Goal: Information Seeking & Learning: Learn about a topic

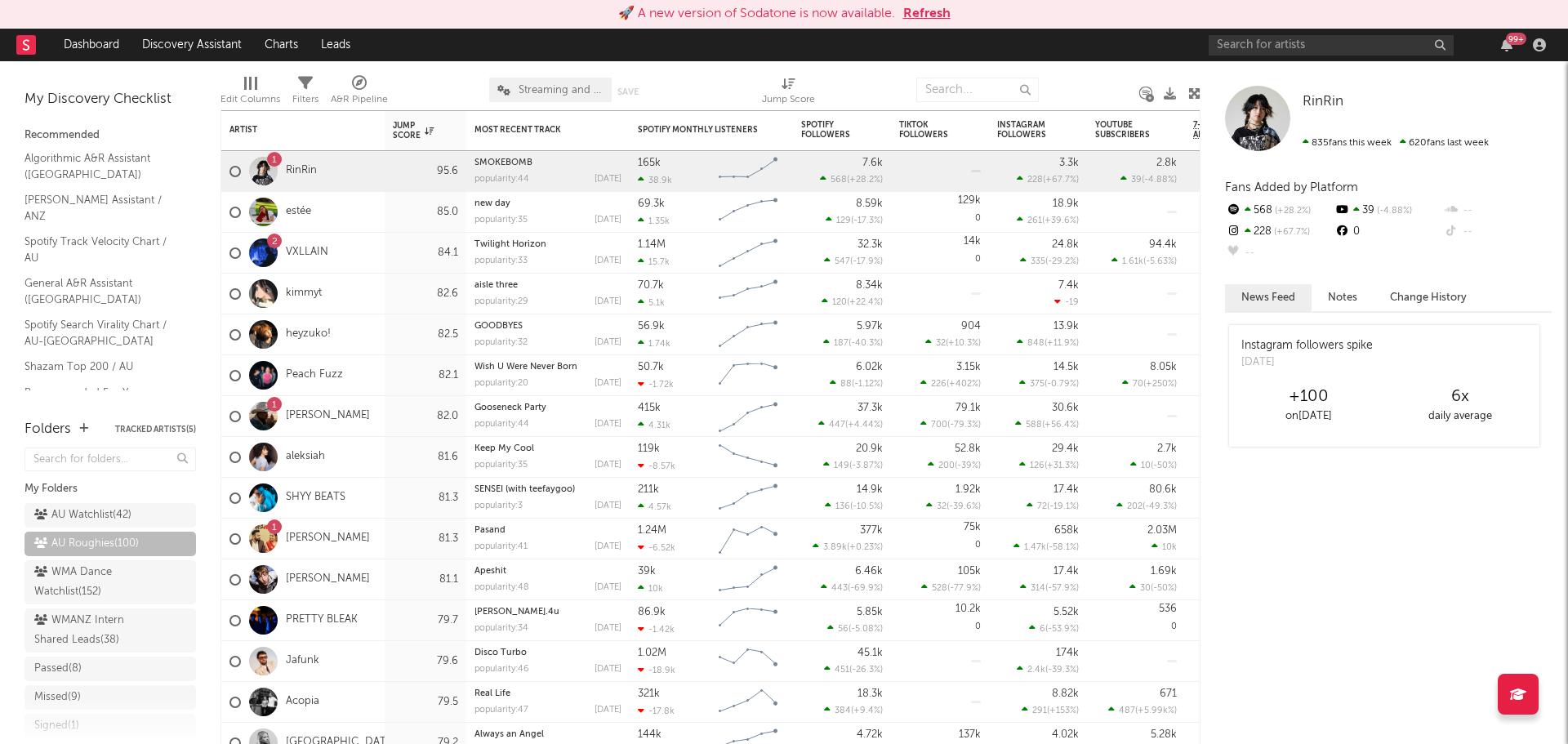
click at [923, 14] on button "Refresh" at bounding box center [927, 13] width 48 height 20
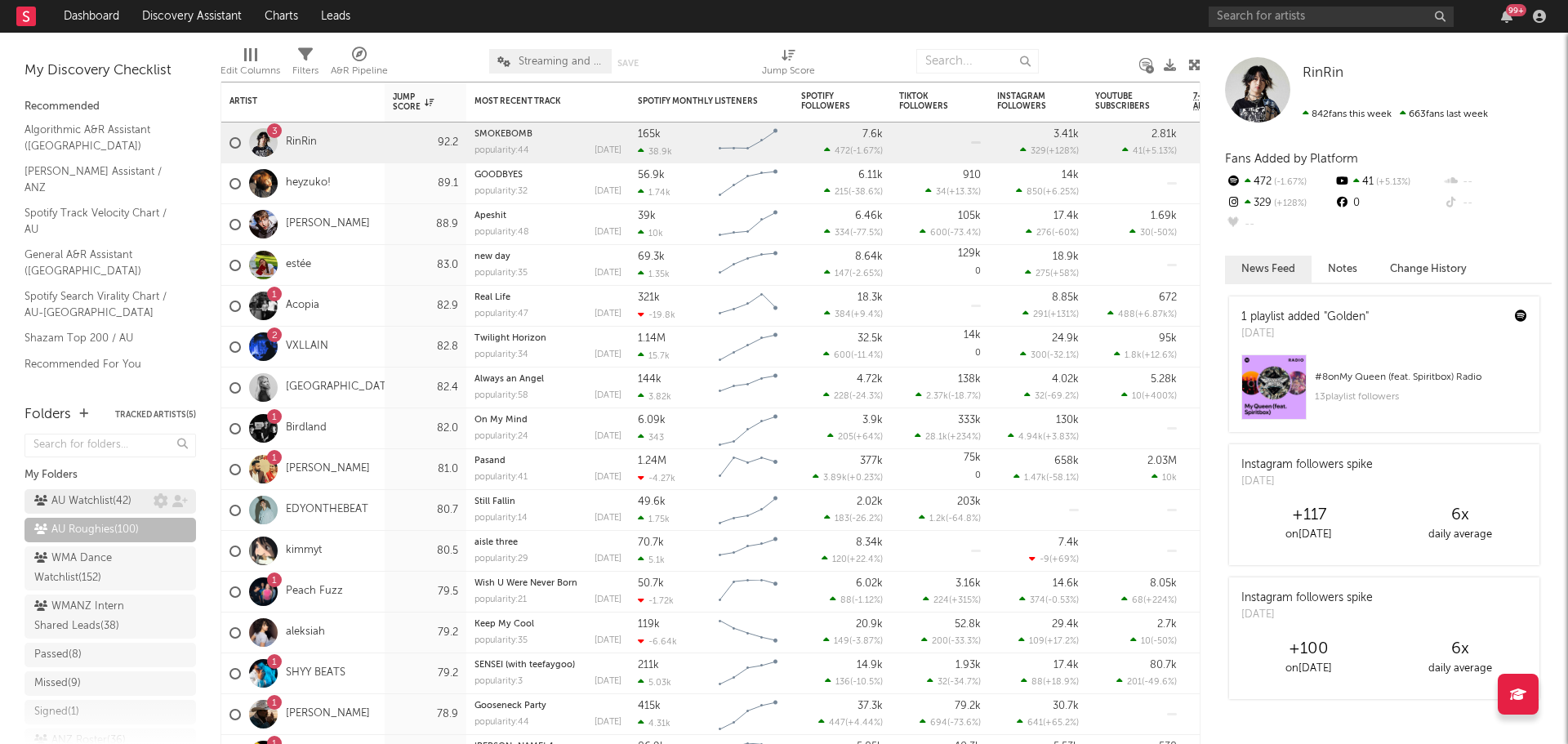
click at [72, 489] on link "AU Watchlist ( 42 )" at bounding box center [110, 501] width 171 height 25
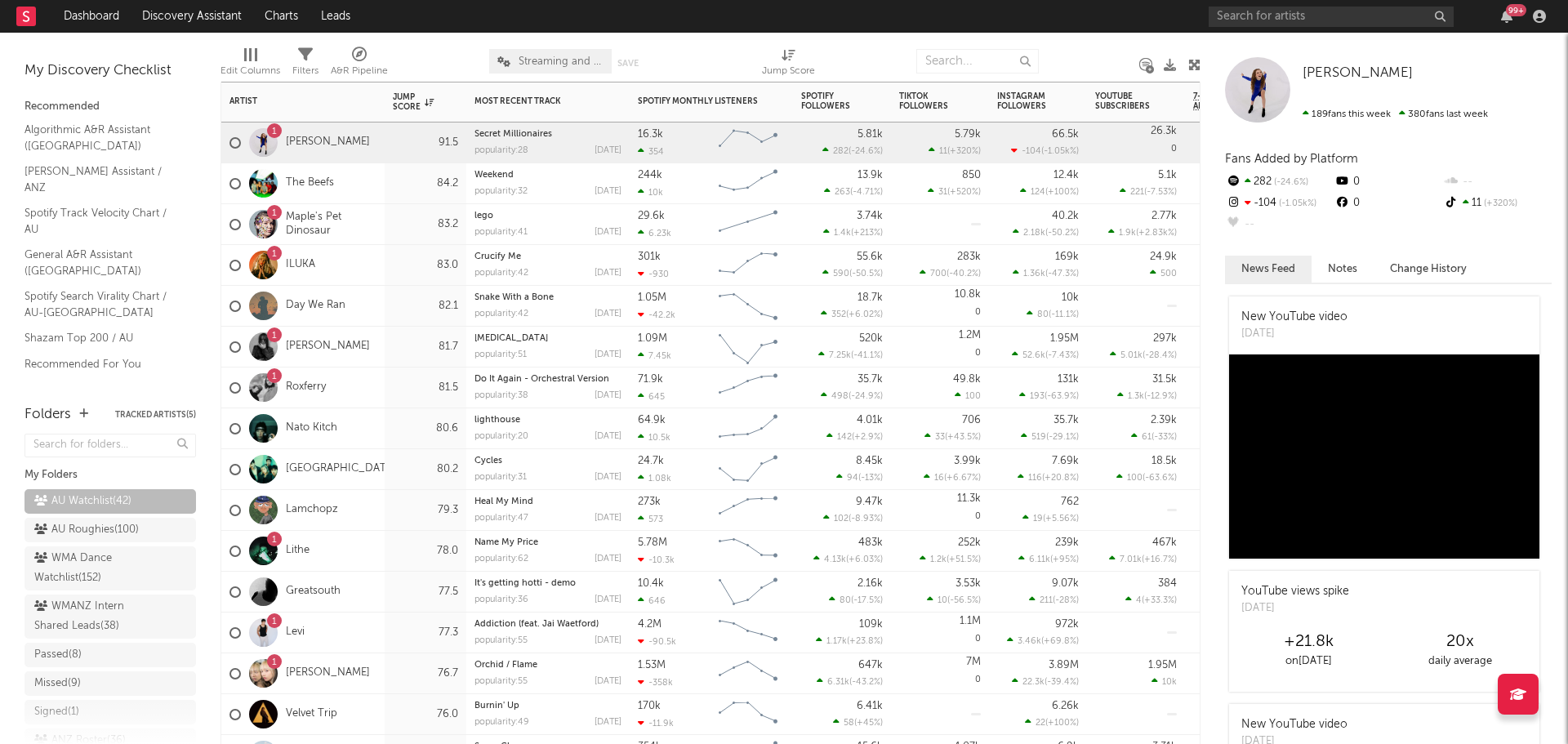
click at [387, 225] on div "83.2" at bounding box center [426, 224] width 82 height 41
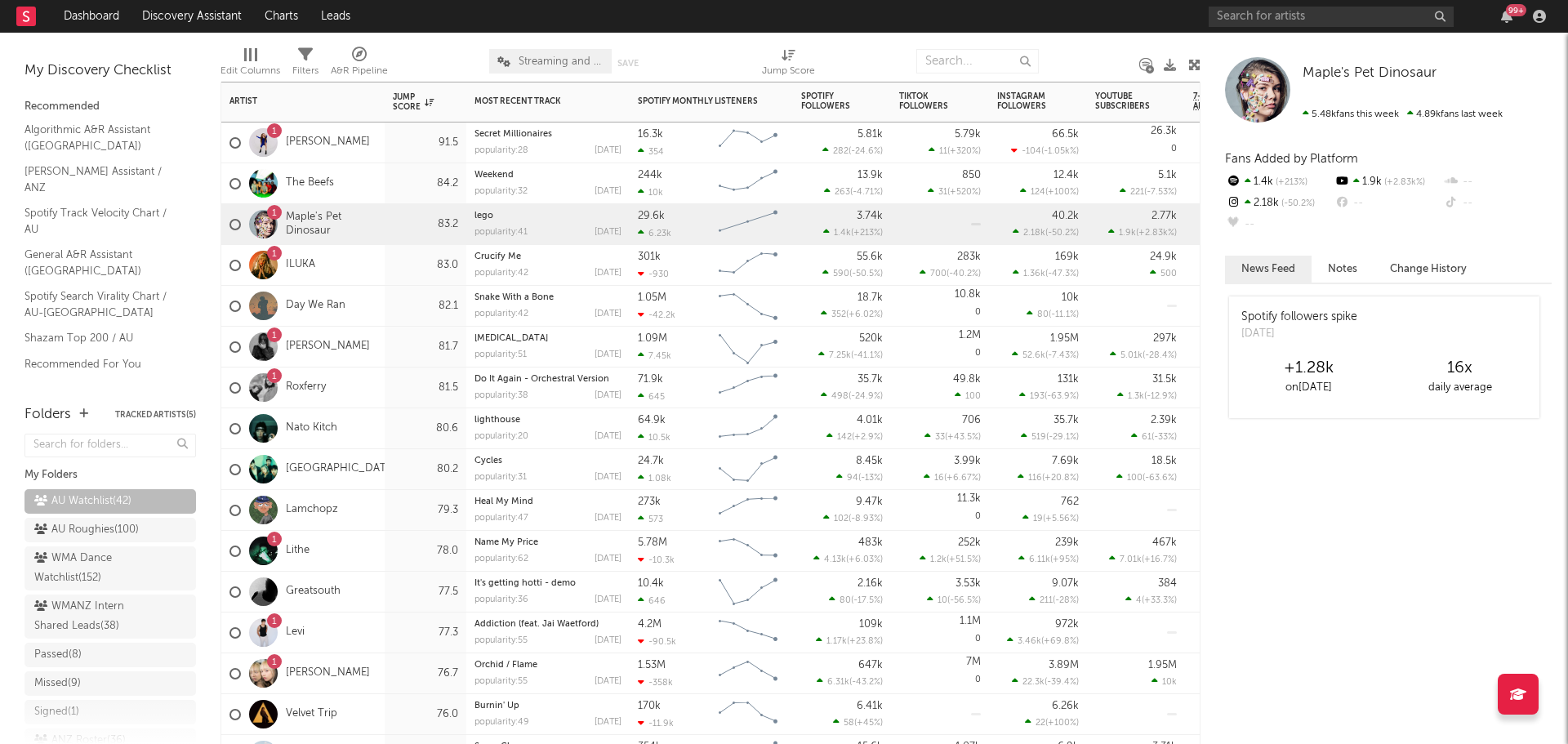
click at [376, 388] on div "1 Roxferry" at bounding box center [304, 387] width 164 height 41
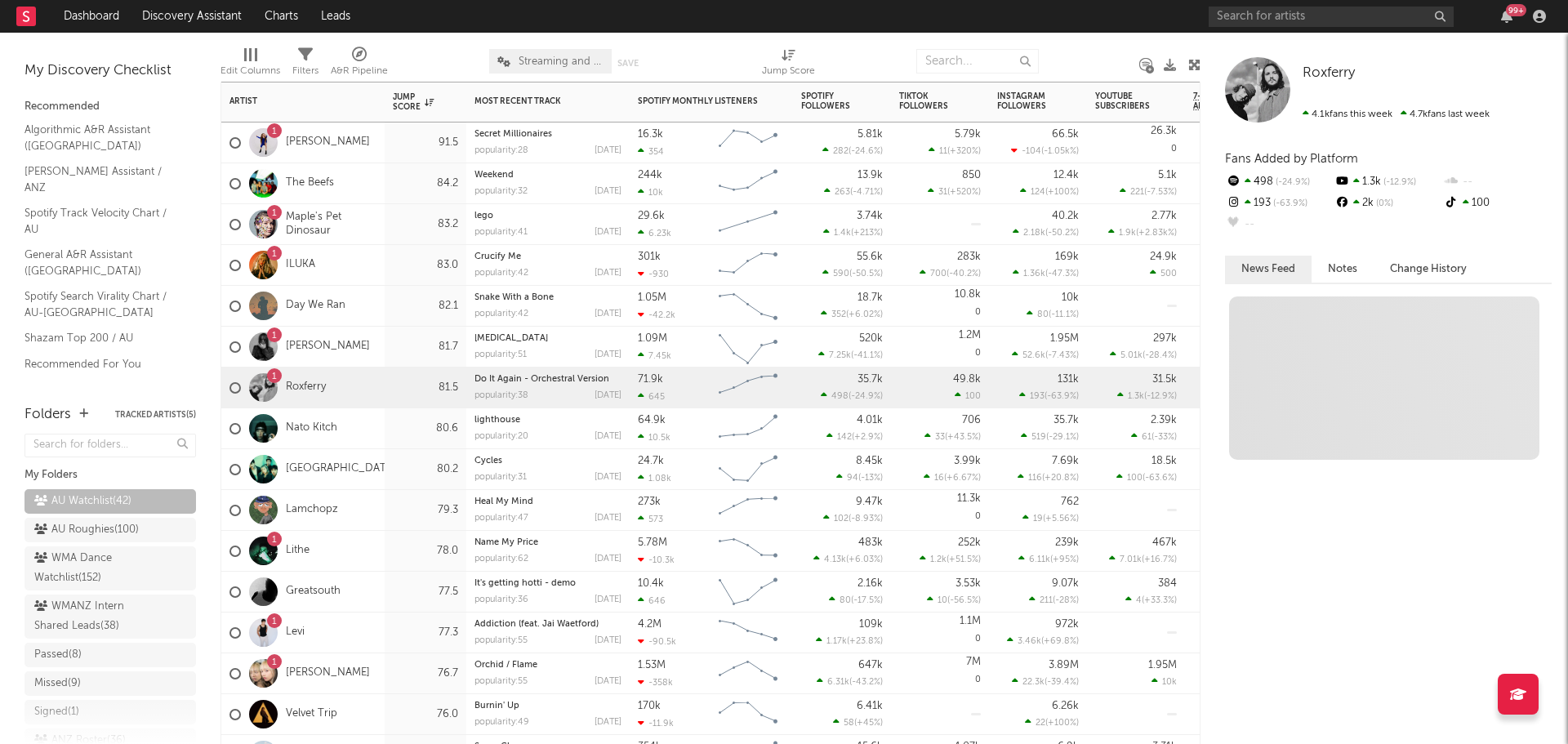
click at [370, 423] on div "Nato Kitch" at bounding box center [304, 428] width 164 height 41
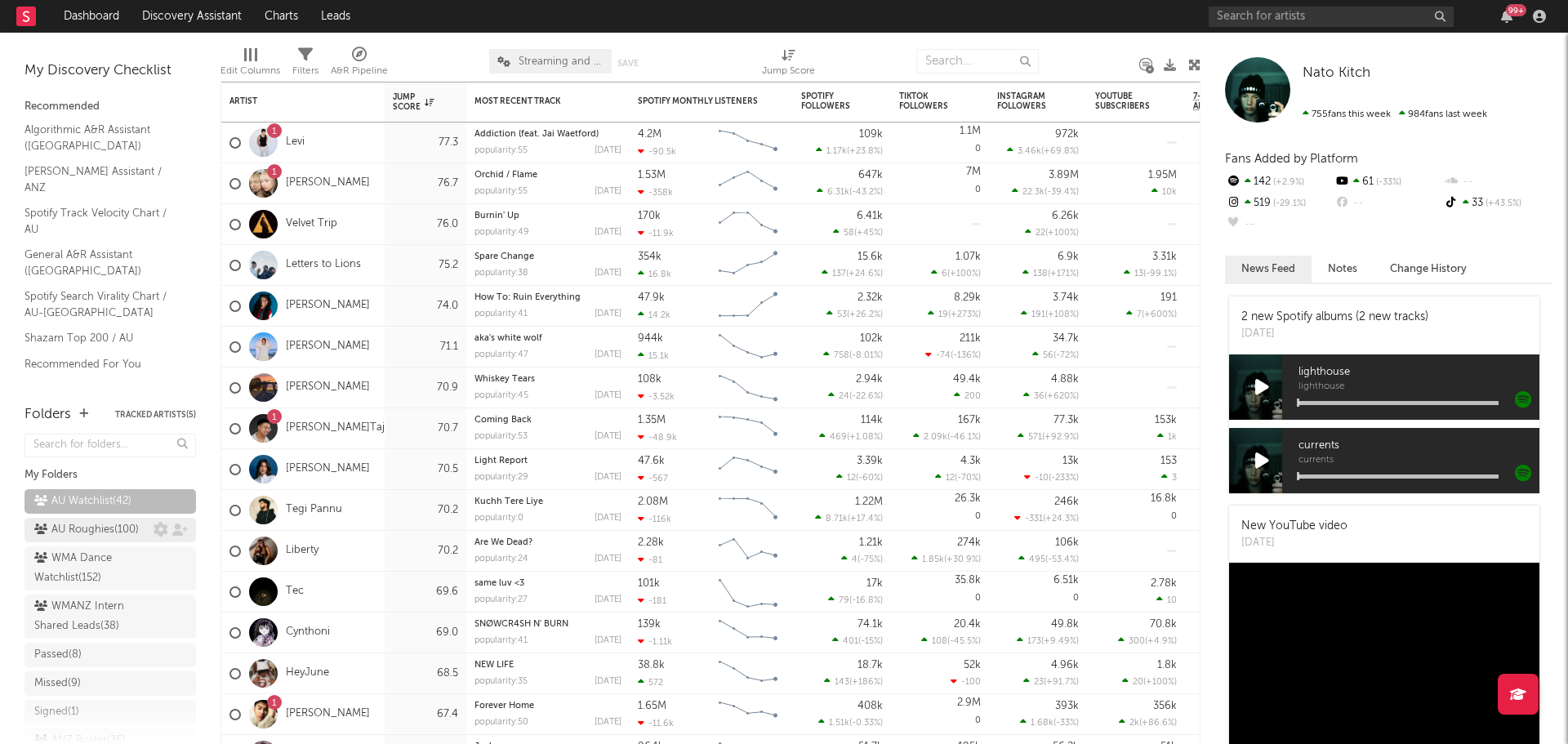
click at [86, 533] on div "AU Roughies ( 100 )" at bounding box center [87, 530] width 105 height 20
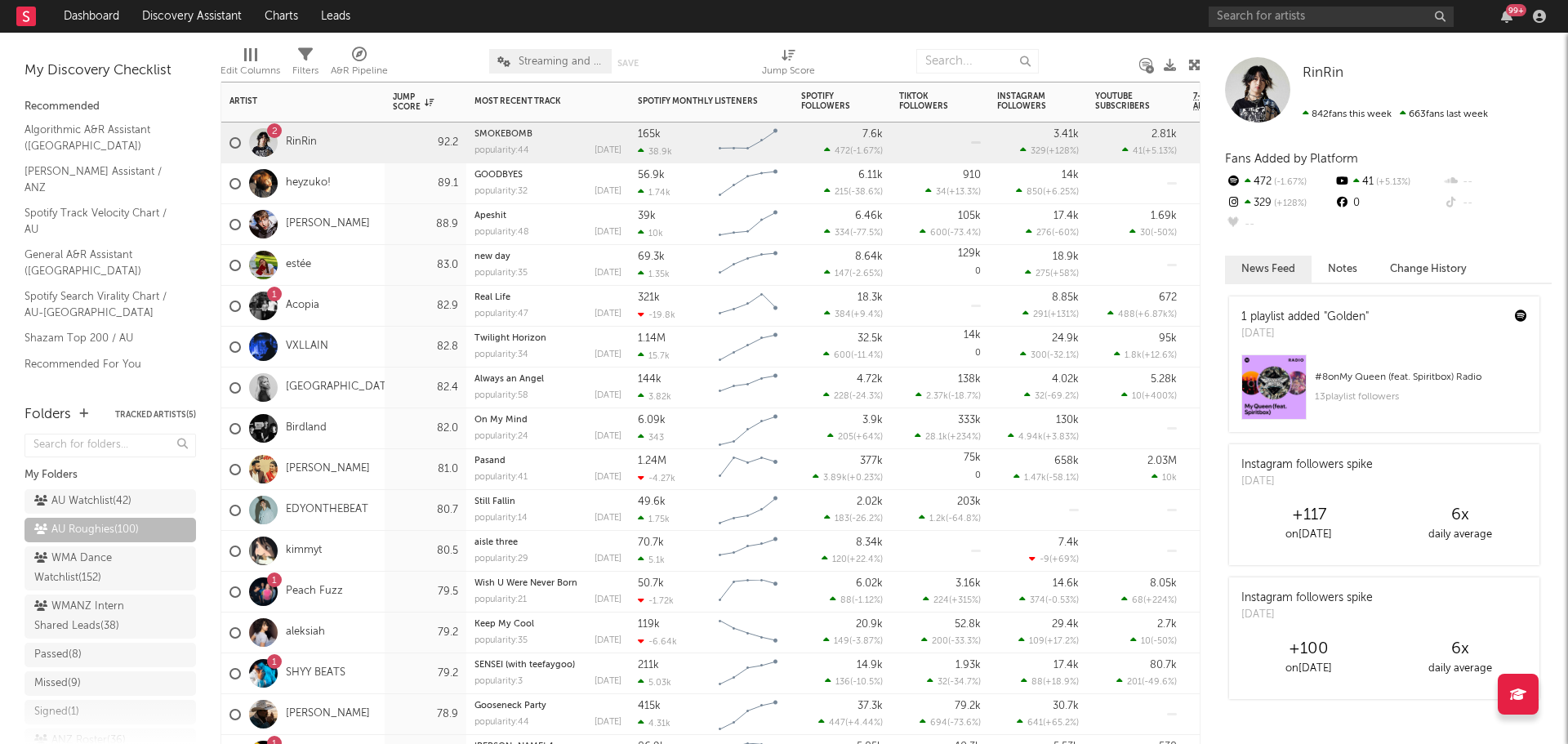
click at [368, 225] on div "Jett Blyton" at bounding box center [304, 224] width 164 height 41
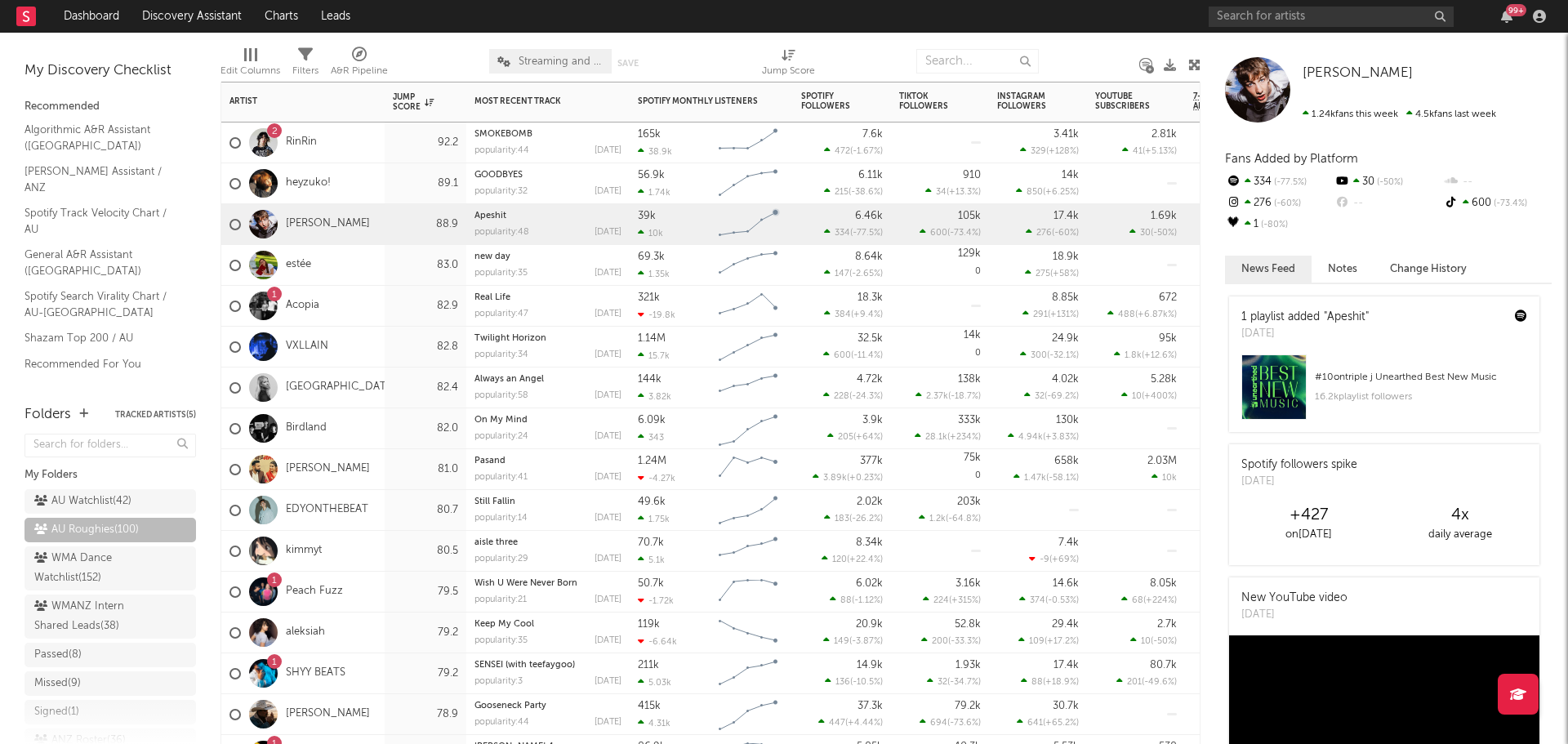
click at [371, 272] on div "estée" at bounding box center [304, 264] width 164 height 41
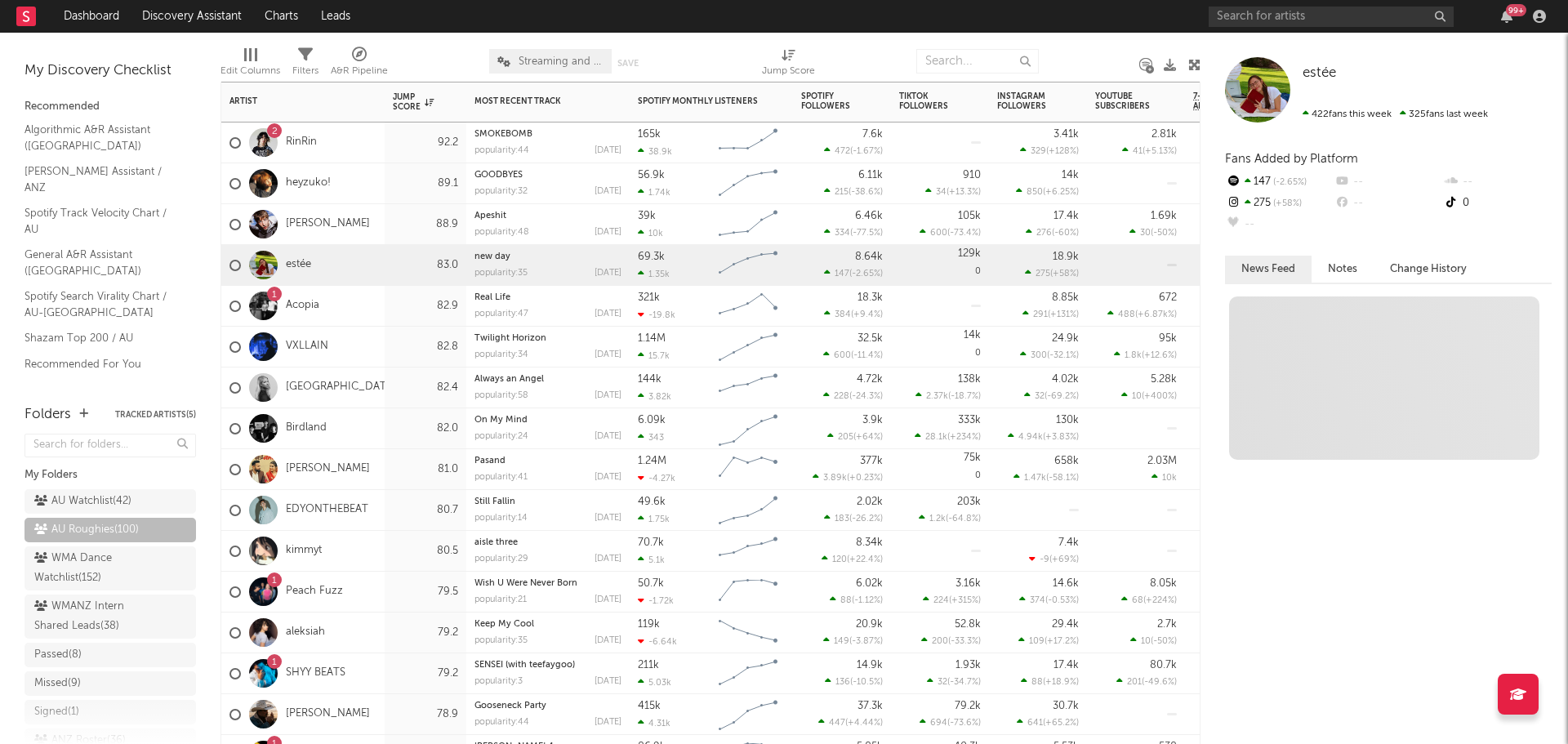
click at [375, 303] on div "1 Acopia" at bounding box center [304, 305] width 164 height 41
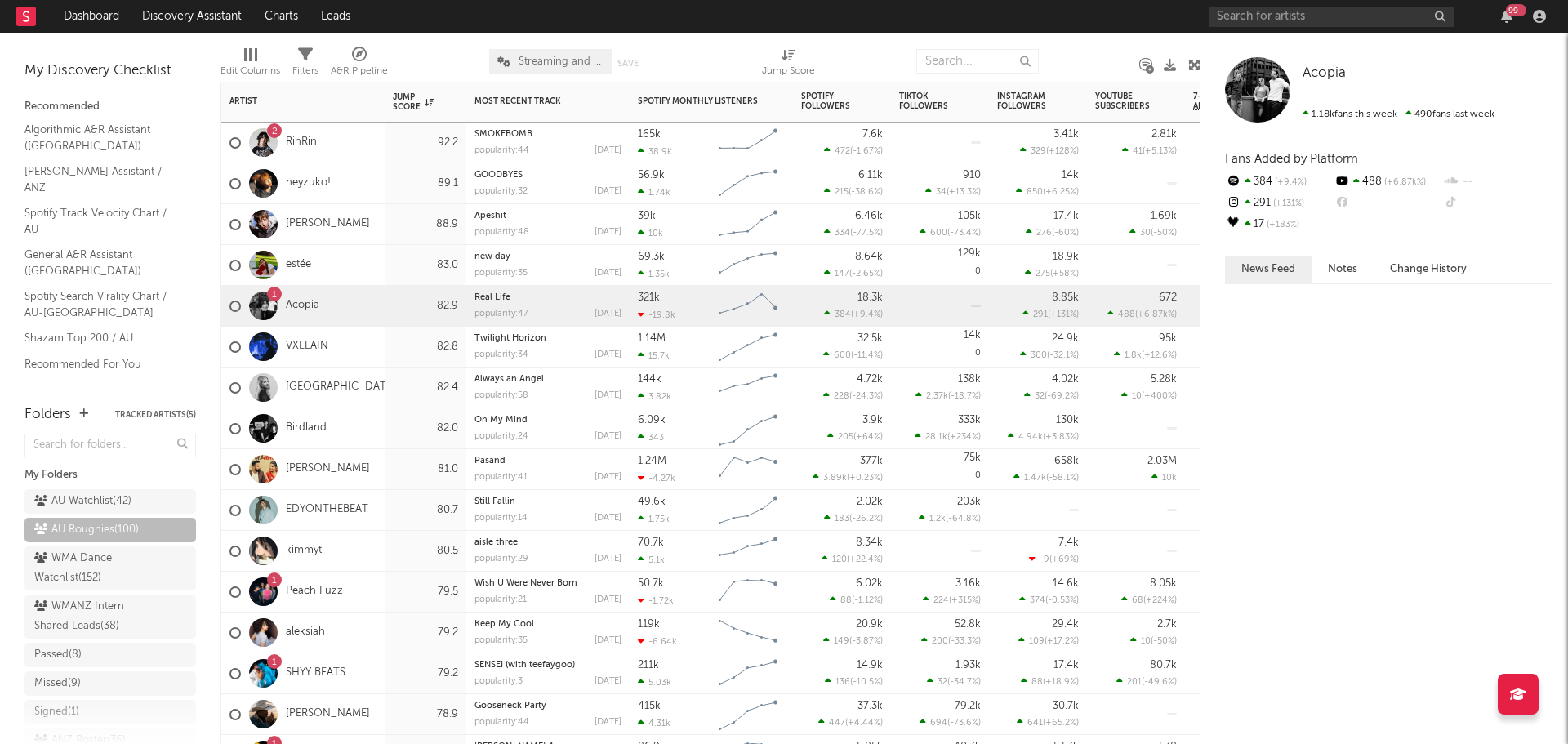
click at [377, 345] on div "VXLLAIN" at bounding box center [304, 346] width 164 height 41
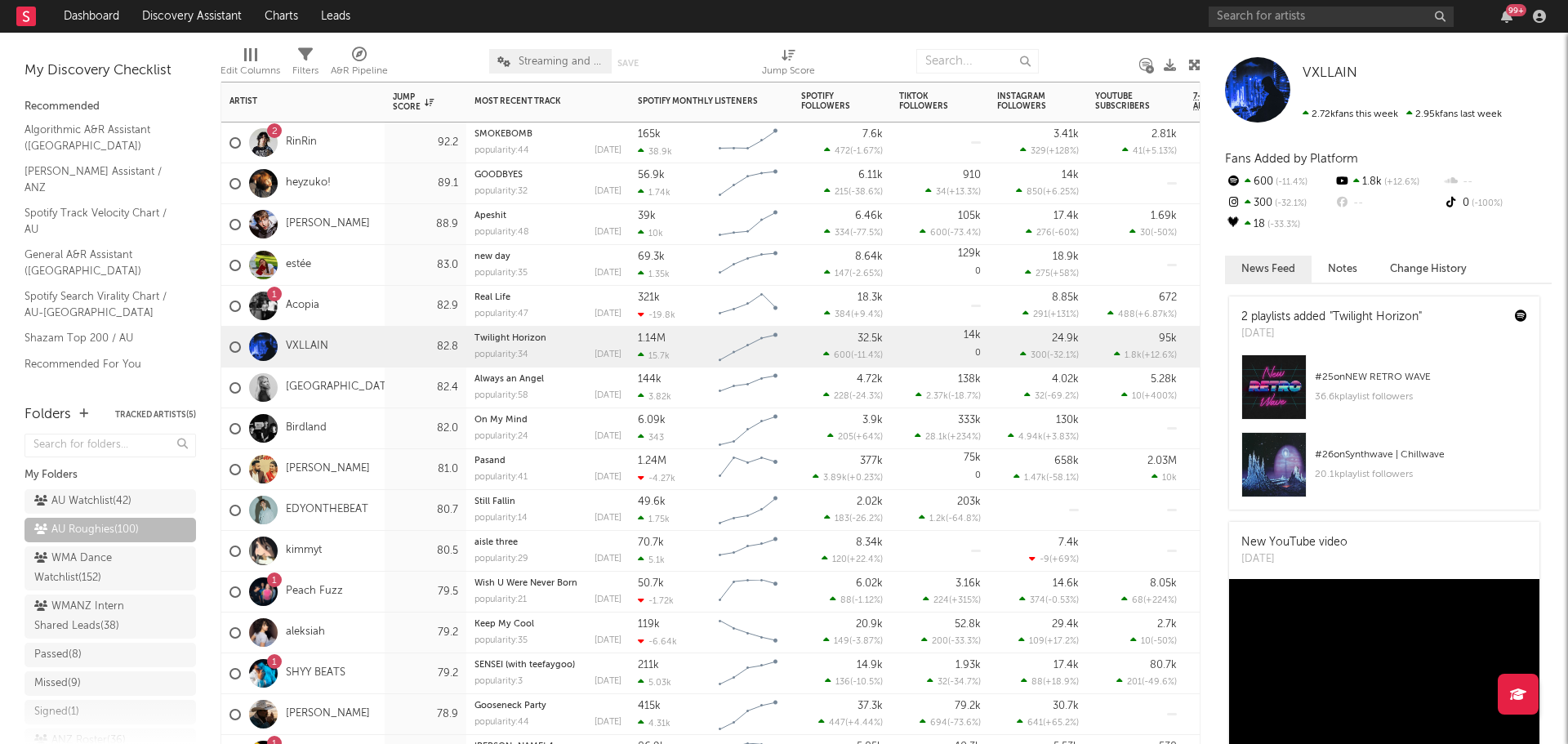
click at [354, 347] on div "VXLLAIN" at bounding box center [304, 346] width 164 height 41
drag, startPoint x: 1240, startPoint y: 315, endPoint x: 1326, endPoint y: 316, distance: 86.0
click at [1326, 316] on div "2 playlists added "Twilight Horizon" Wed, September 10" at bounding box center [1331, 324] width 205 height 58
click at [1326, 316] on div "2 playlists added "Twilight Horizon"" at bounding box center [1332, 317] width 181 height 17
drag, startPoint x: 1326, startPoint y: 316, endPoint x: 1241, endPoint y: 316, distance: 85.0
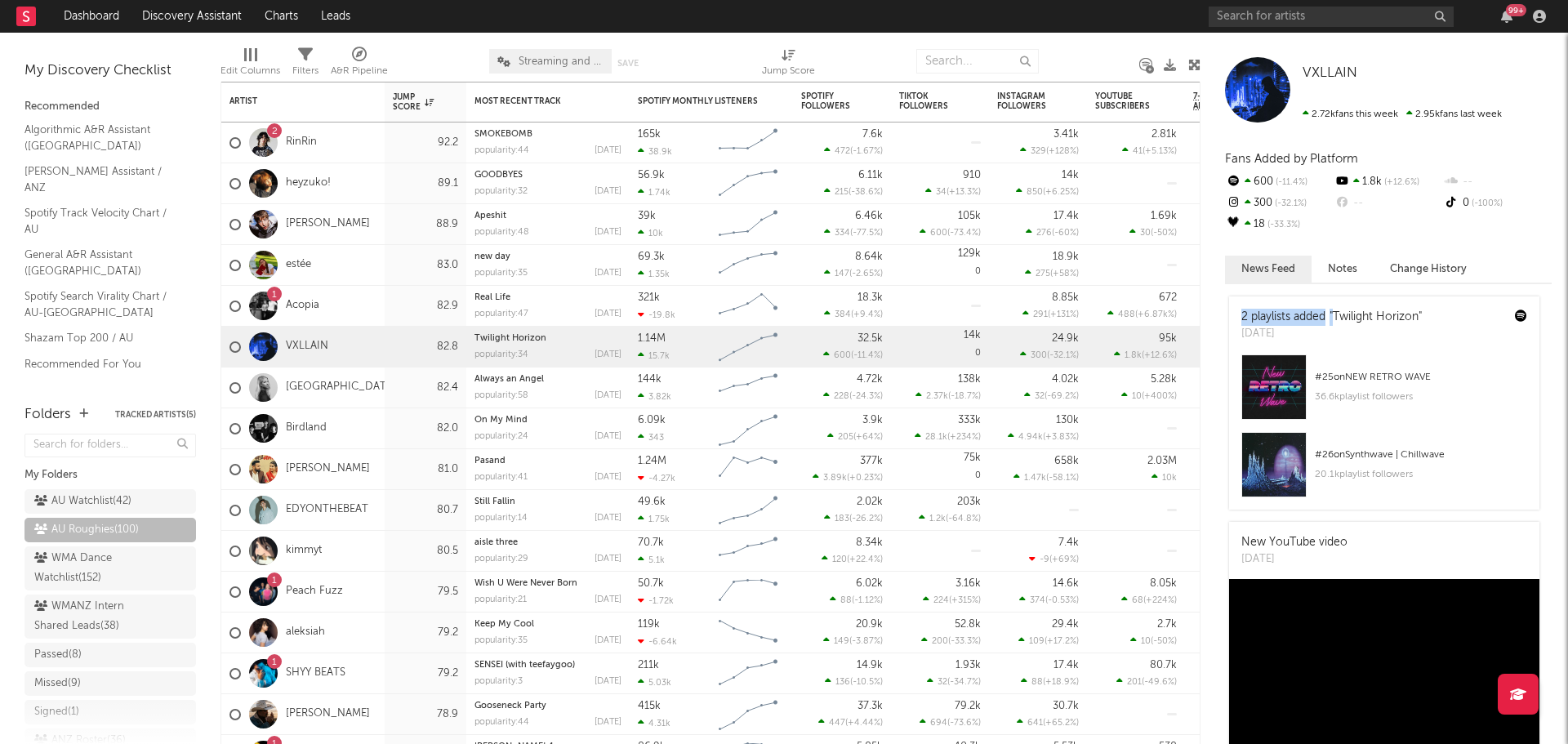
click at [1241, 316] on div "2 playlists added "Twilight Horizon" Wed, September 10" at bounding box center [1331, 324] width 205 height 58
click at [353, 152] on div "2 RinRin" at bounding box center [304, 143] width 164 height 41
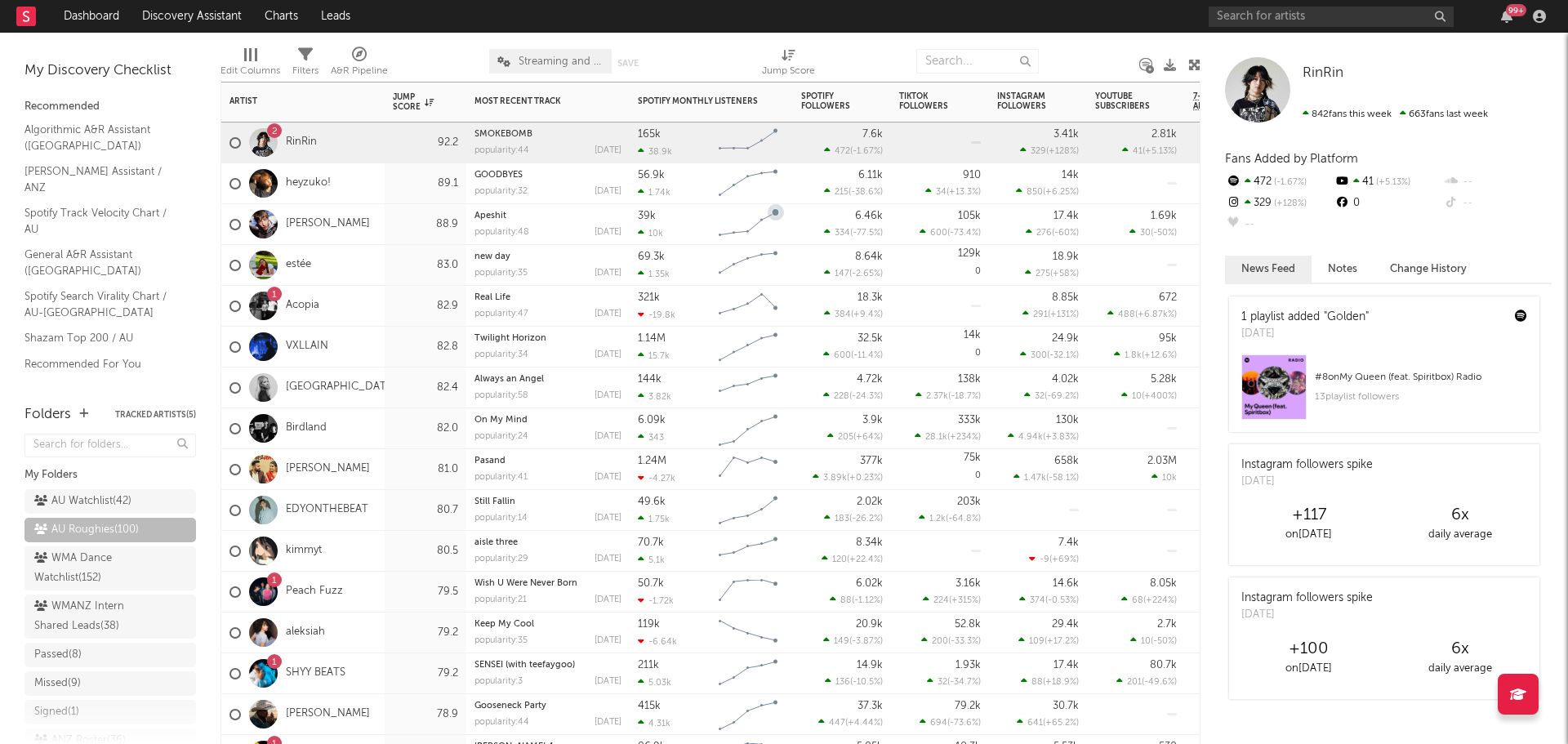
click at [382, 226] on div "Jett Blyton" at bounding box center [304, 224] width 164 height 41
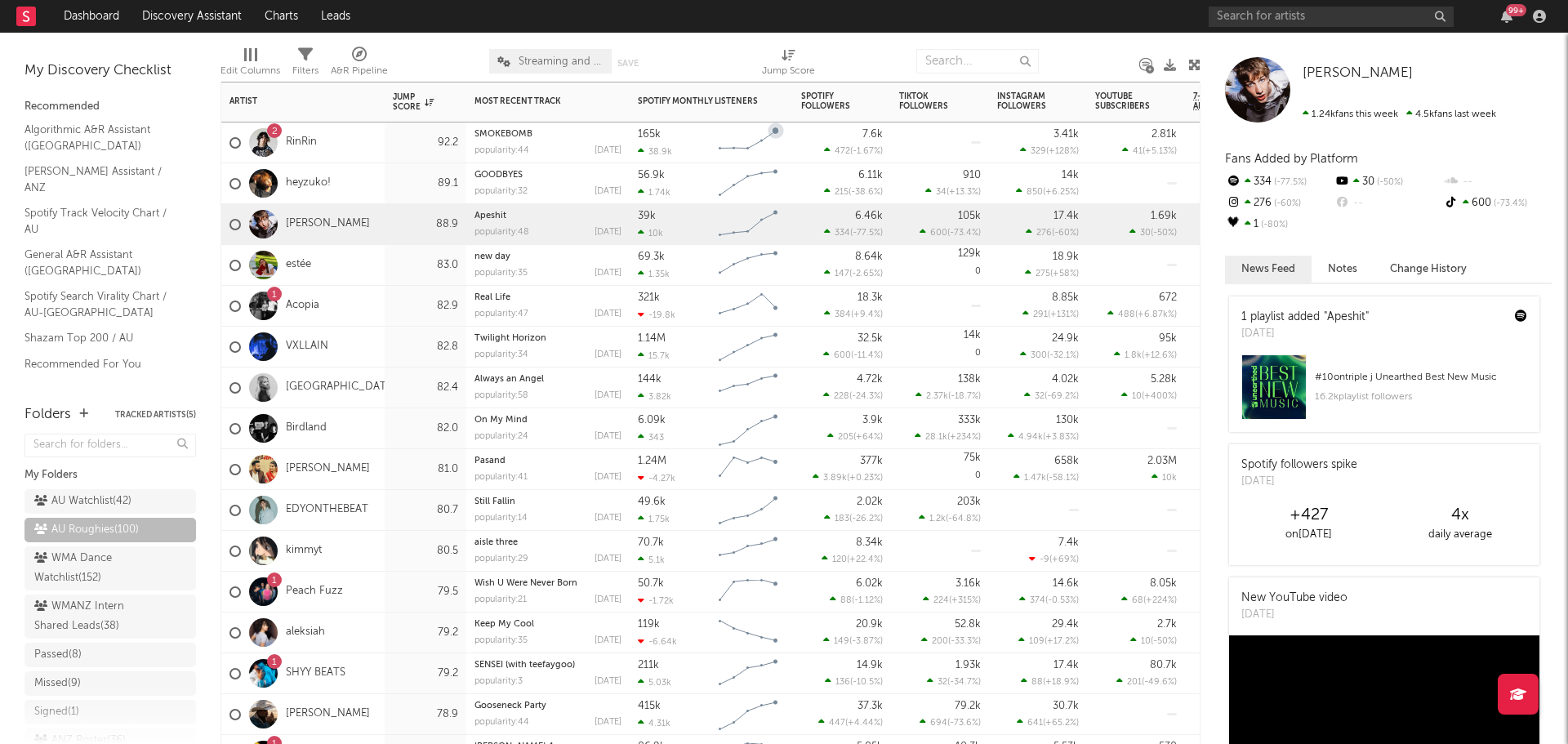
click at [366, 147] on div "2 RinRin" at bounding box center [304, 143] width 164 height 41
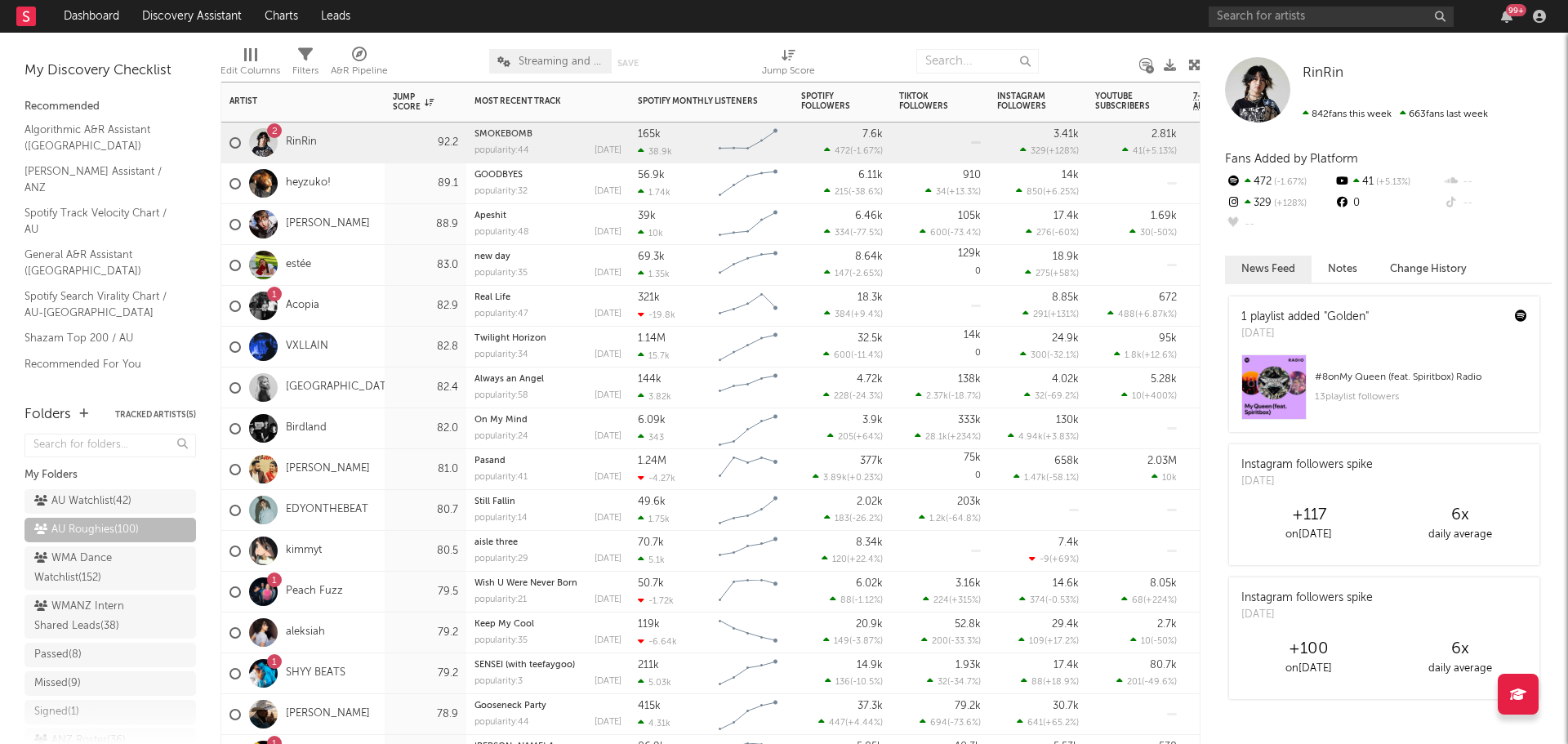
click at [360, 389] on div "Alexandria" at bounding box center [304, 387] width 164 height 41
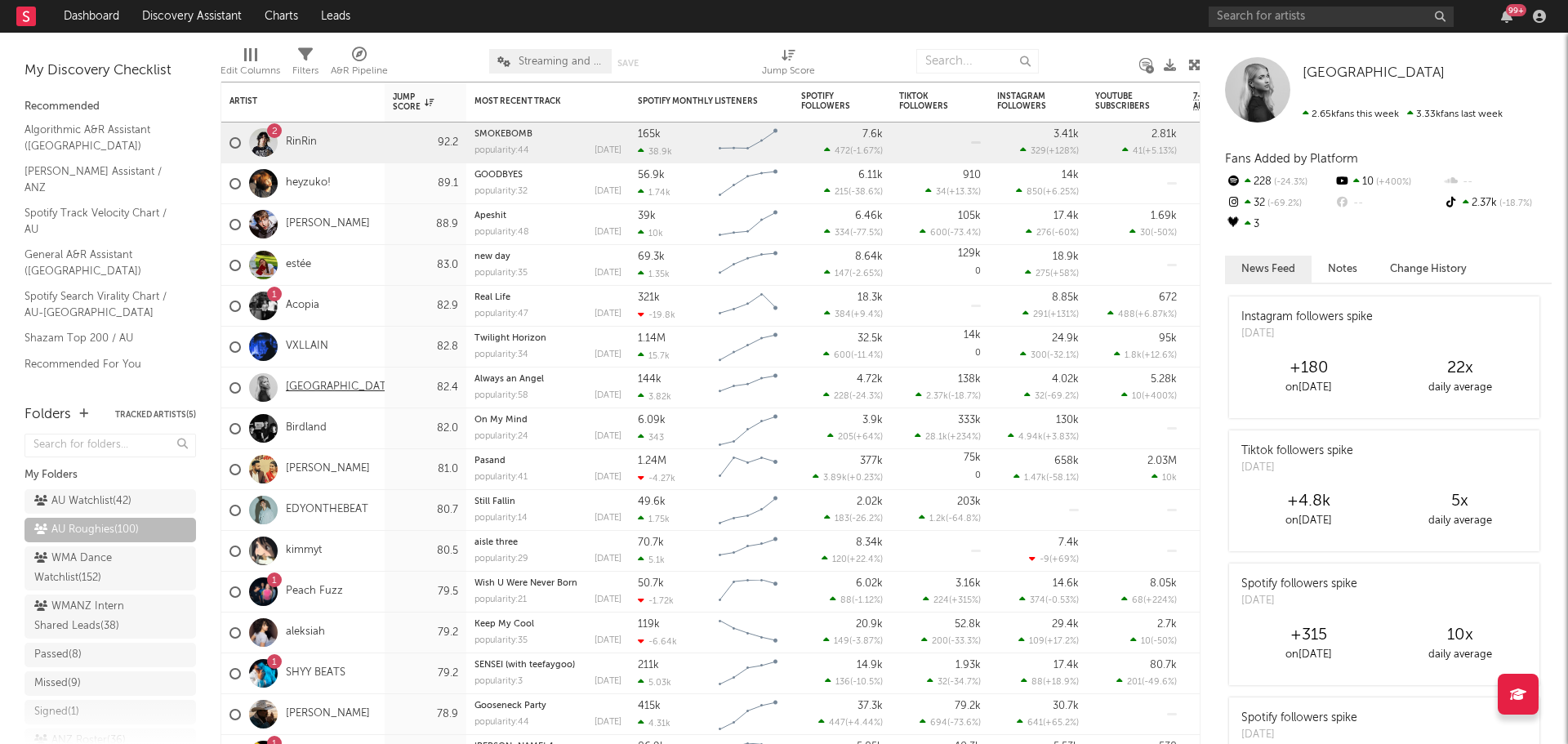
click at [318, 385] on link "Alexandria" at bounding box center [341, 387] width 110 height 14
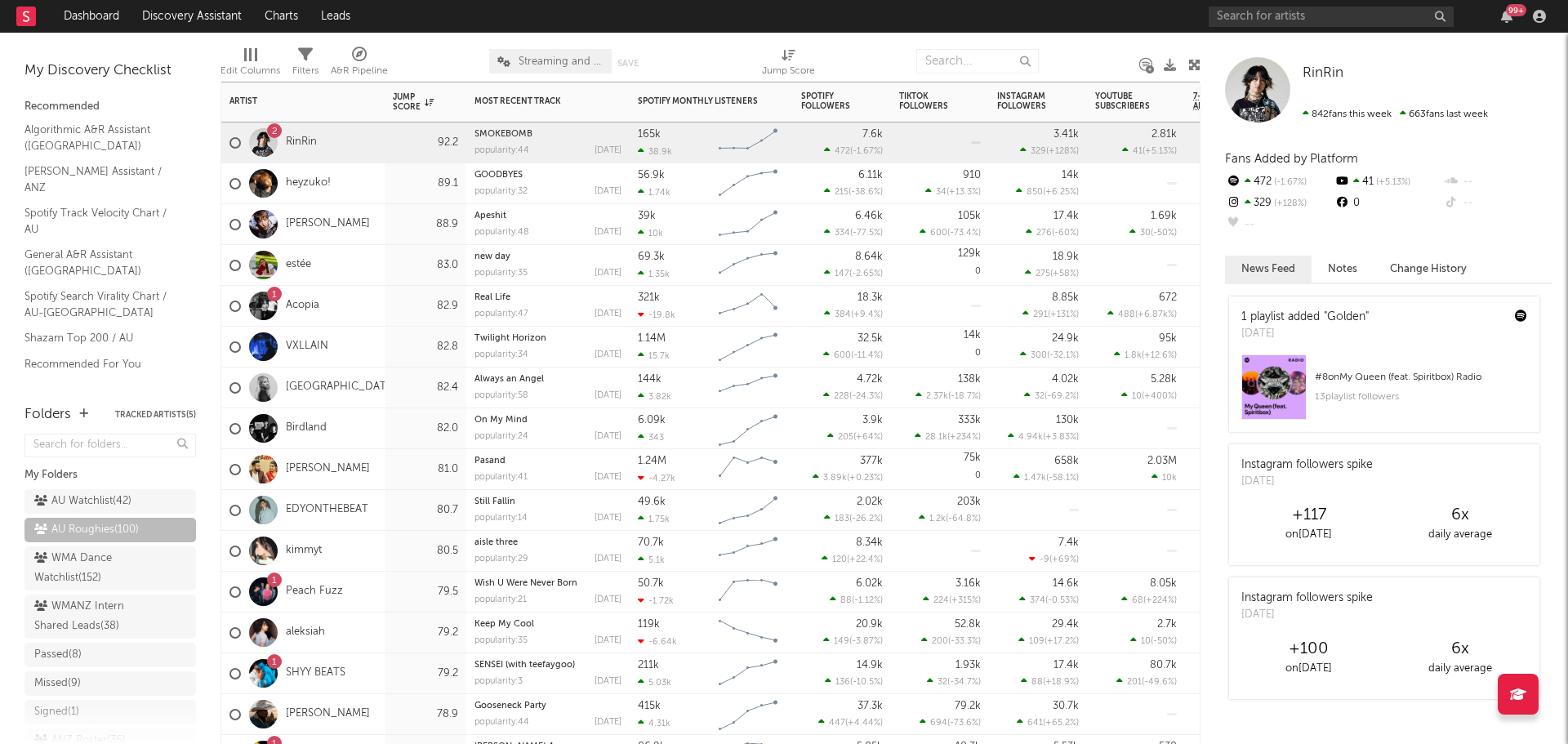
click at [360, 421] on div "Birdland" at bounding box center [304, 428] width 164 height 41
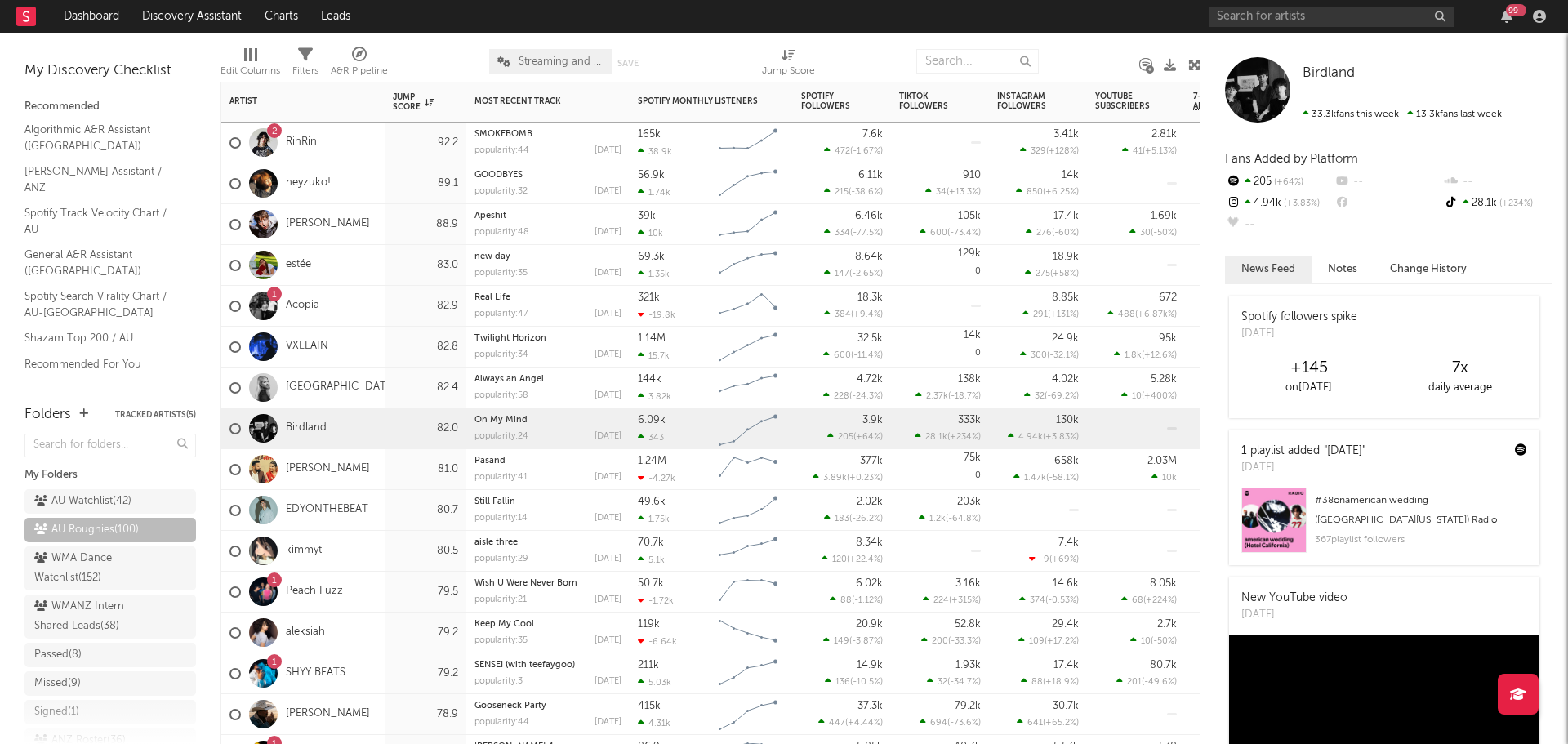
click at [371, 466] on div "Shree Brar" at bounding box center [304, 469] width 164 height 41
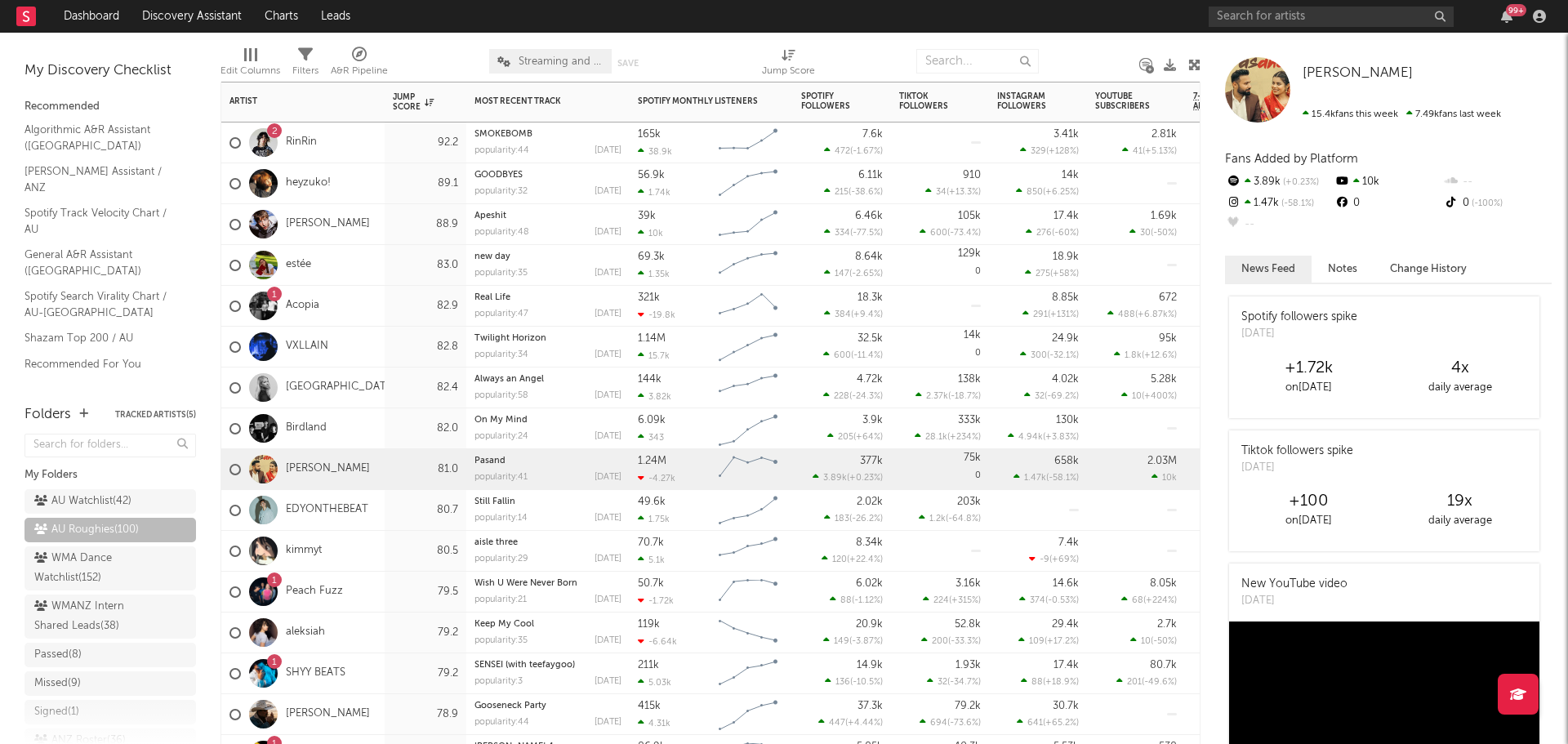
click at [388, 509] on div "80.7" at bounding box center [426, 510] width 82 height 41
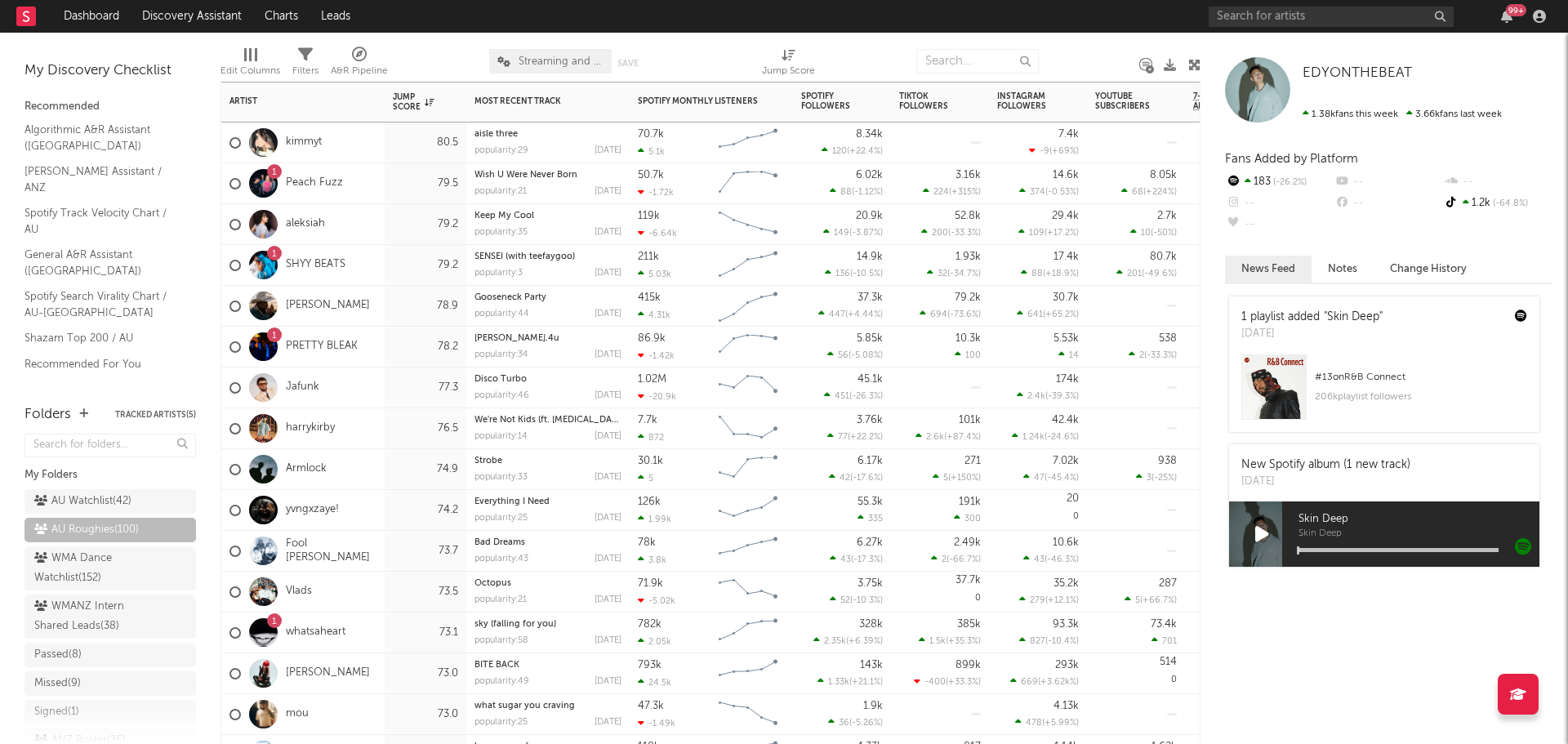
click at [371, 441] on div "harrykirby" at bounding box center [304, 428] width 164 height 41
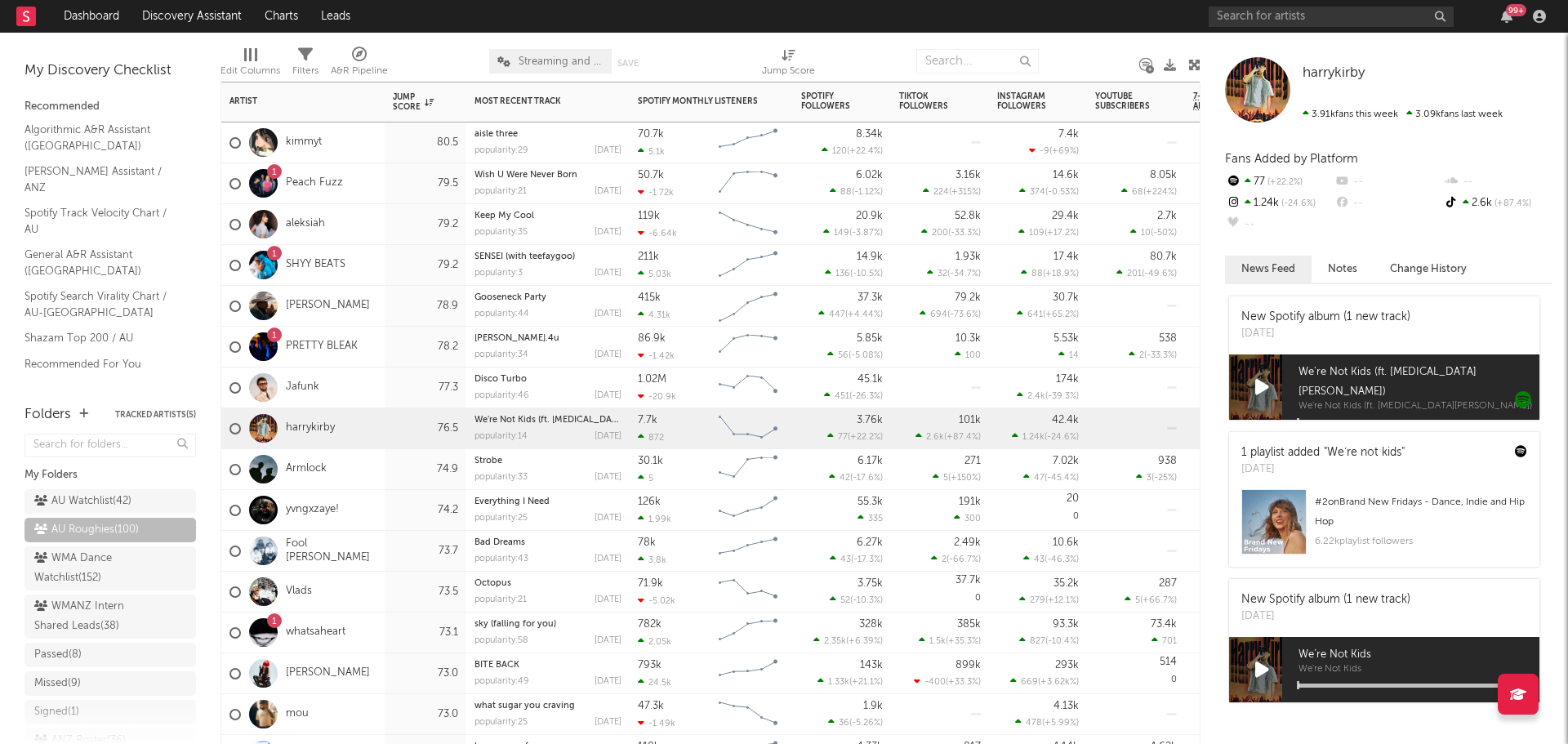
click at [377, 466] on div "Armlock" at bounding box center [304, 469] width 164 height 41
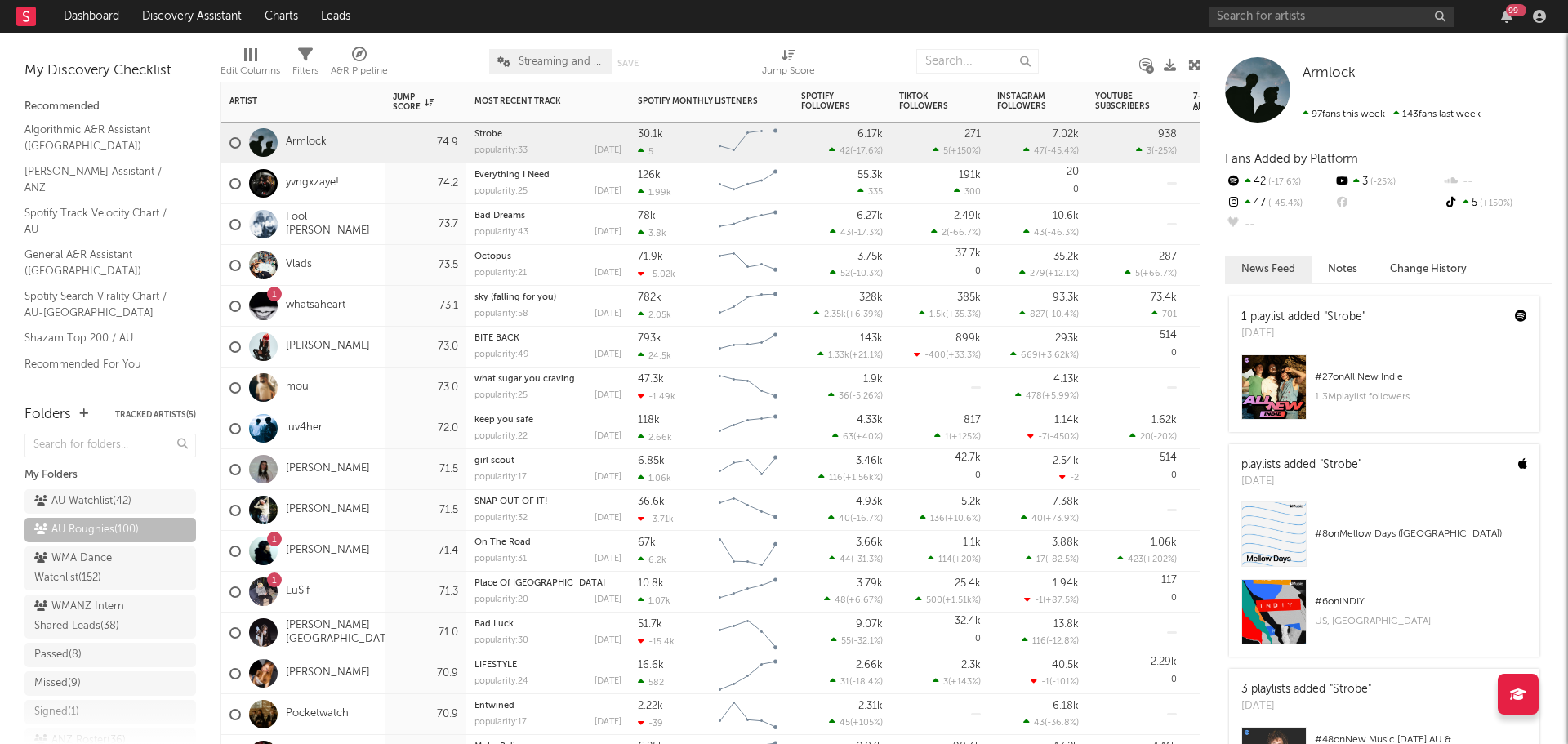
click at [378, 476] on div "Jess Humphries" at bounding box center [304, 469] width 164 height 41
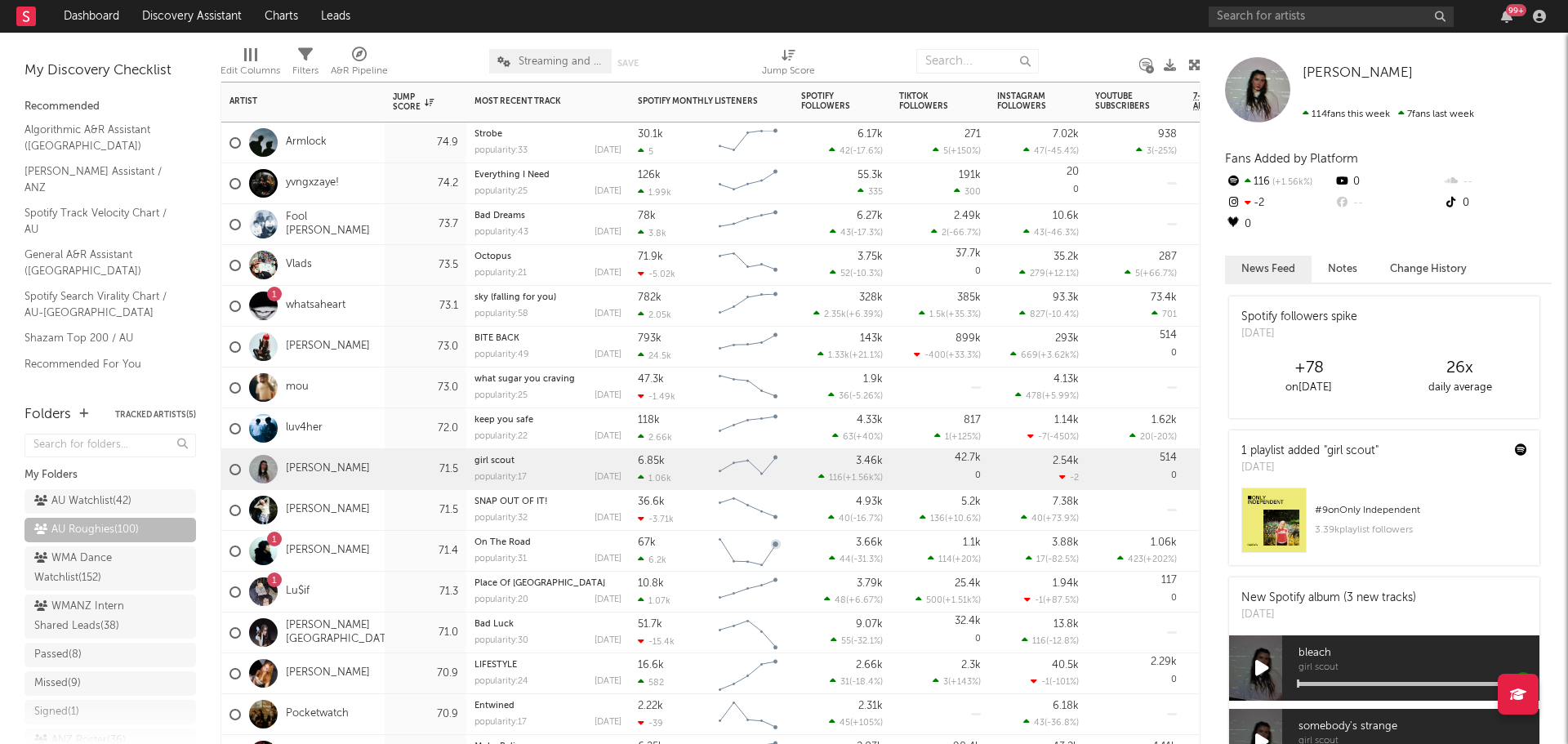
click at [374, 549] on div "1 Dylan Atlantis" at bounding box center [304, 551] width 164 height 41
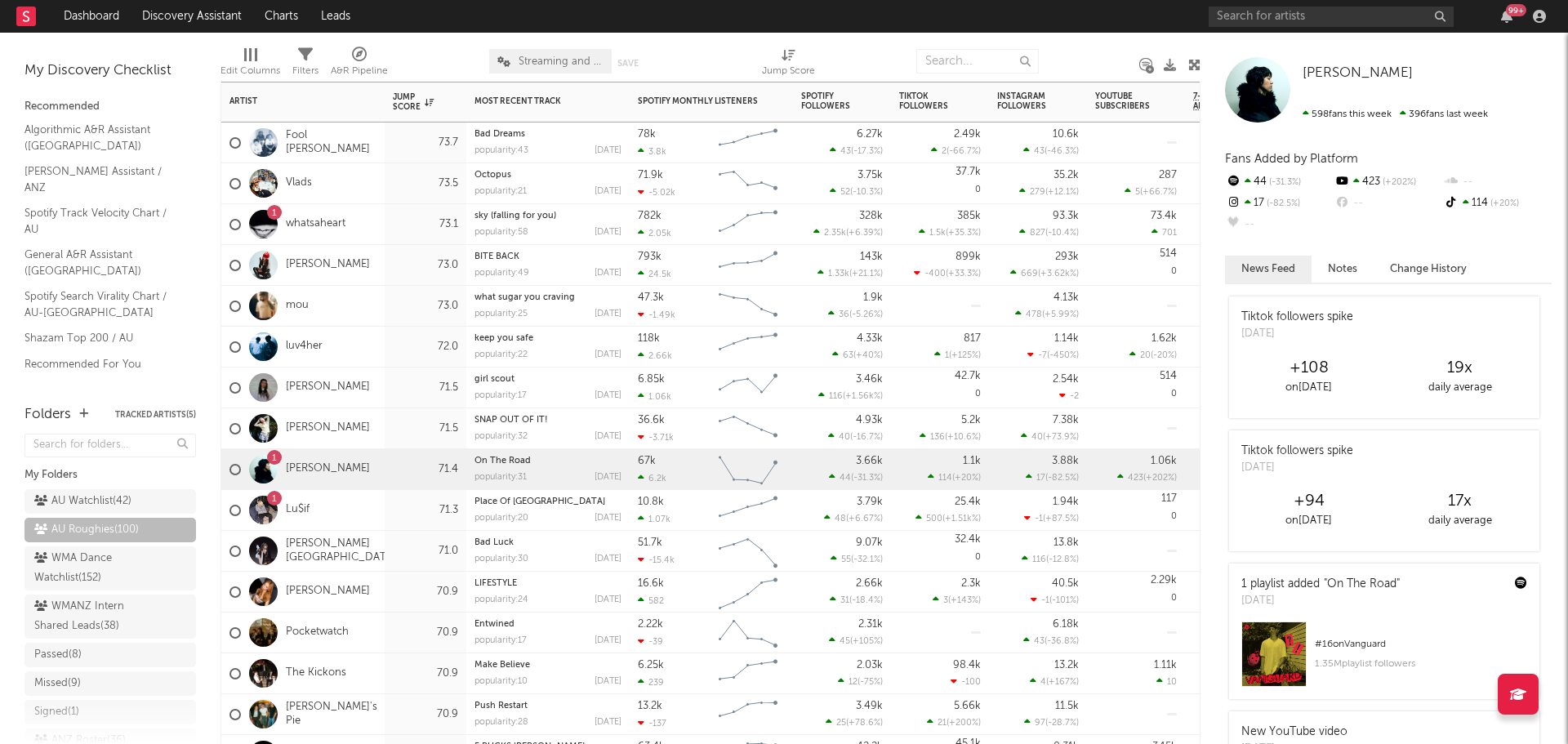
click at [383, 550] on div "Darcie Haven" at bounding box center [304, 551] width 164 height 41
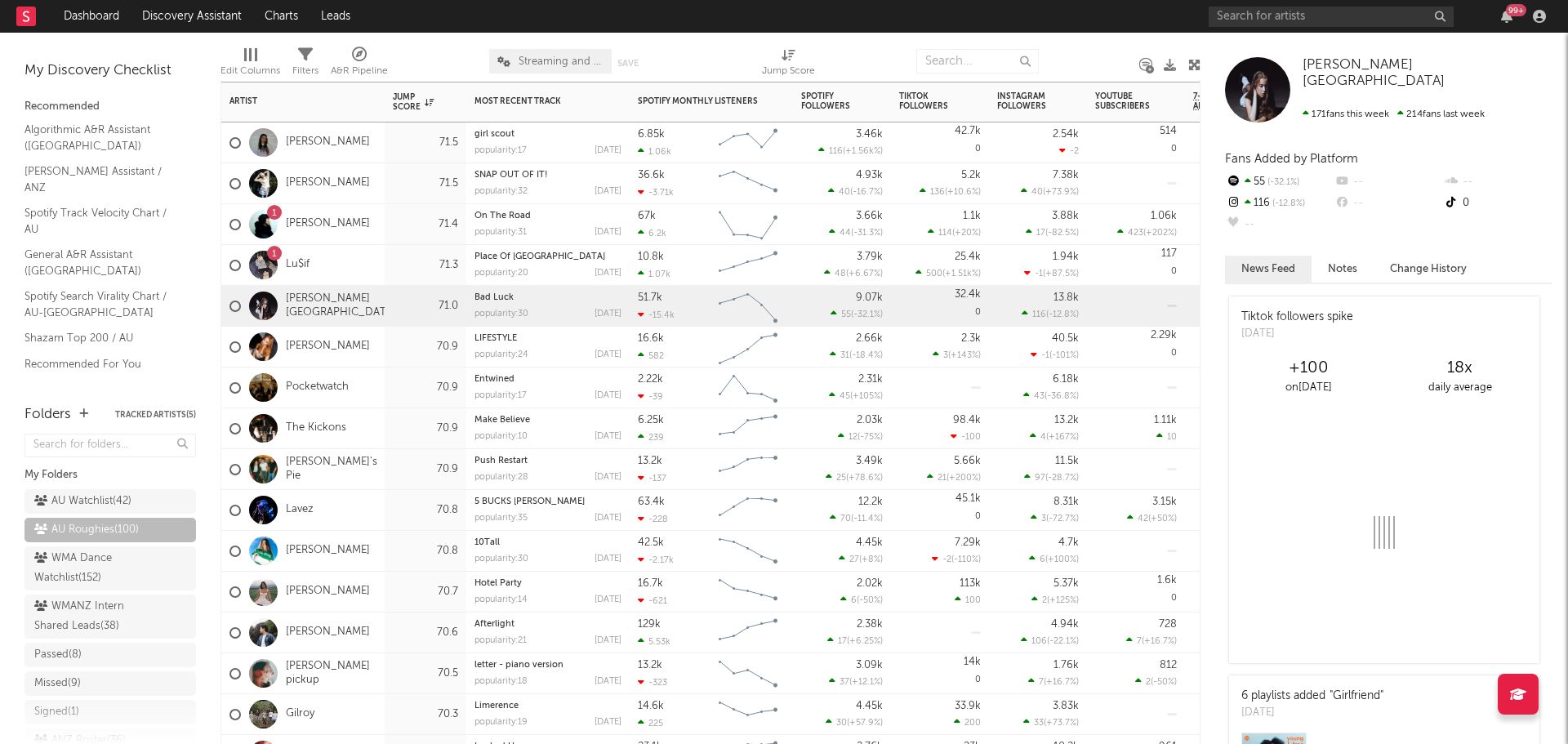
click at [383, 550] on div "Chloe Parché" at bounding box center [304, 551] width 164 height 41
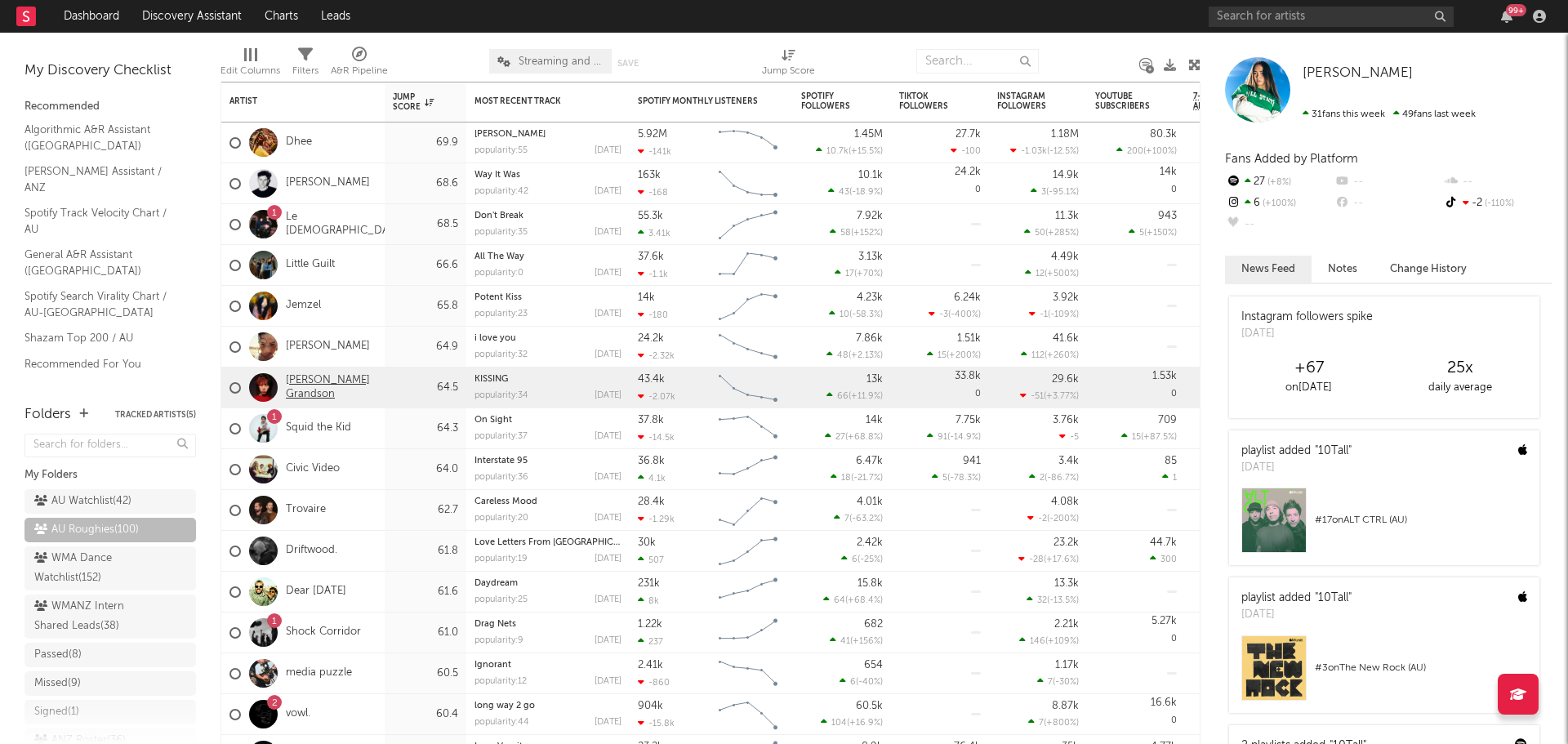
click at [368, 396] on link "Gordon's Grandson" at bounding box center [330, 387] width 90 height 28
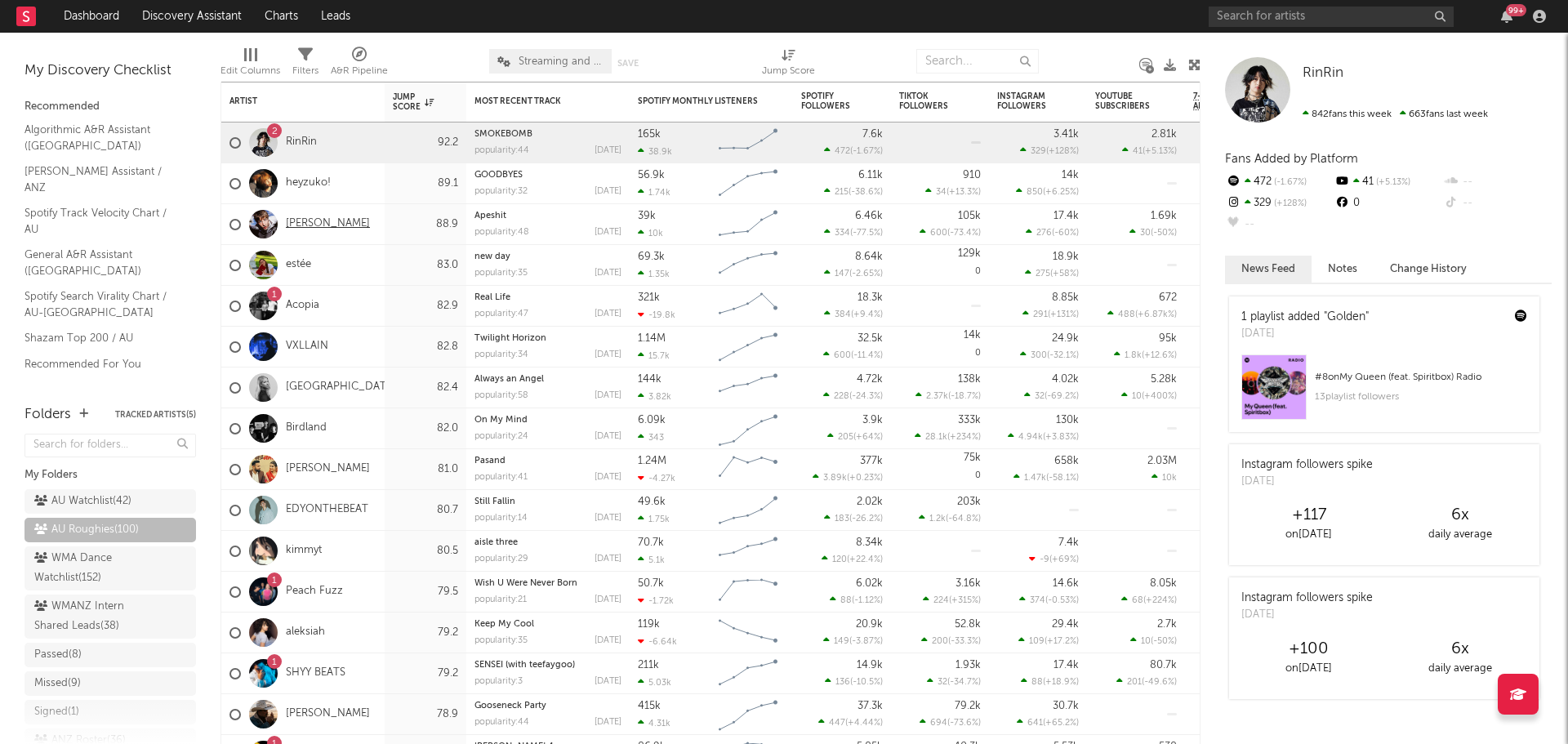
click at [318, 222] on link "[PERSON_NAME]" at bounding box center [327, 224] width 84 height 14
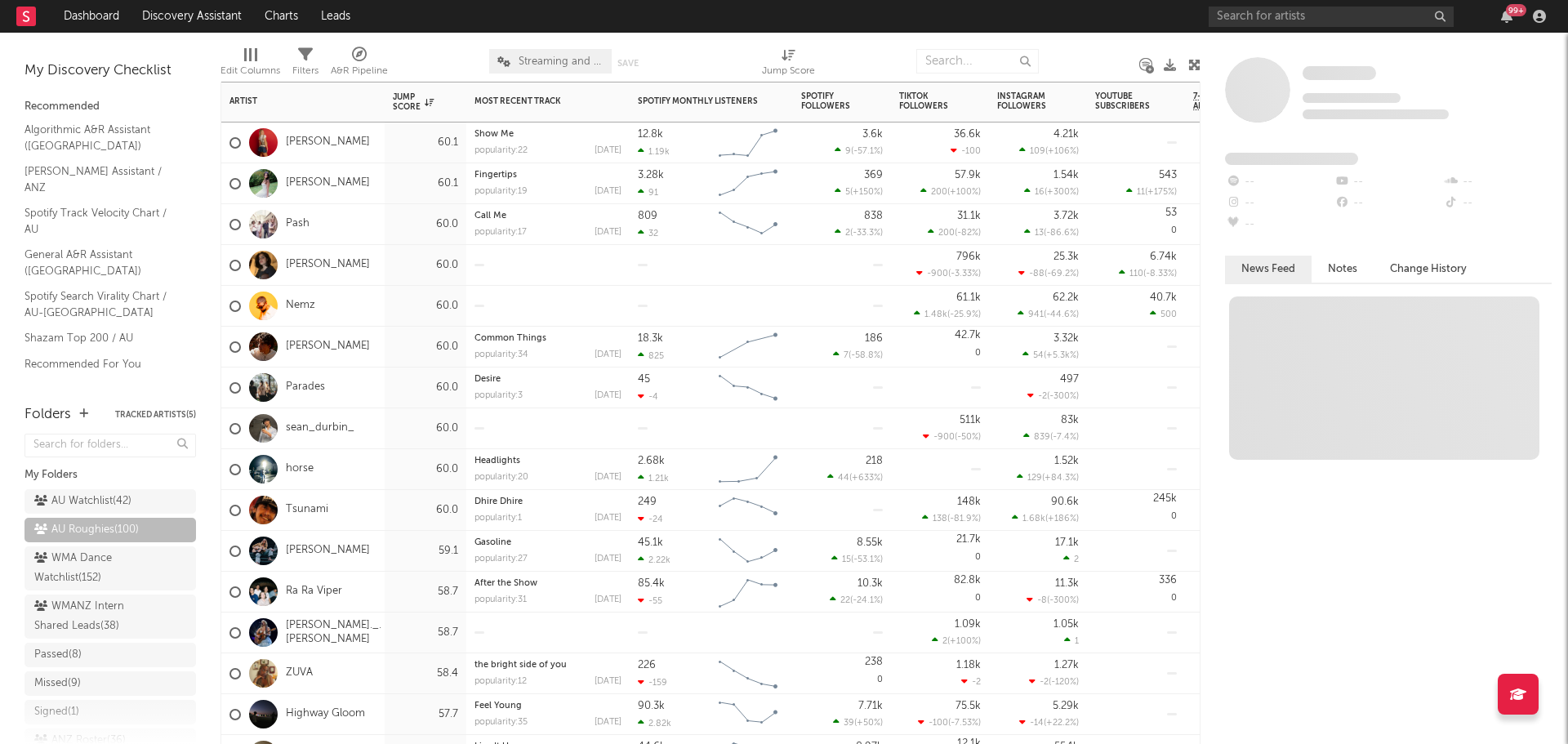
click at [362, 388] on div "Parades" at bounding box center [304, 387] width 164 height 41
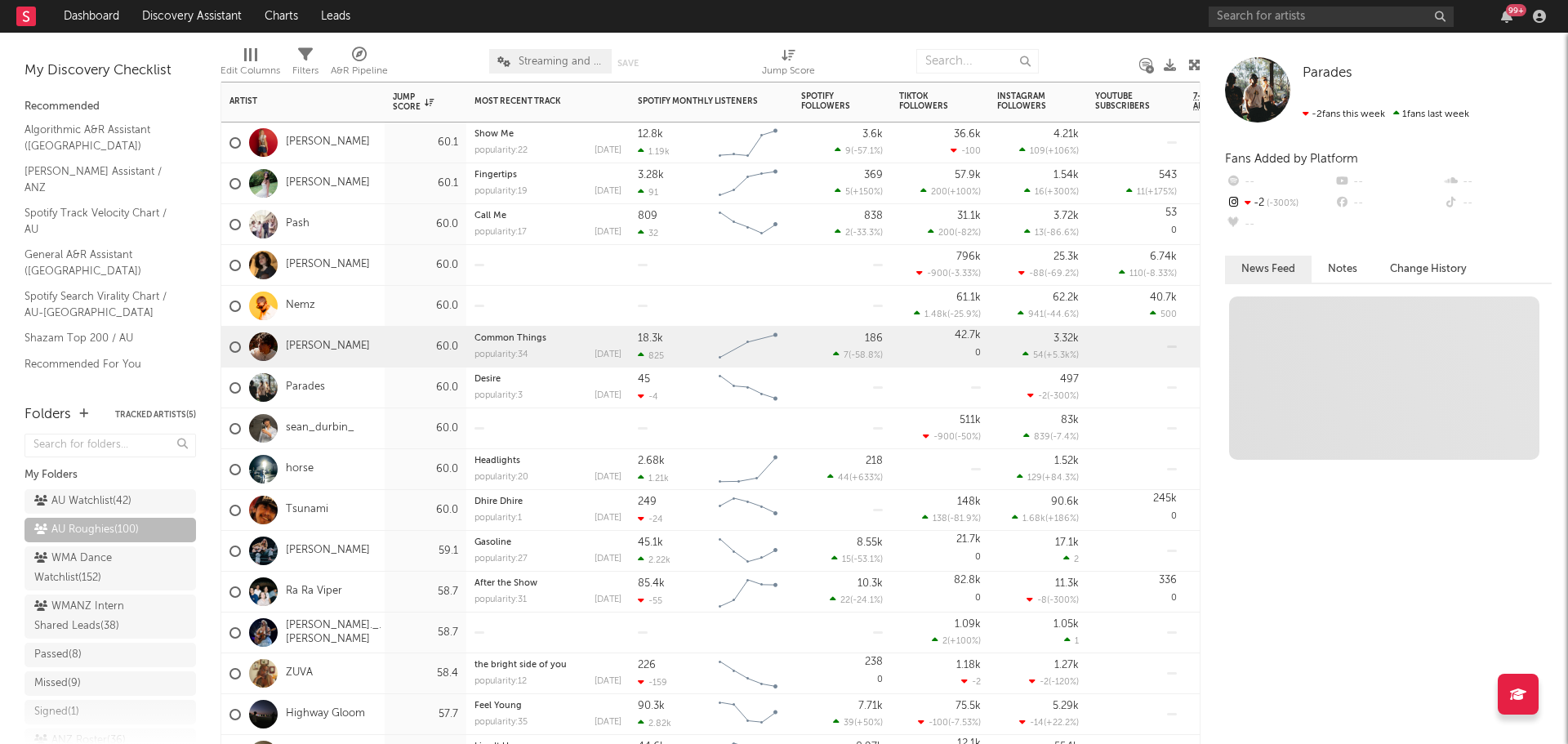
click at [364, 344] on div "Kye Arnot" at bounding box center [304, 346] width 164 height 41
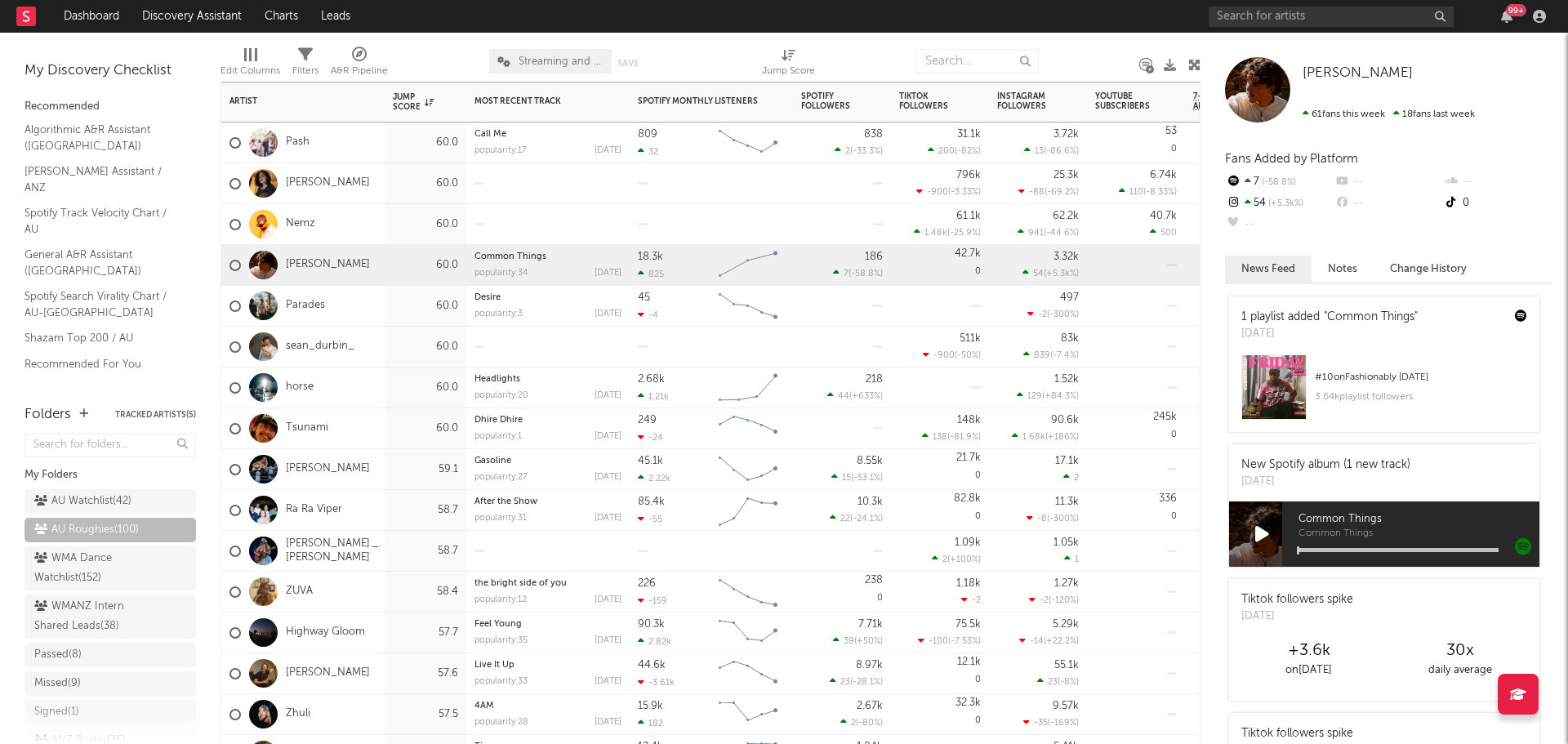
click at [371, 389] on div "horse" at bounding box center [304, 387] width 164 height 41
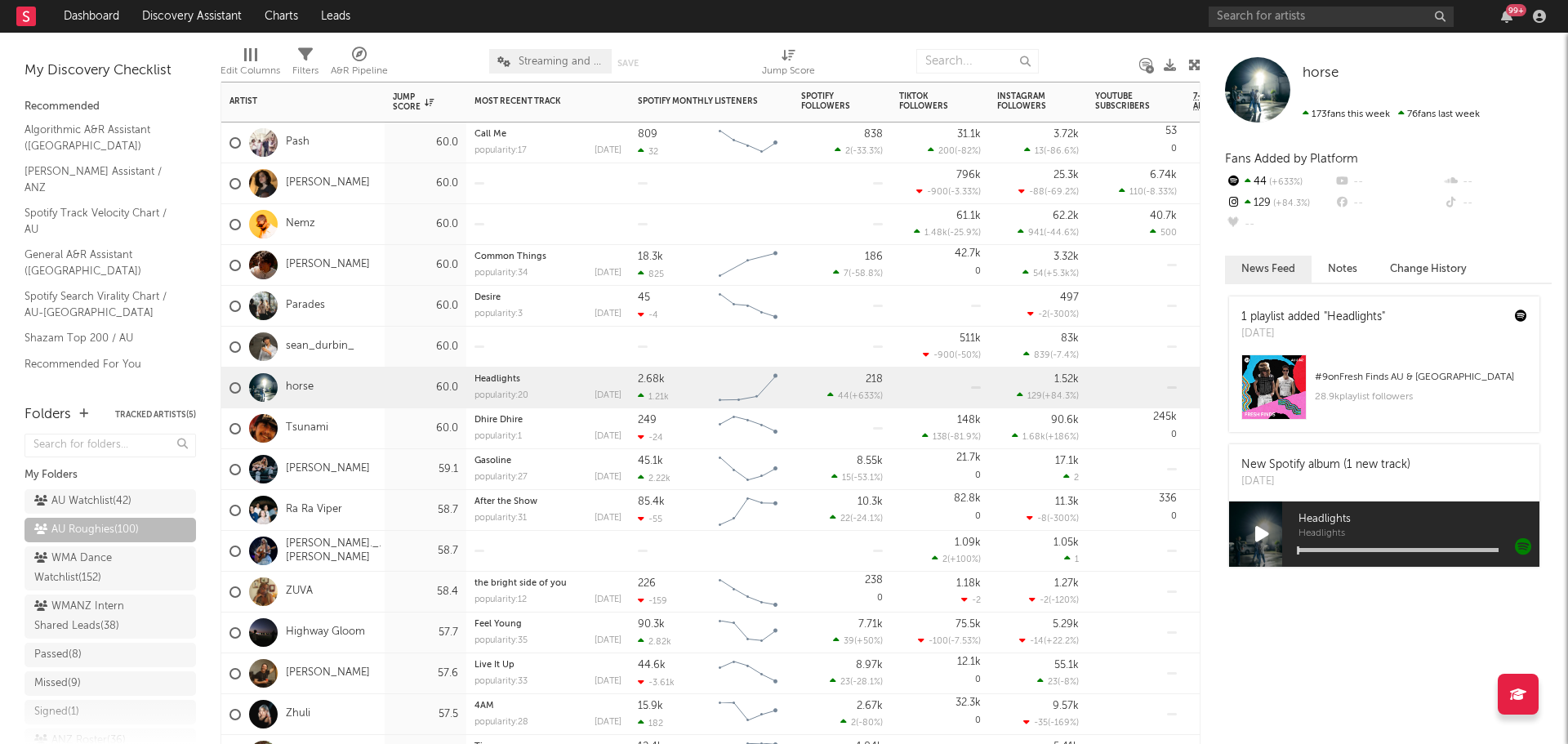
click at [385, 466] on div "59.1" at bounding box center [426, 469] width 82 height 41
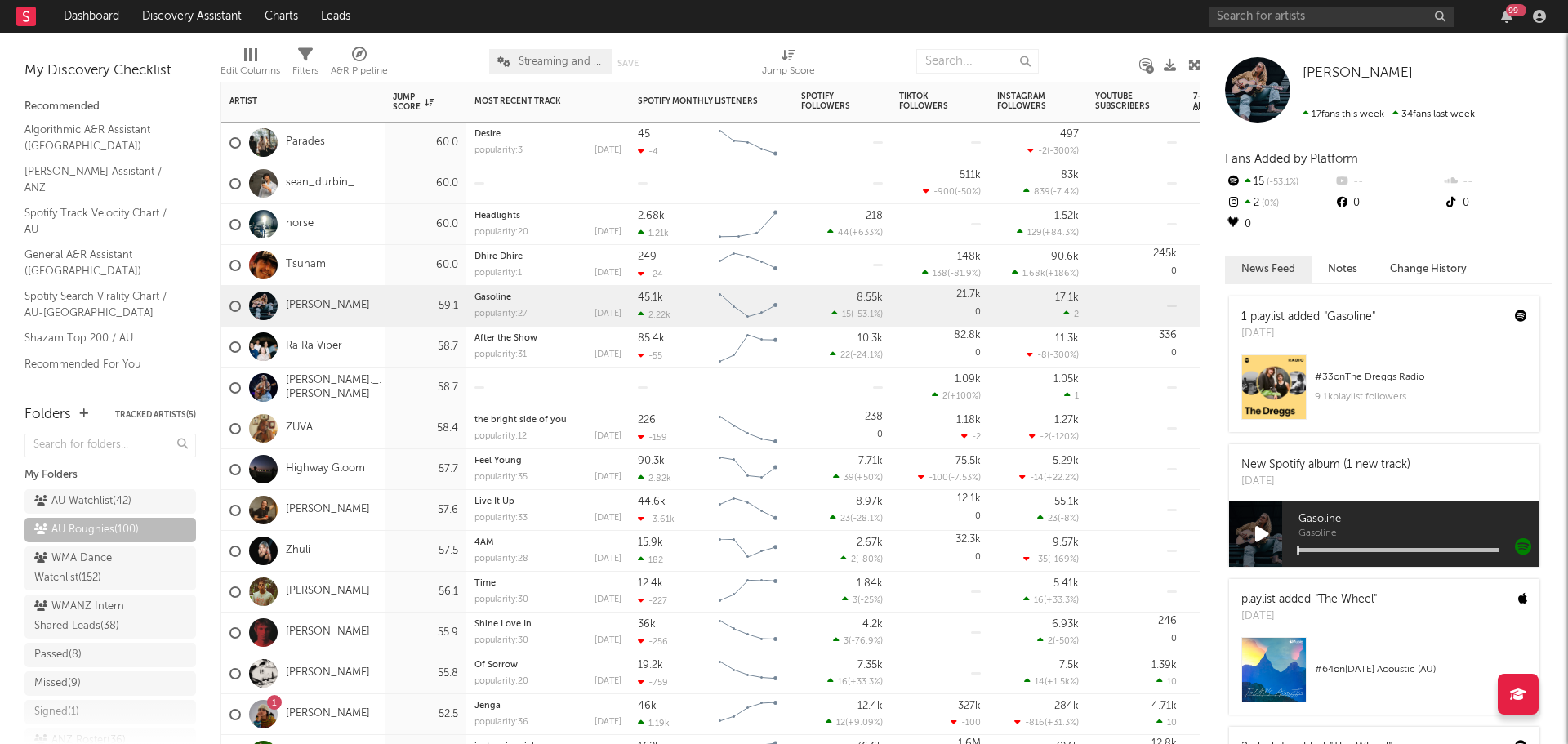
click at [376, 382] on div "millie._.jane" at bounding box center [304, 387] width 164 height 41
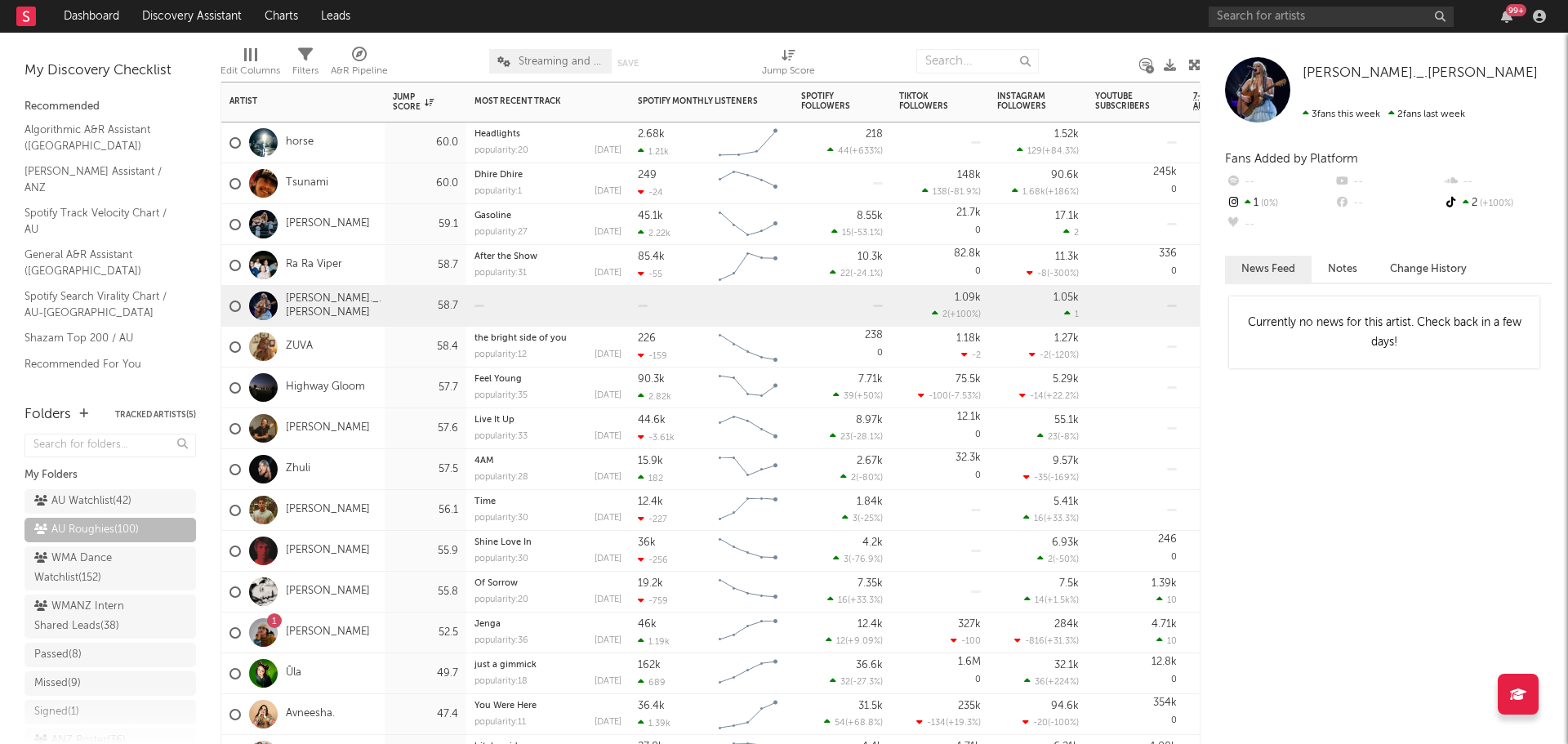
click at [371, 360] on div "ZUVA" at bounding box center [304, 346] width 164 height 41
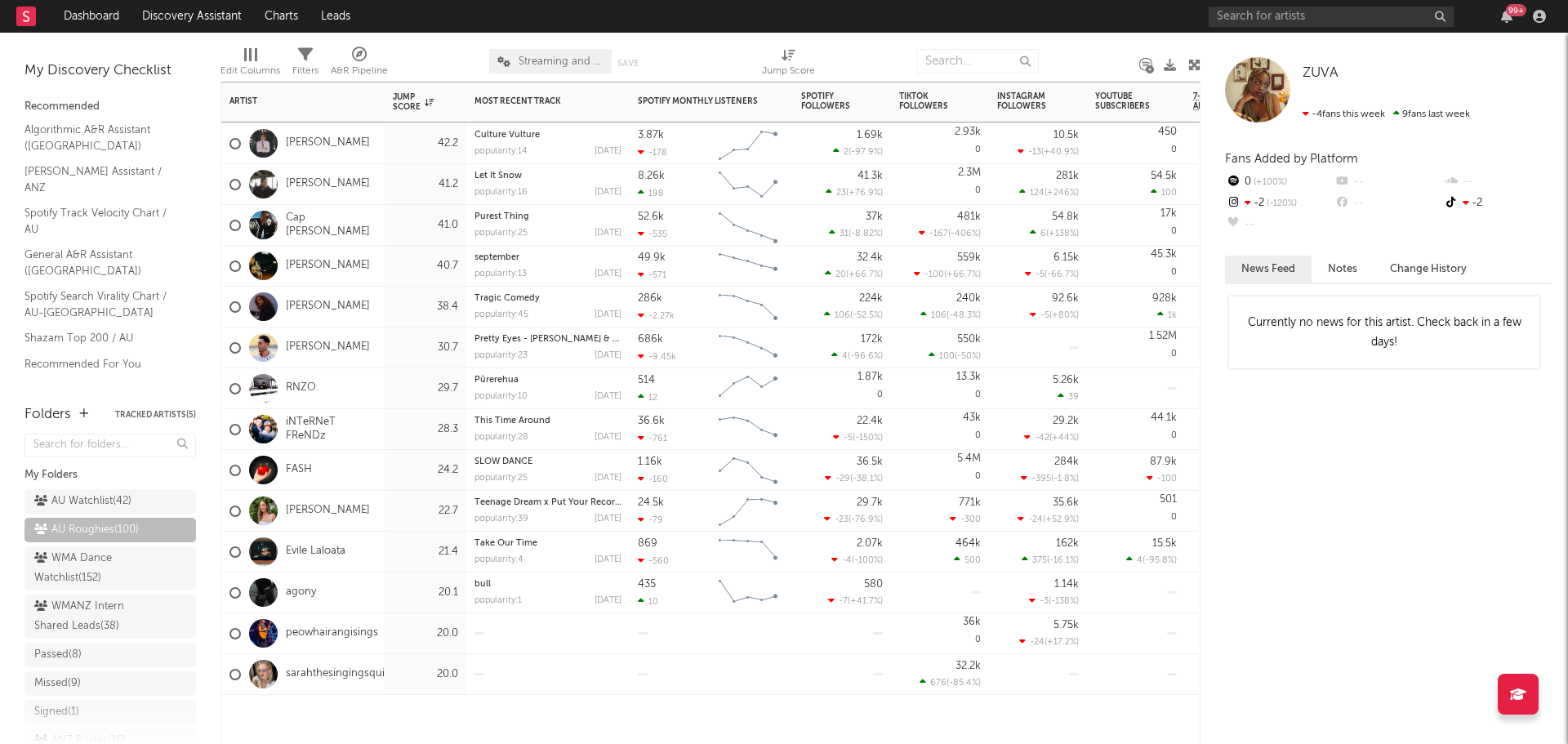
click at [376, 551] on div "Evile Laloata" at bounding box center [304, 552] width 164 height 41
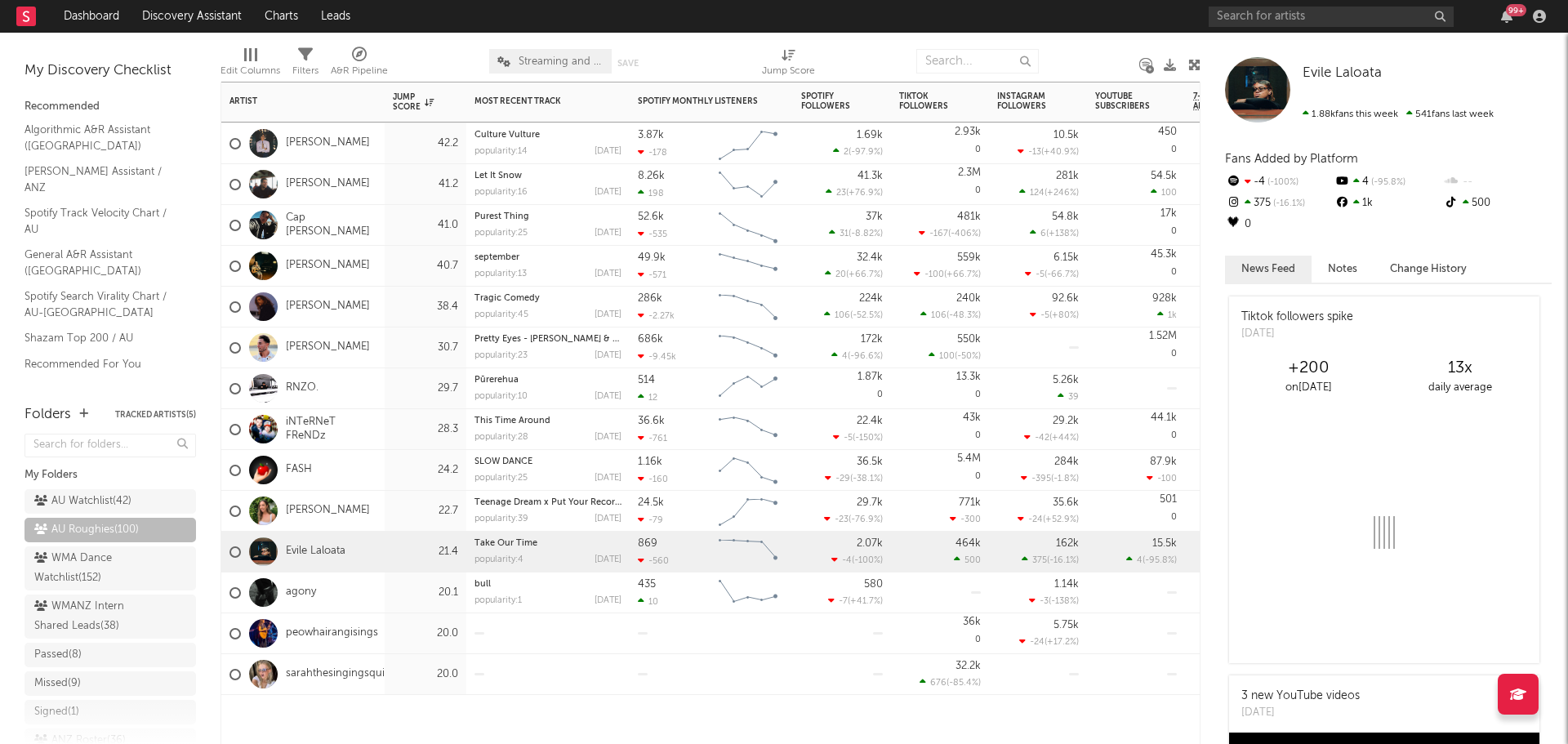
click at [377, 509] on div "Darcy Stokes" at bounding box center [304, 511] width 164 height 41
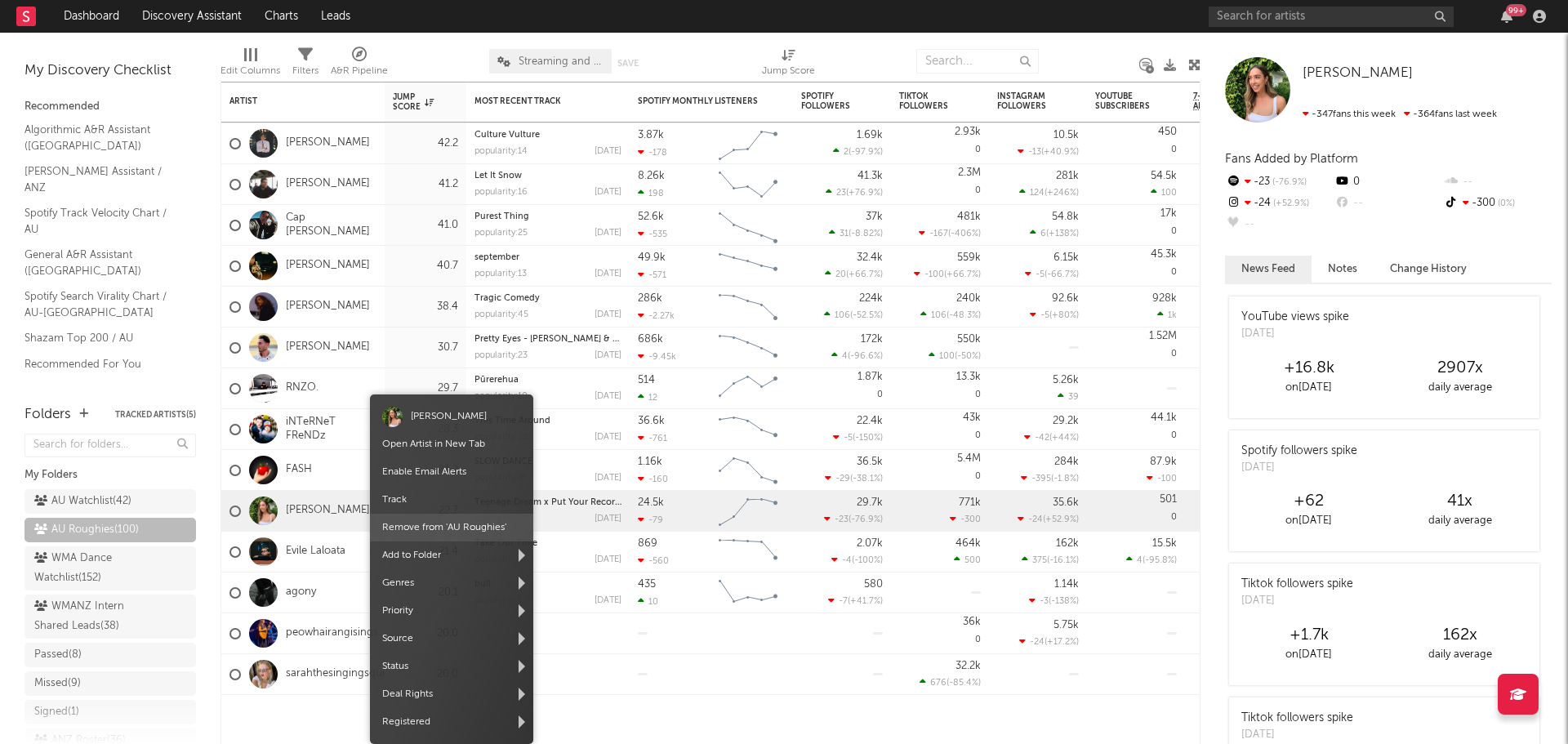
click at [436, 519] on span "Remove from ' AU Roughies '" at bounding box center [452, 527] width 164 height 28
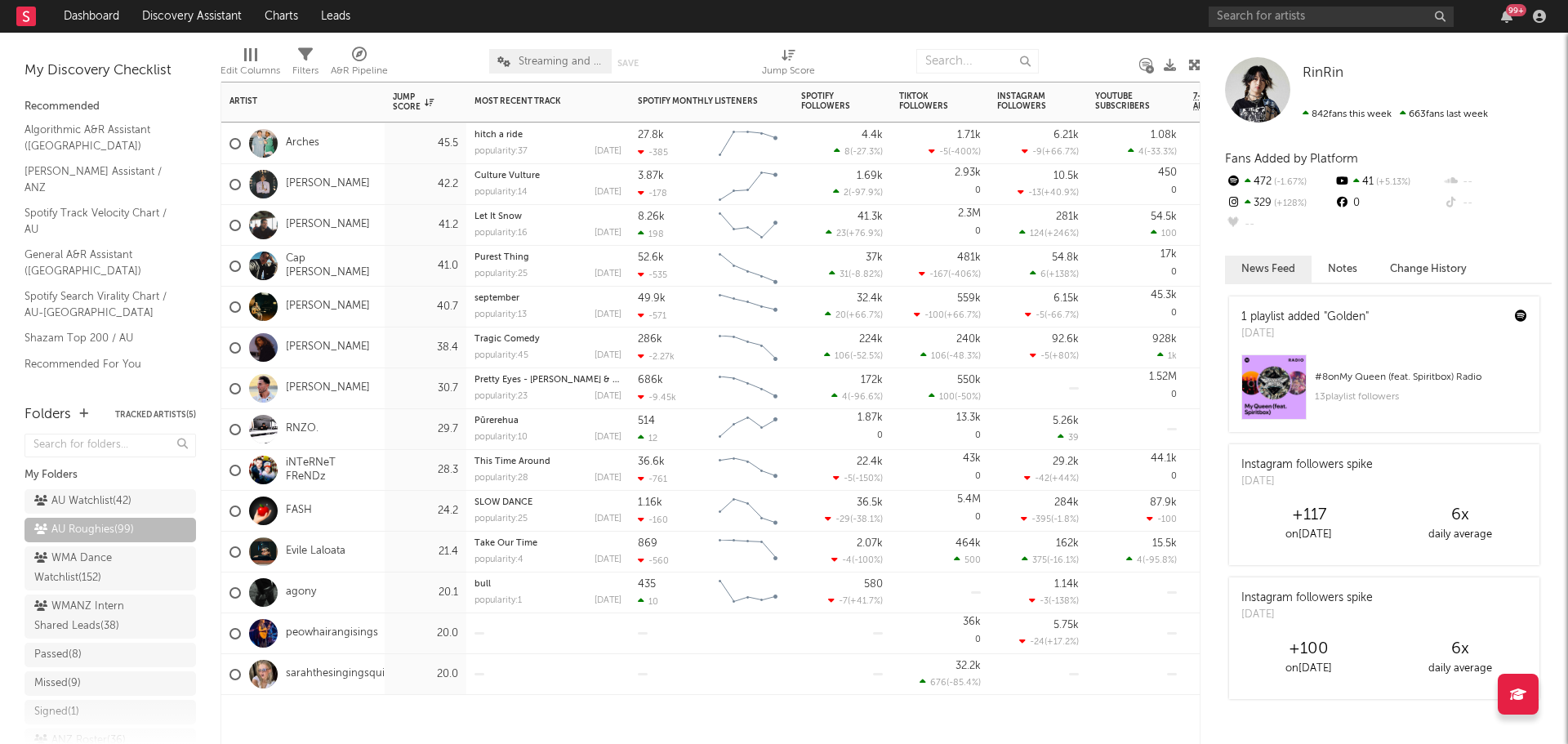
click at [380, 506] on div "FASH" at bounding box center [304, 511] width 164 height 41
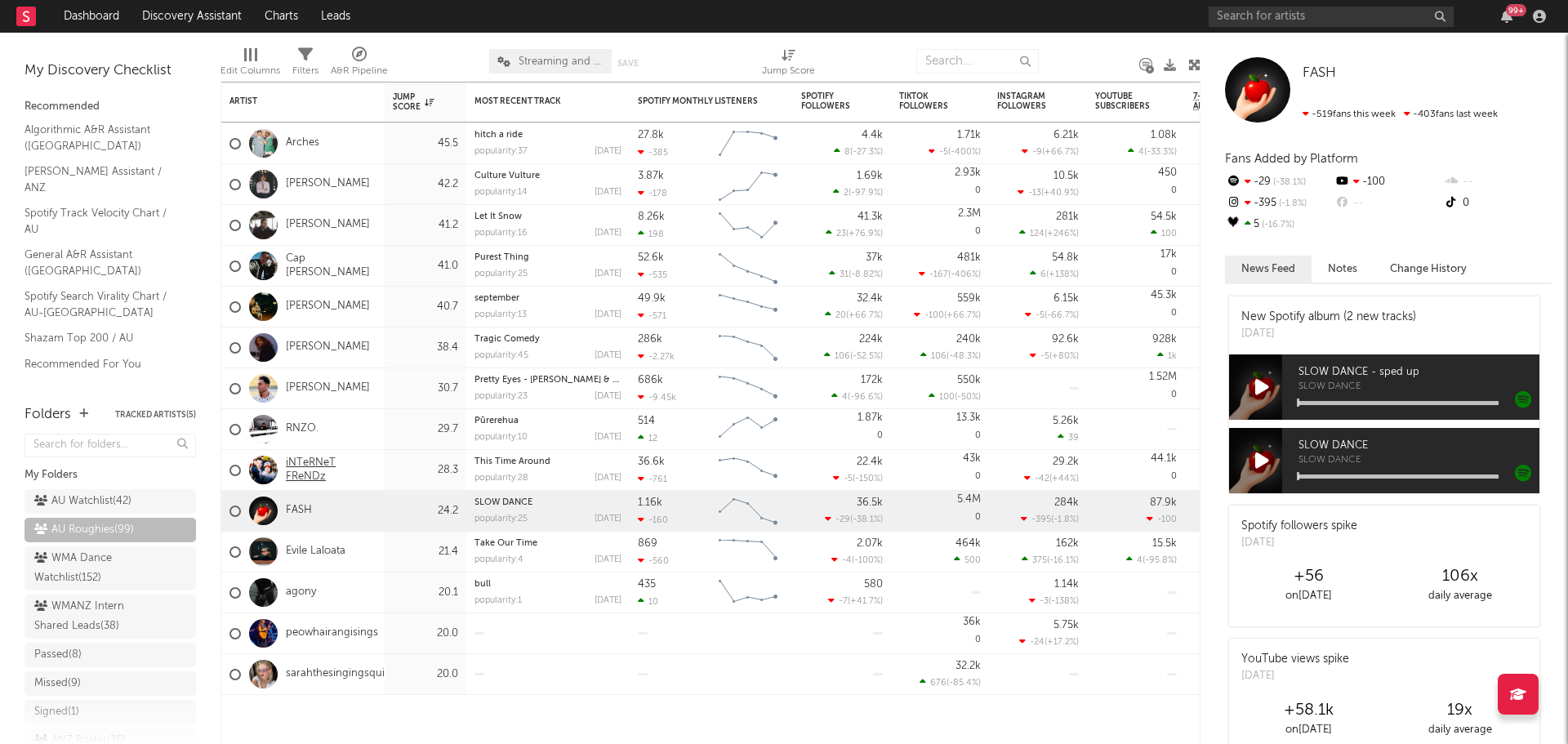
click at [373, 471] on link "iNTeRNeT FReNDz" at bounding box center [330, 470] width 90 height 28
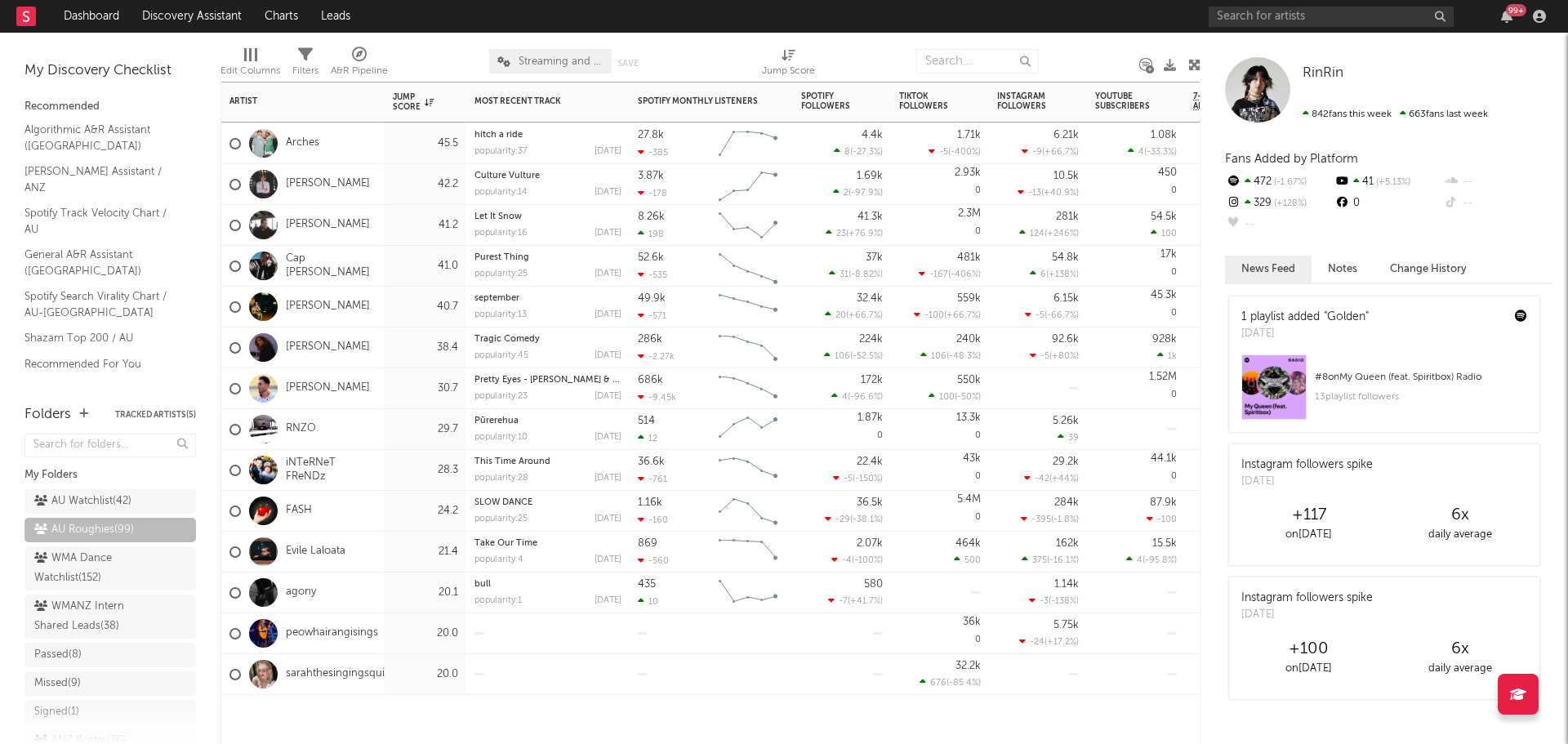
click at [388, 425] on div "29.7" at bounding box center [426, 429] width 82 height 41
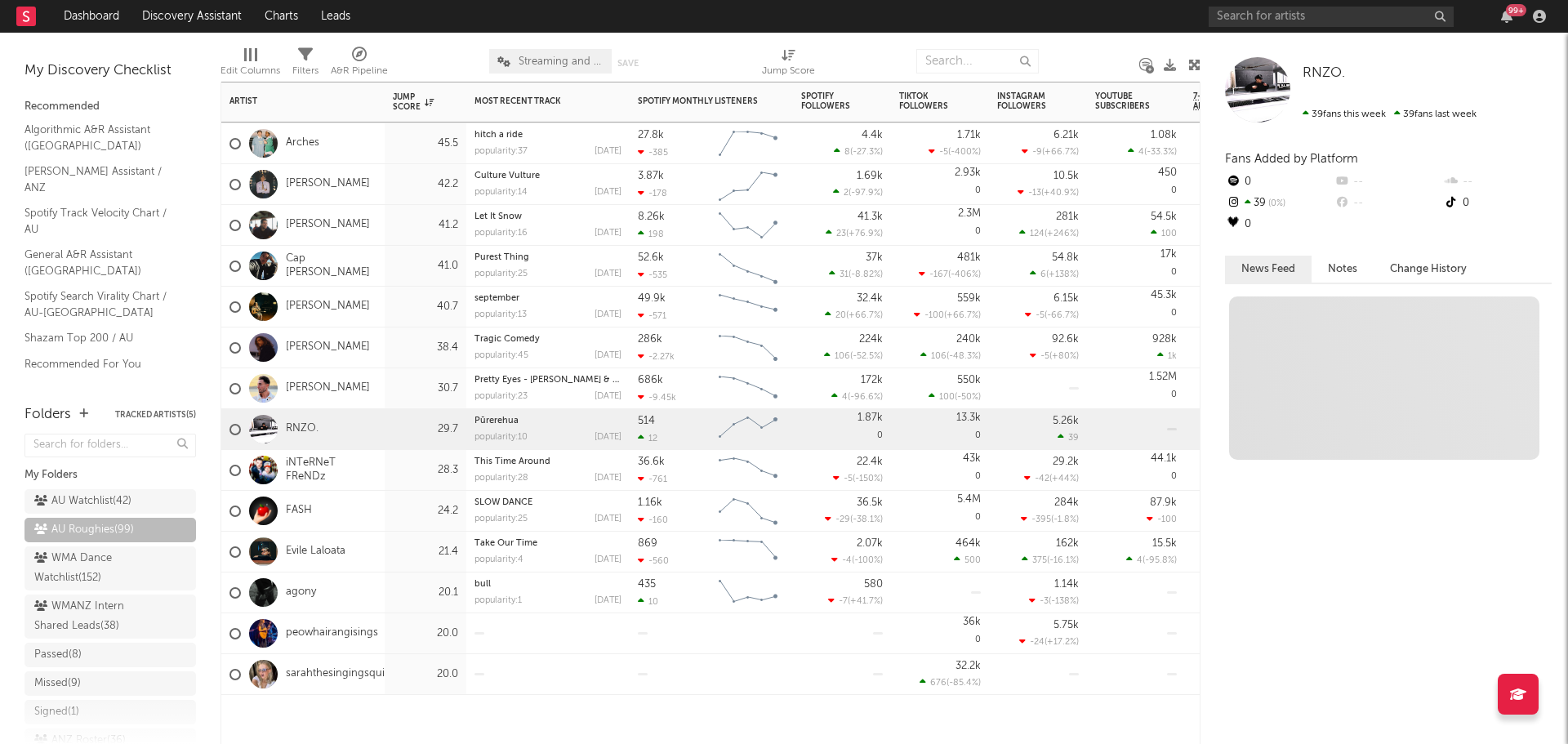
click at [384, 394] on div "Faydee" at bounding box center [304, 388] width 164 height 41
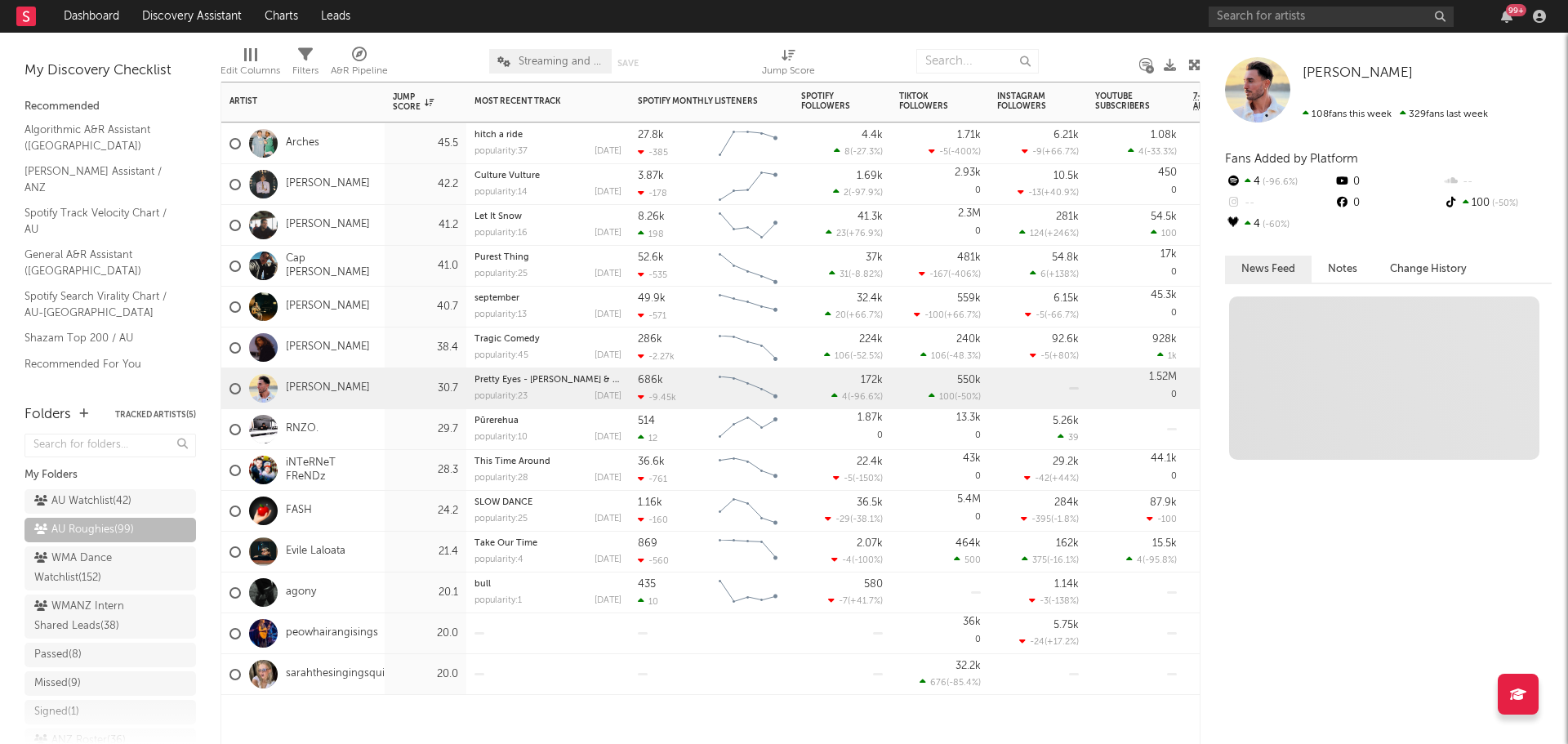
click at [385, 353] on div "38.4" at bounding box center [426, 347] width 82 height 41
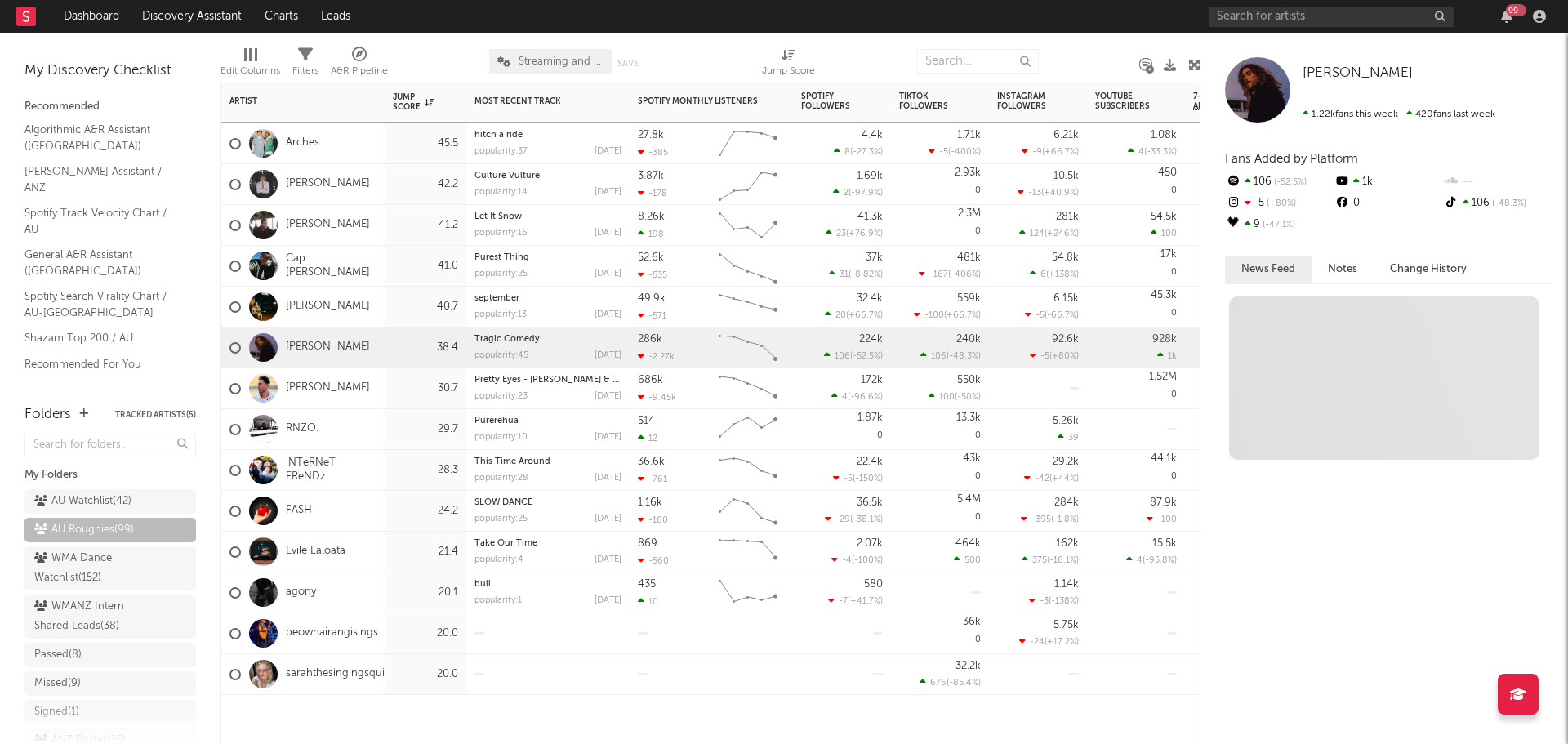
click at [384, 306] on div "Kate Gill" at bounding box center [304, 306] width 164 height 41
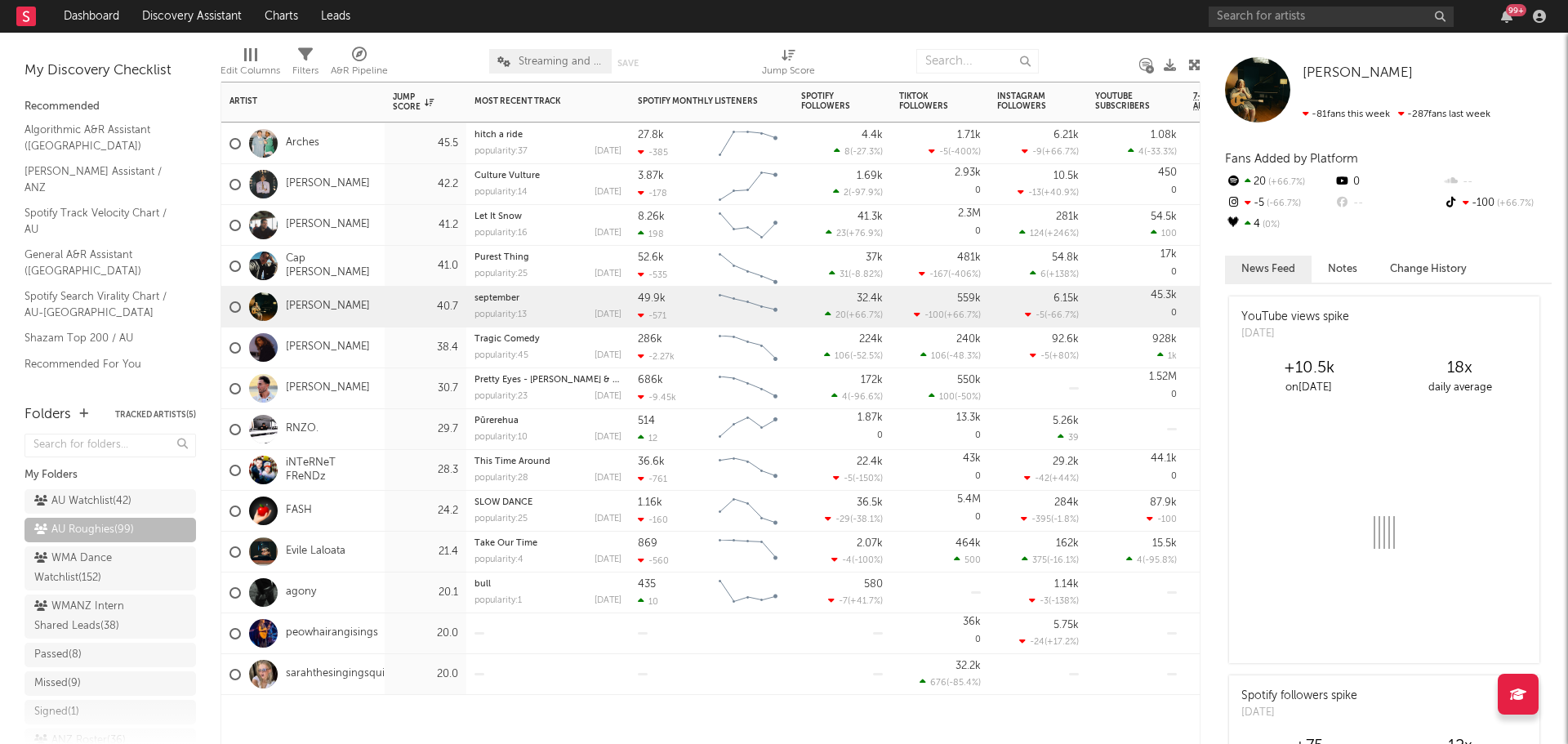
click at [394, 269] on div "41.0" at bounding box center [426, 265] width 66 height 20
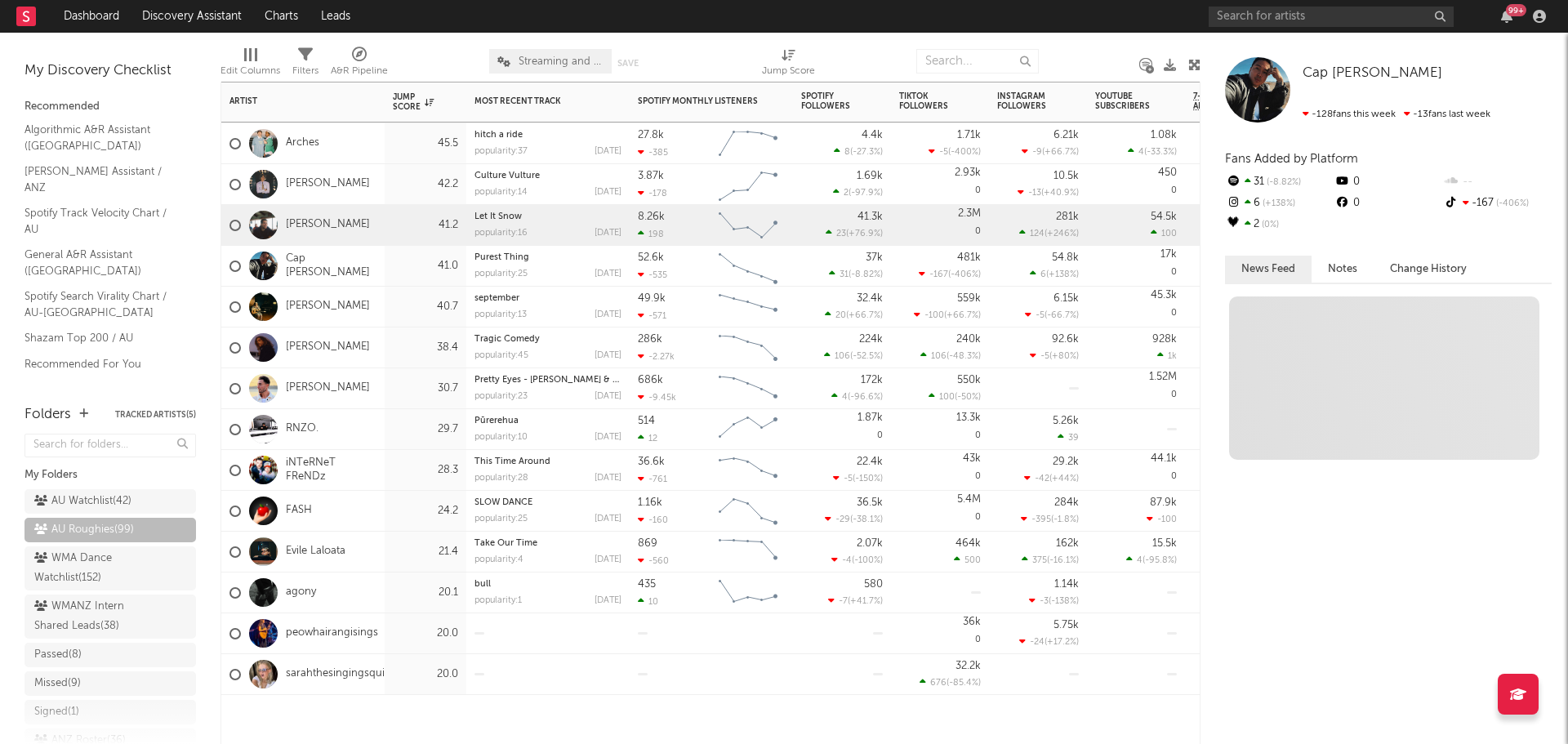
click at [394, 227] on div "41.2" at bounding box center [426, 225] width 66 height 20
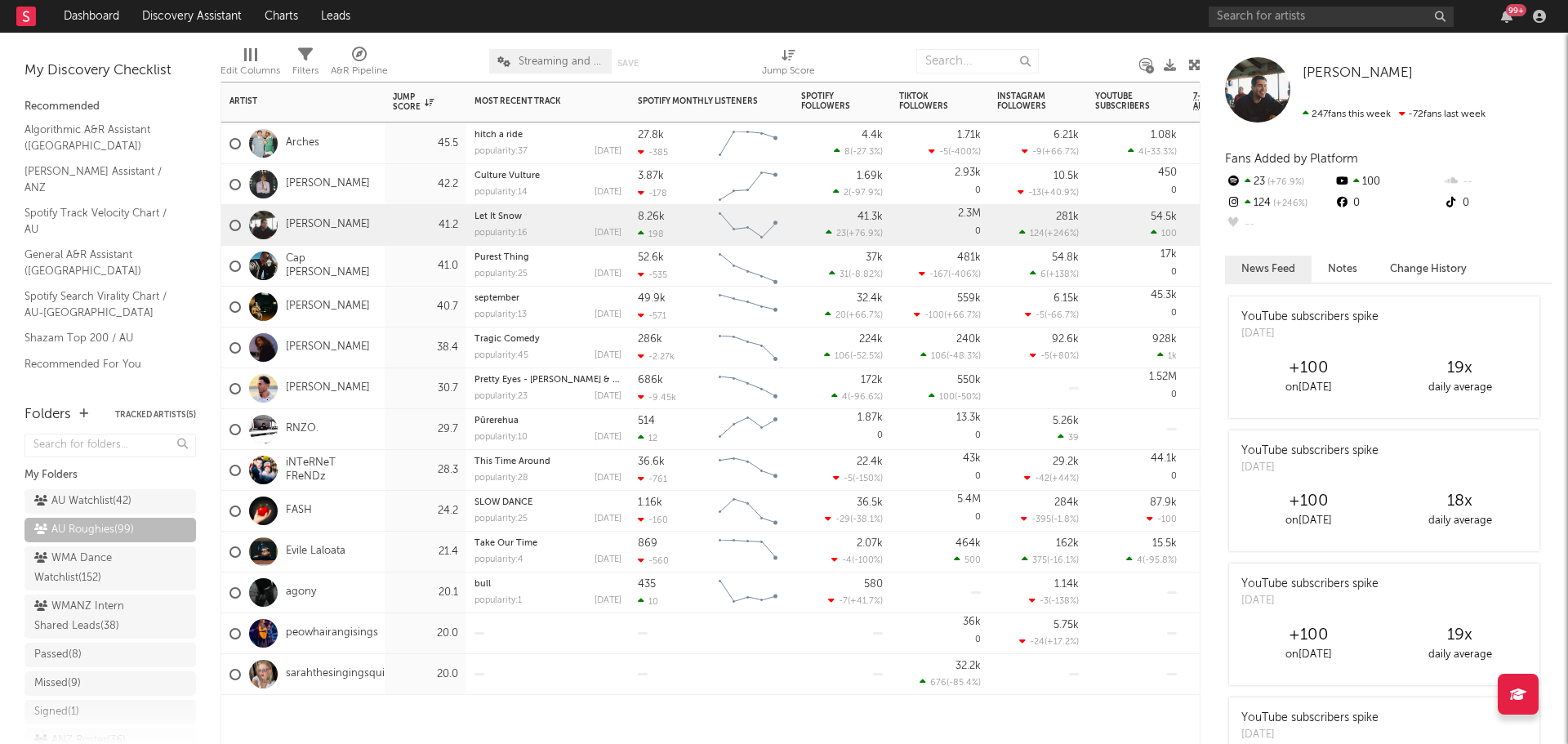
click at [375, 384] on div "Faydee" at bounding box center [304, 388] width 164 height 41
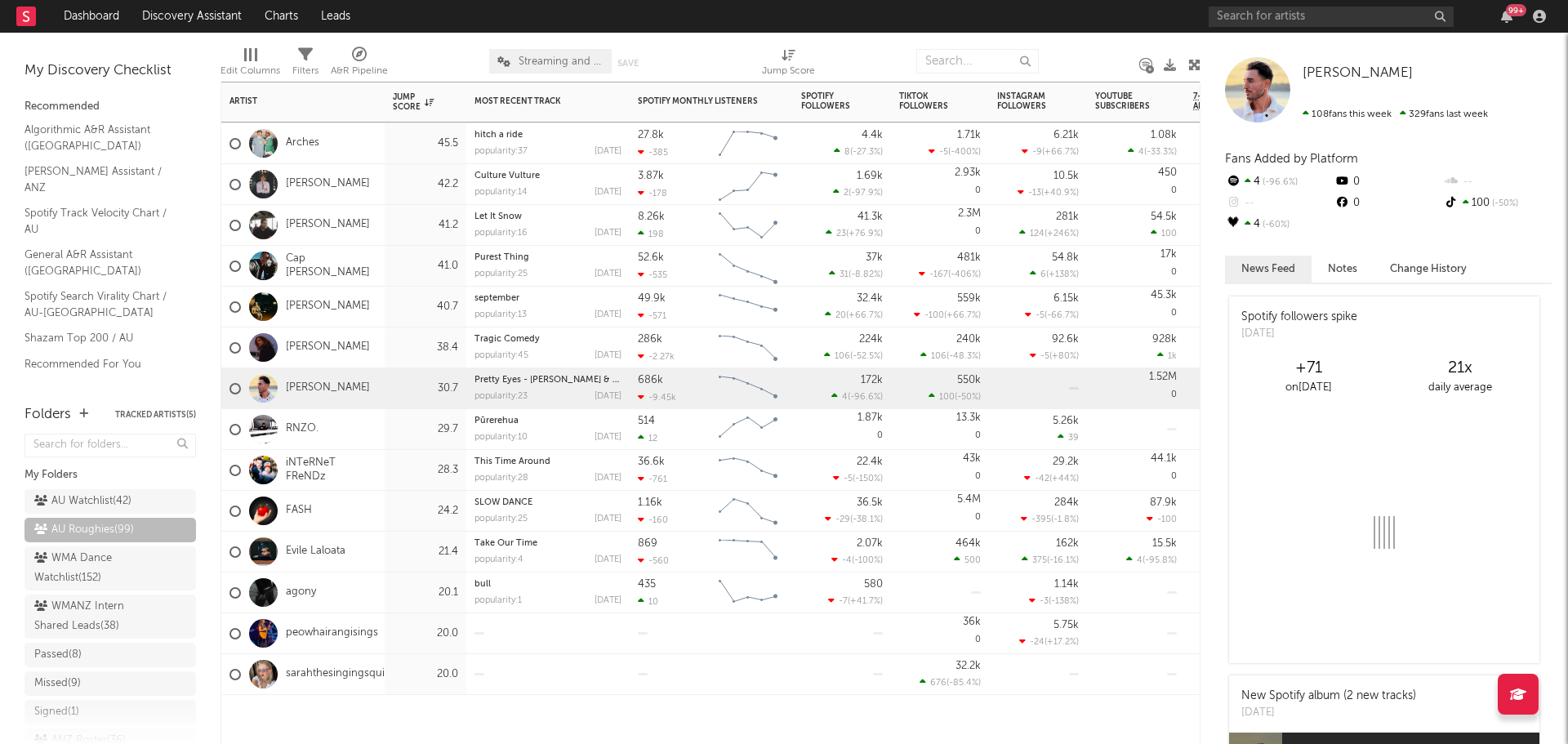
click at [383, 336] on div "Jacob Lee" at bounding box center [304, 347] width 164 height 41
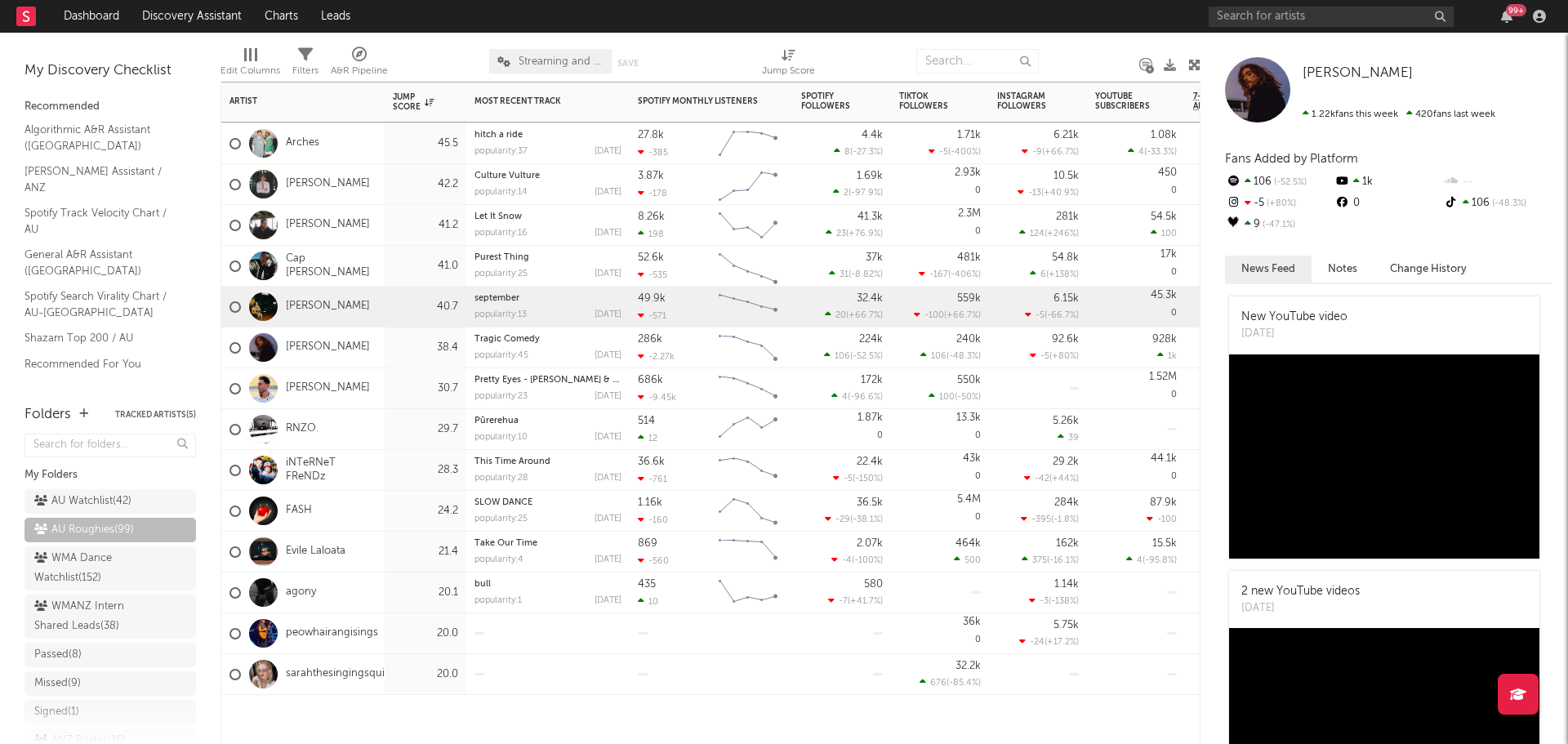
click at [371, 303] on div "Kate Gill" at bounding box center [304, 306] width 164 height 41
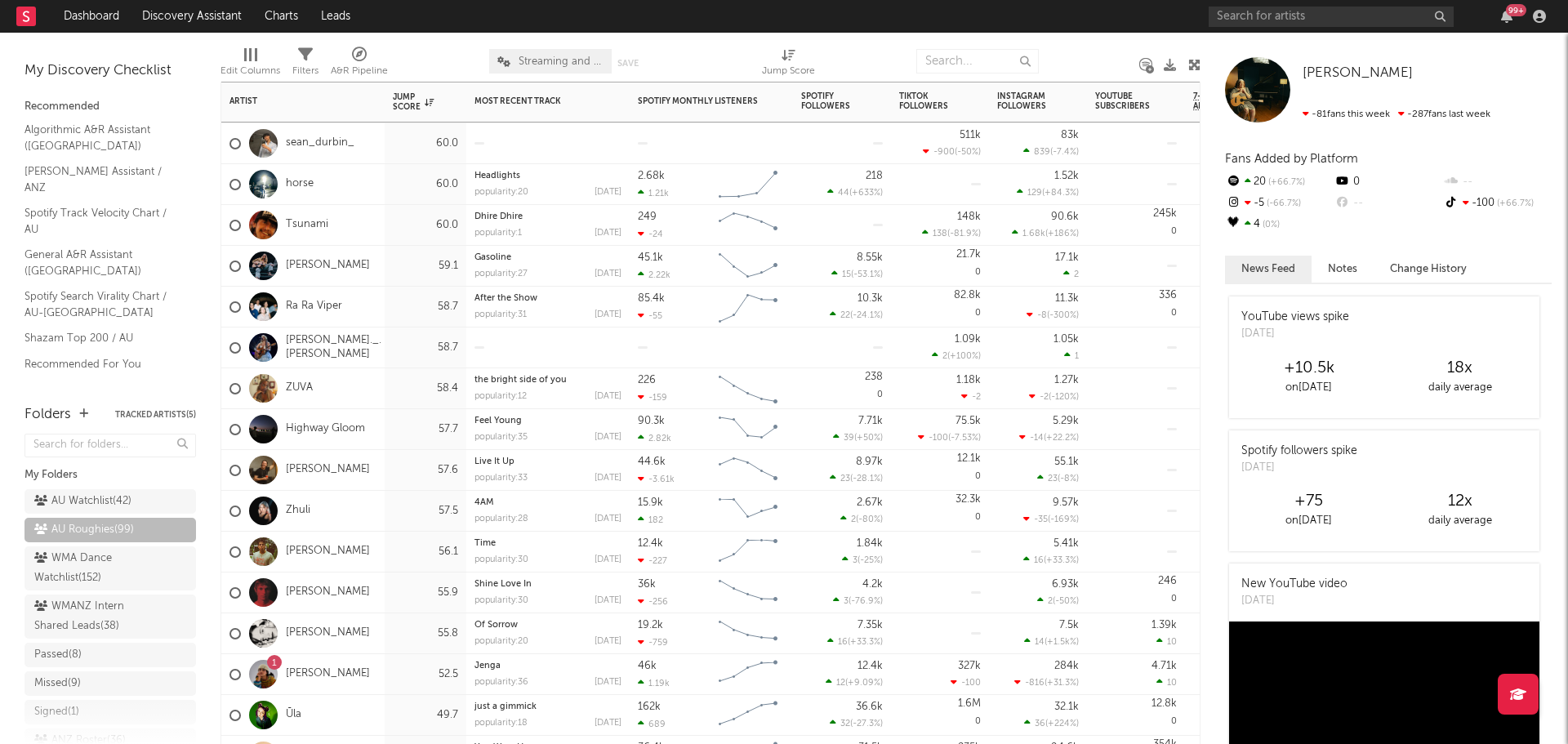
click at [395, 347] on div "58.7" at bounding box center [426, 347] width 66 height 20
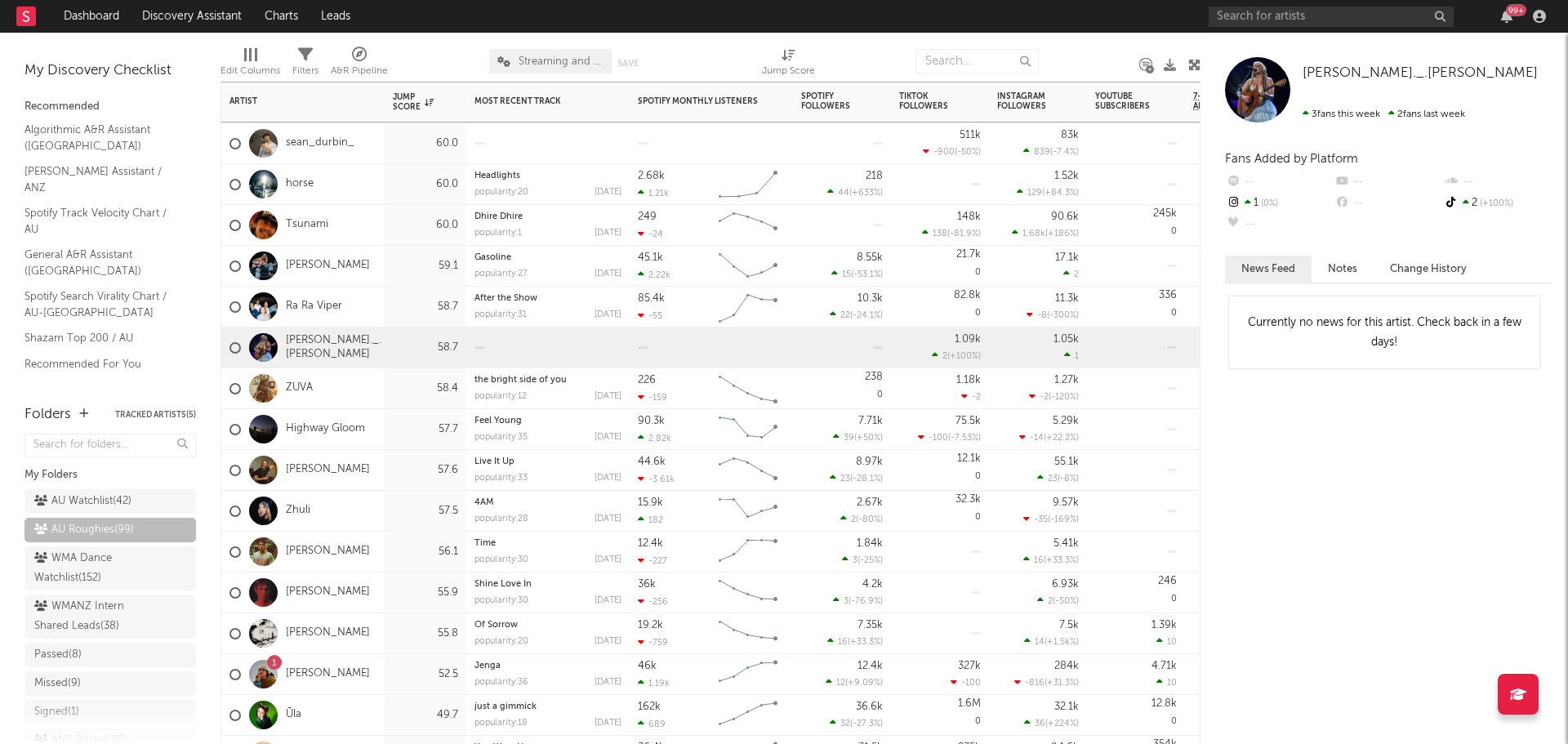
click at [387, 149] on div "60.0" at bounding box center [426, 144] width 82 height 41
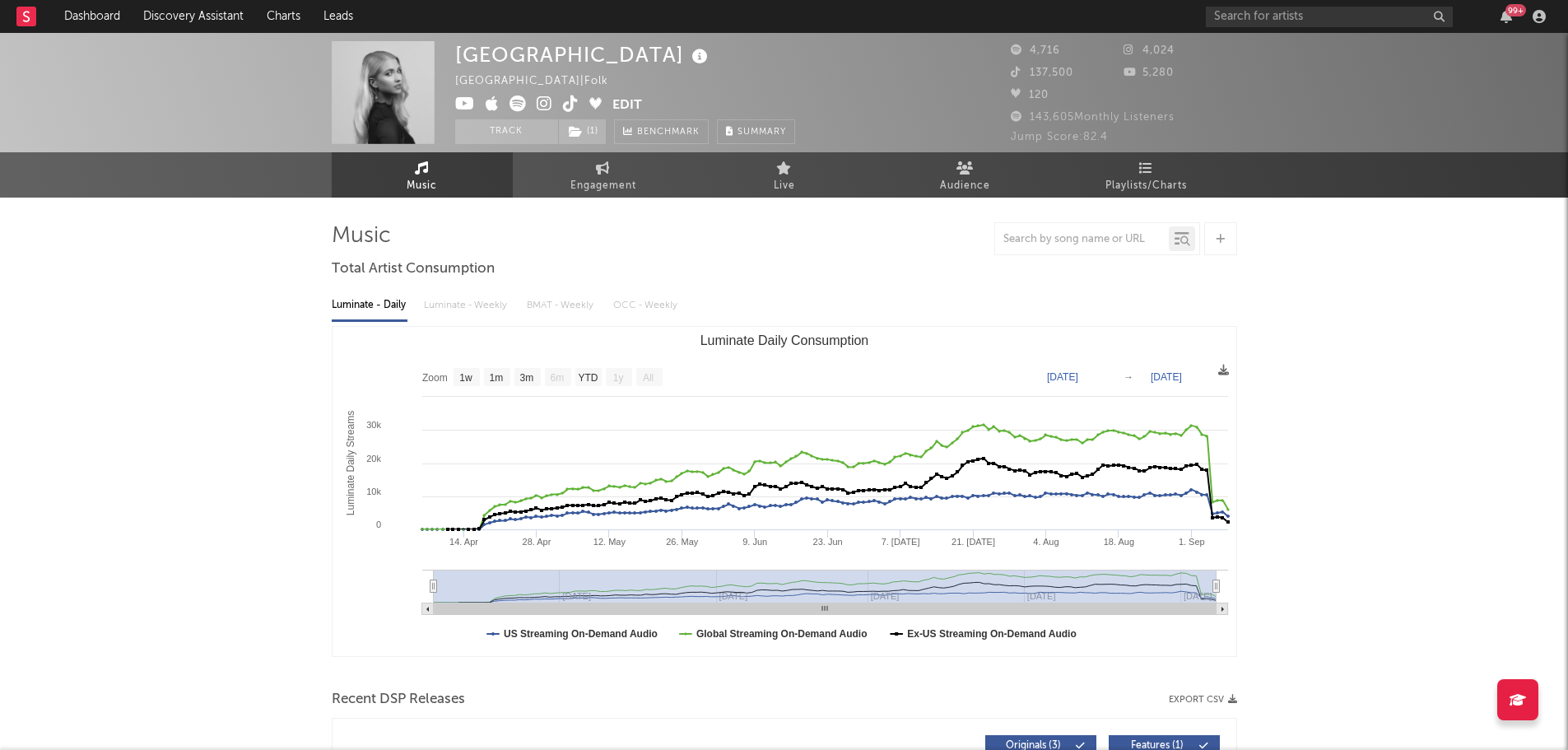
select select "1w"
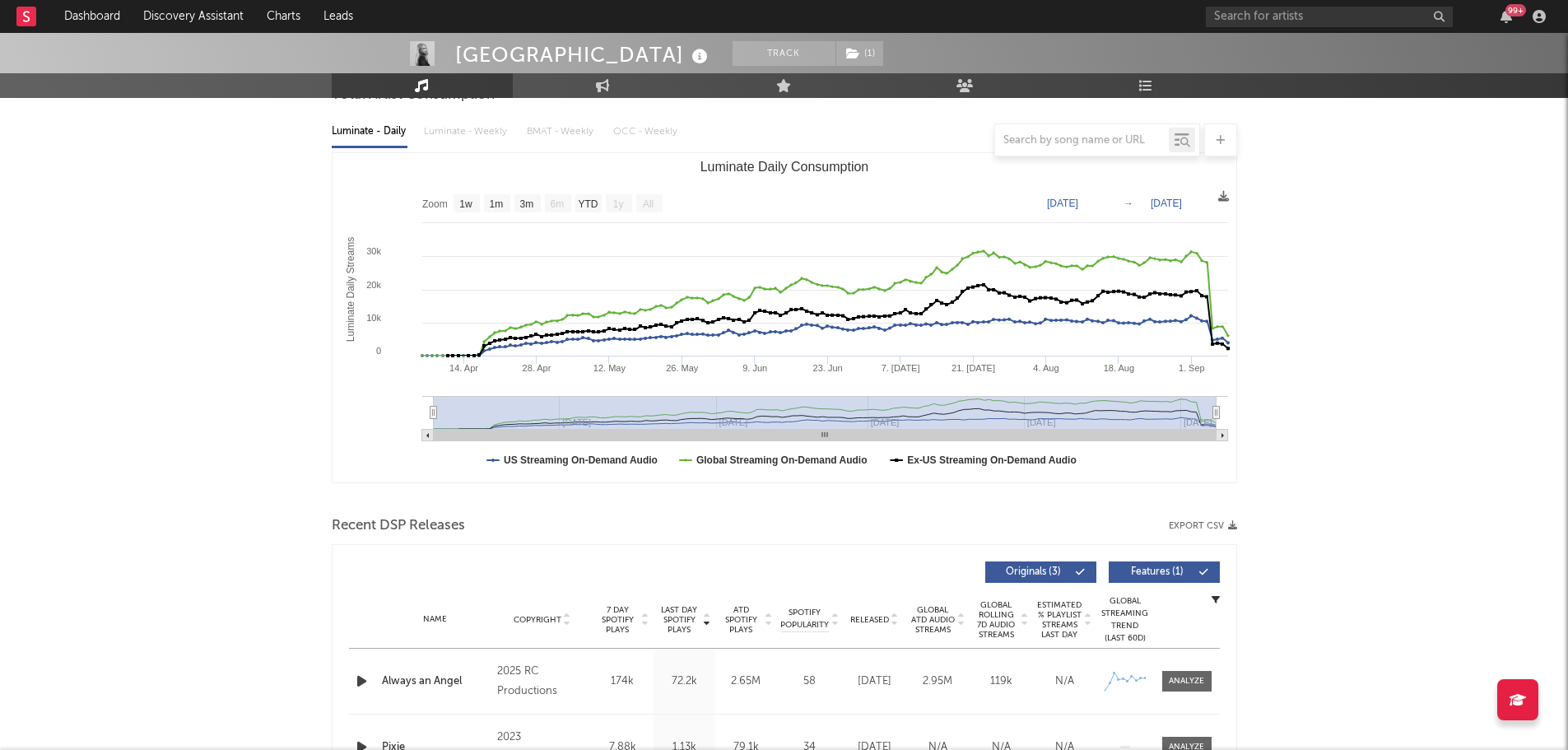
scroll to position [329, 0]
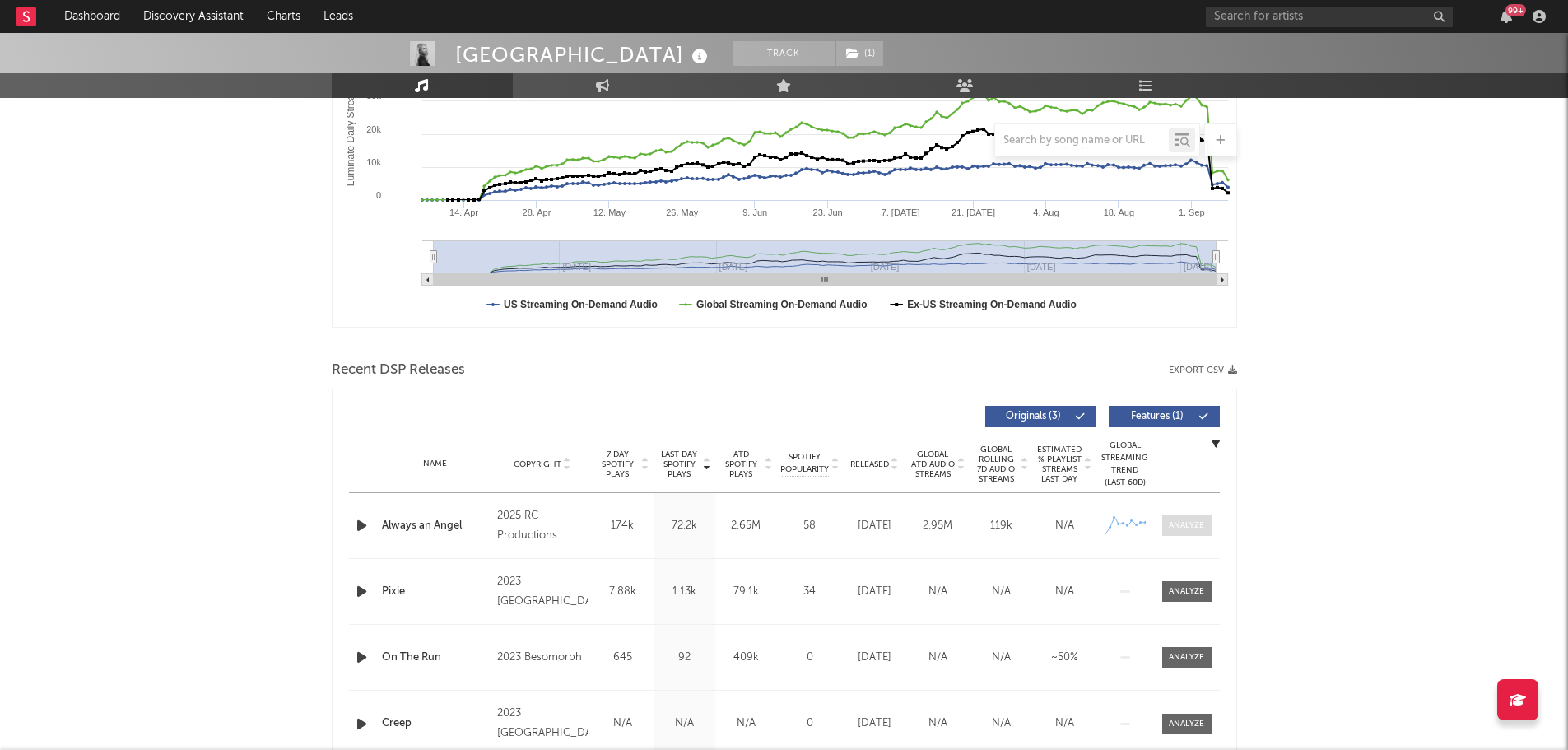
click at [1176, 529] on div at bounding box center [1186, 525] width 36 height 12
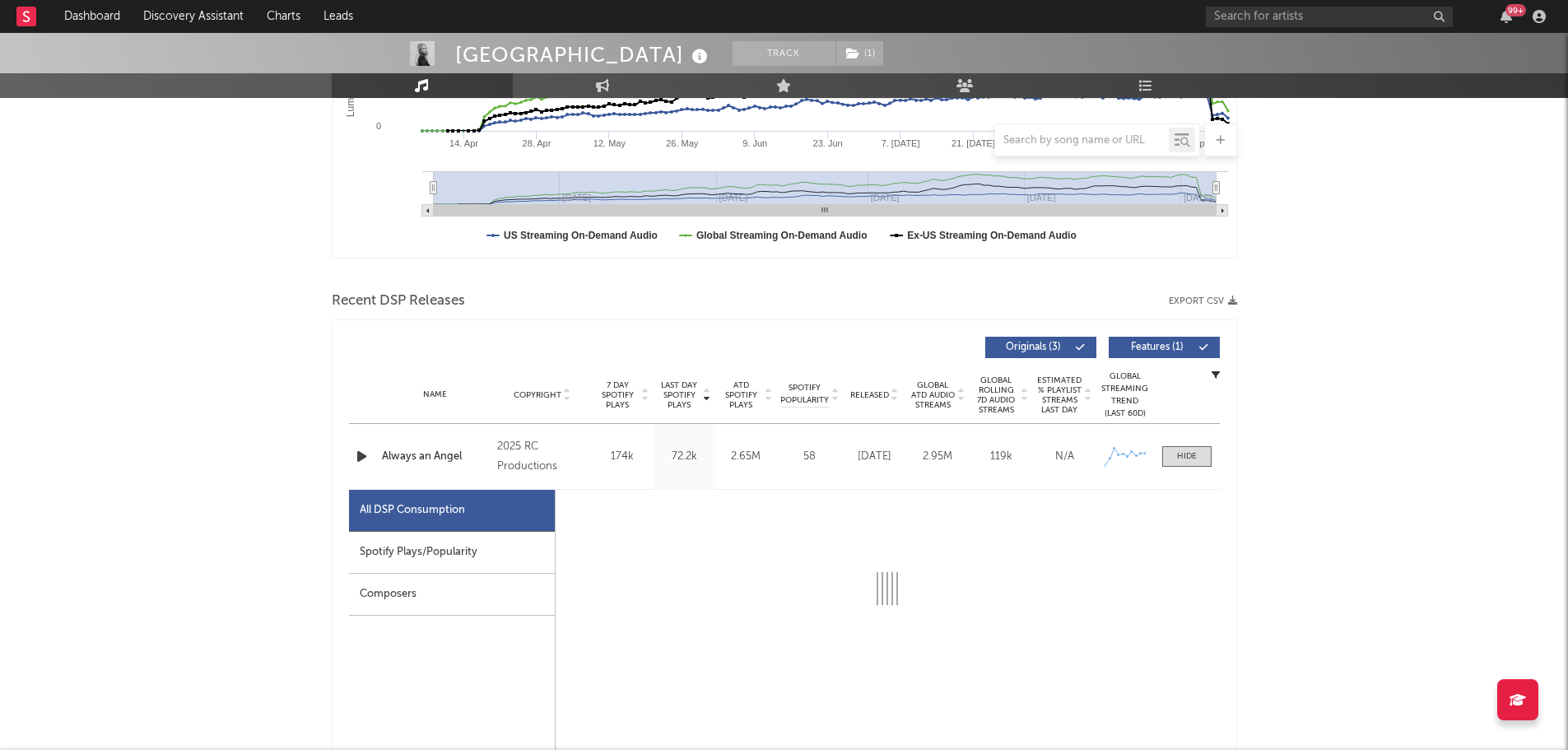
scroll to position [494, 0]
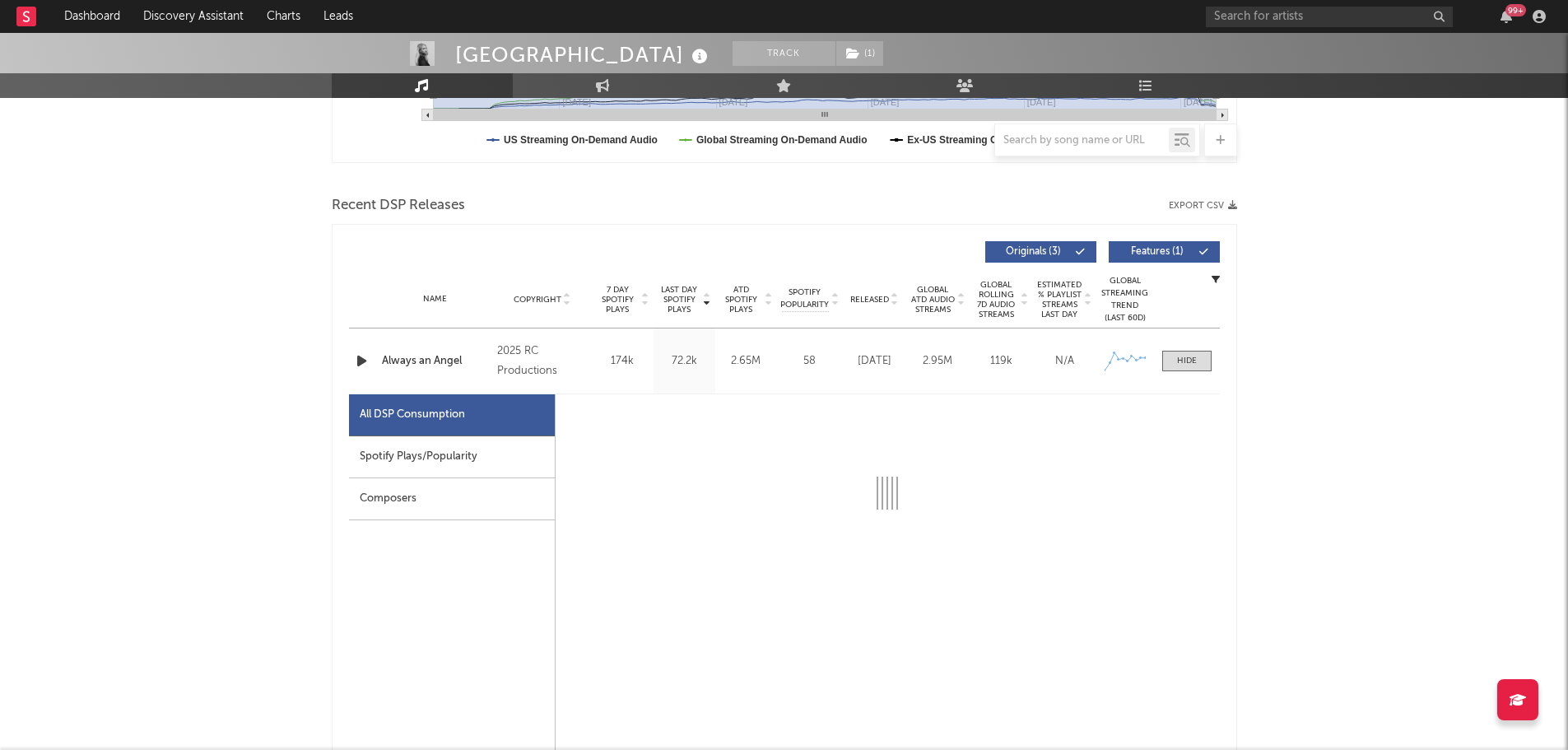
select select "1w"
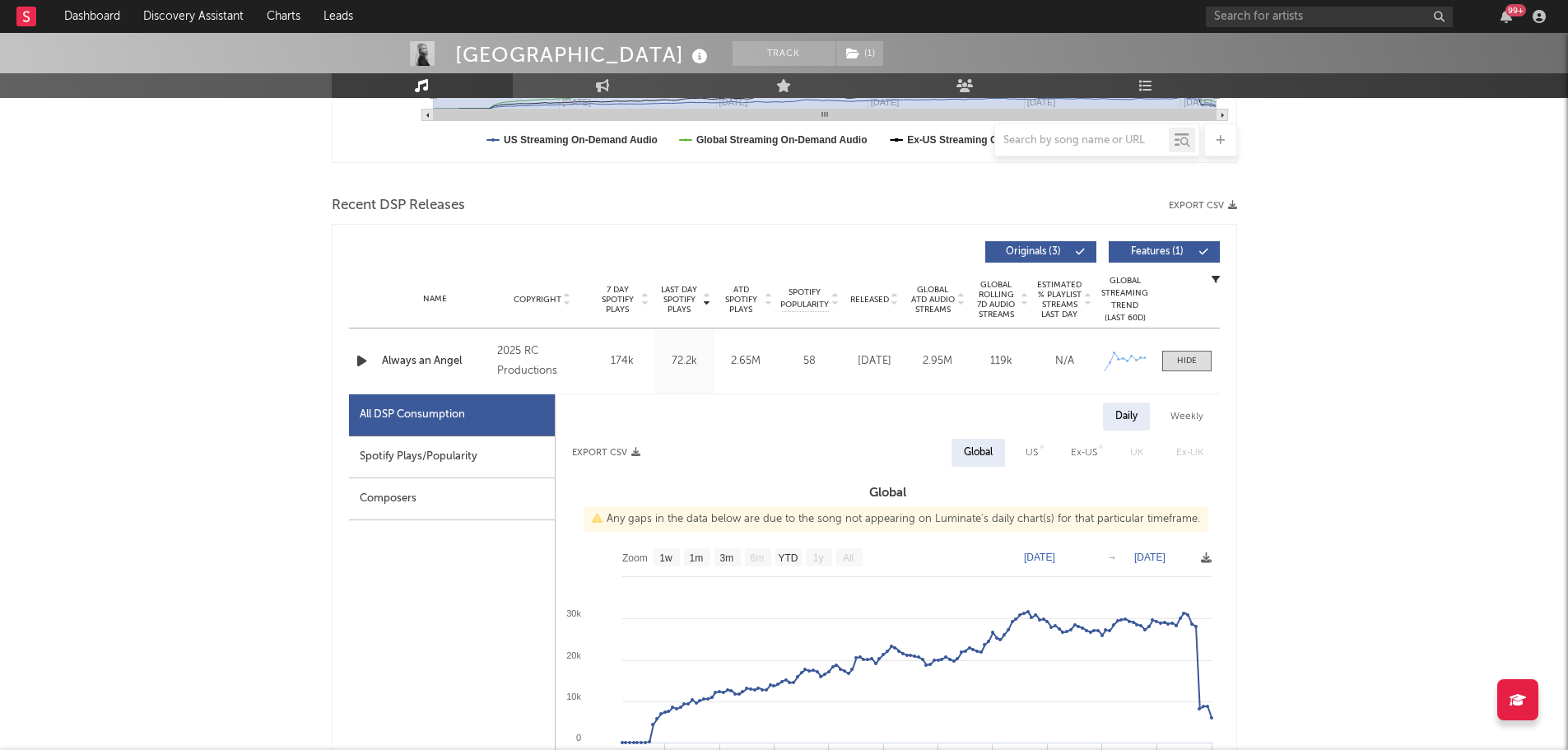
click at [425, 458] on div "Spotify Plays/Popularity" at bounding box center [452, 457] width 205 height 42
select select "1w"
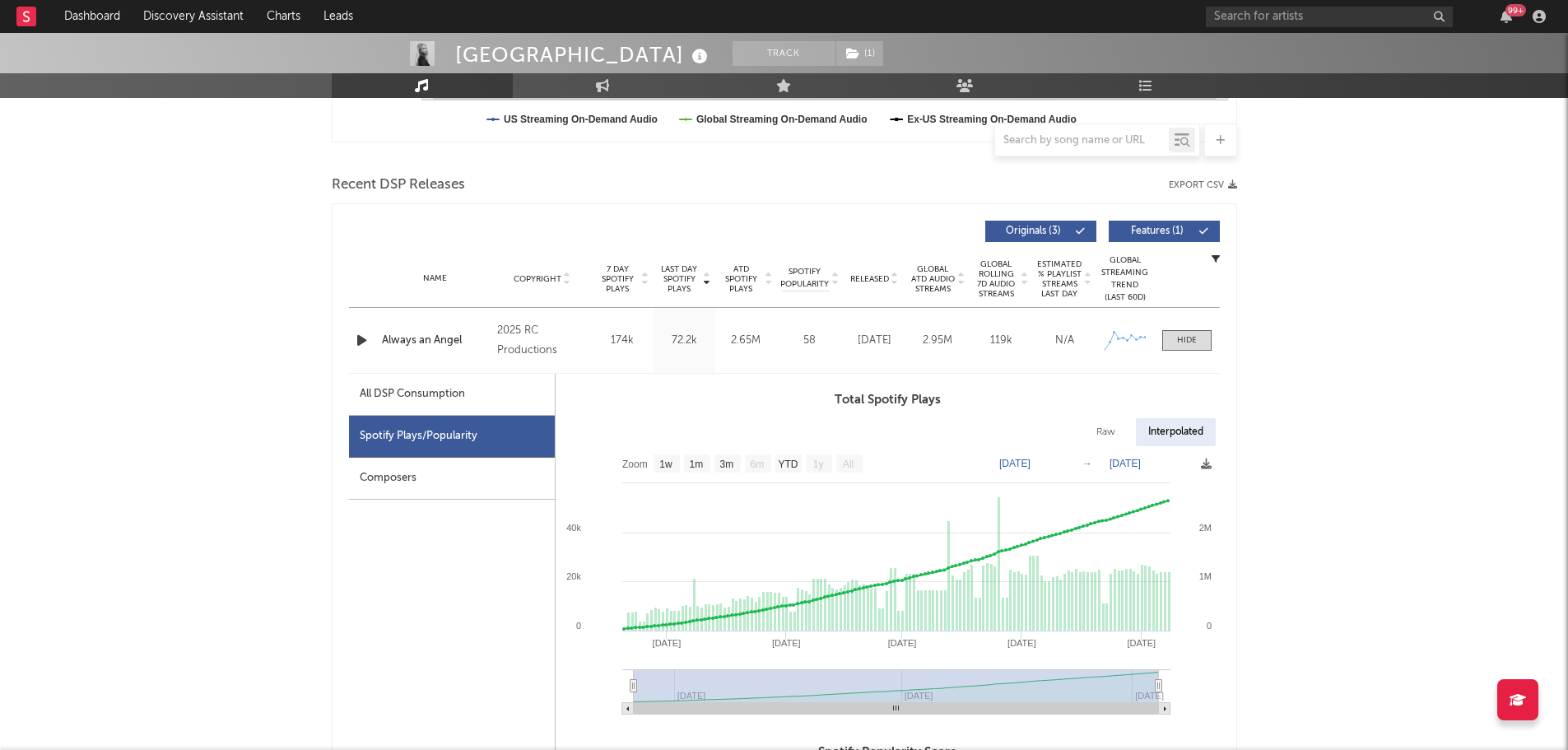
scroll to position [658, 0]
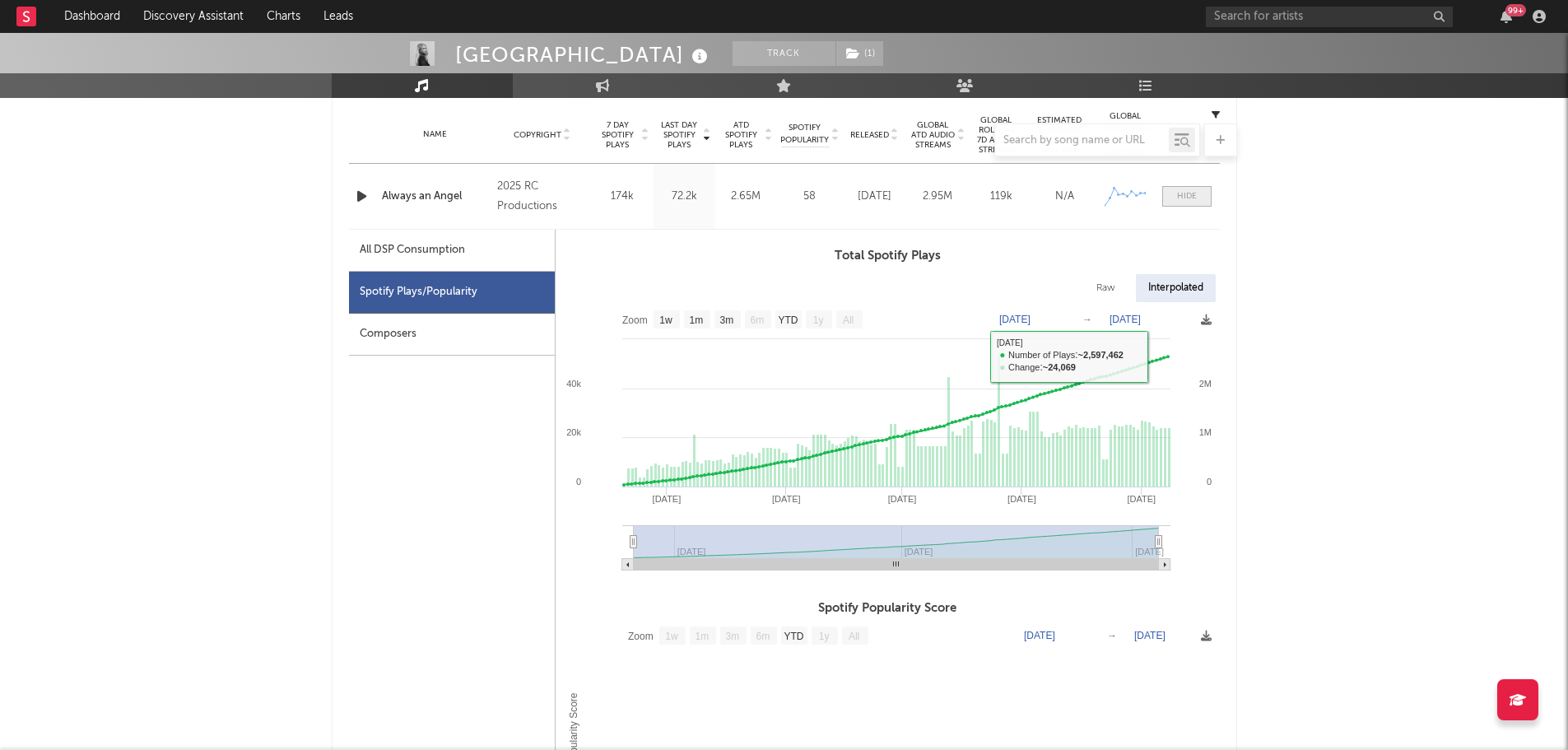
click at [1198, 194] on span at bounding box center [1186, 196] width 49 height 20
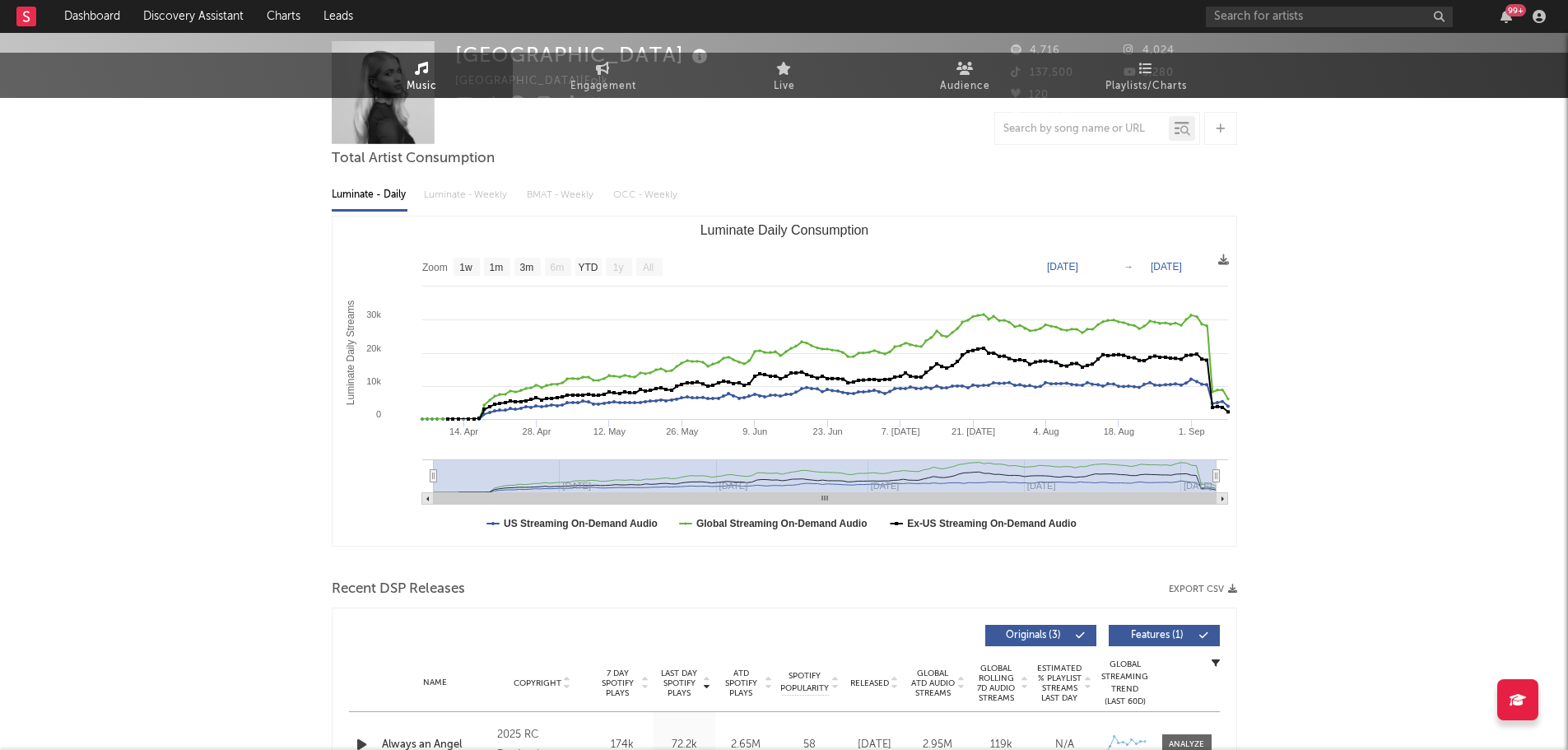
scroll to position [0, 0]
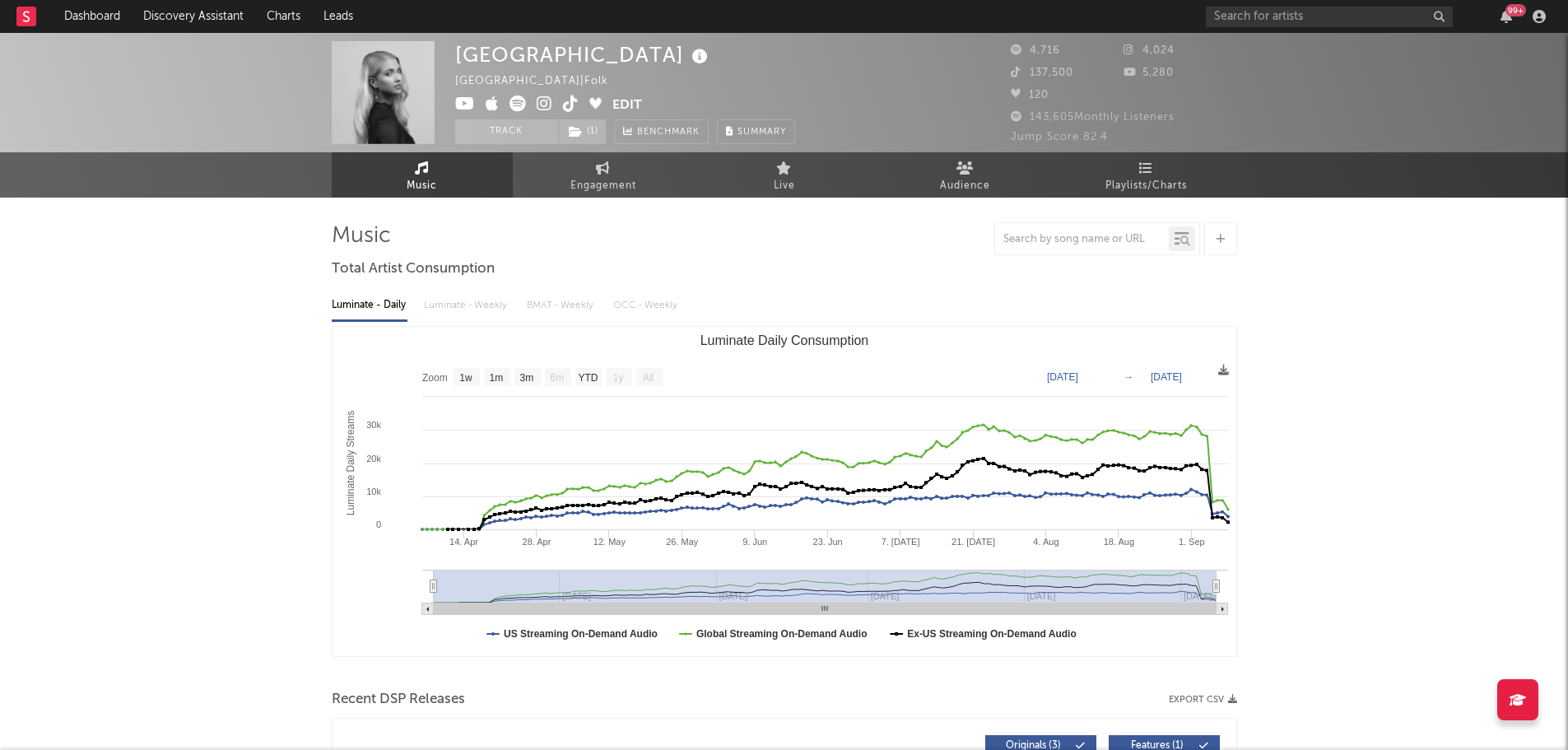
click at [568, 107] on icon at bounding box center [571, 104] width 15 height 16
click at [542, 107] on icon at bounding box center [544, 104] width 15 height 16
click at [606, 171] on icon at bounding box center [603, 168] width 14 height 13
select select "1w"
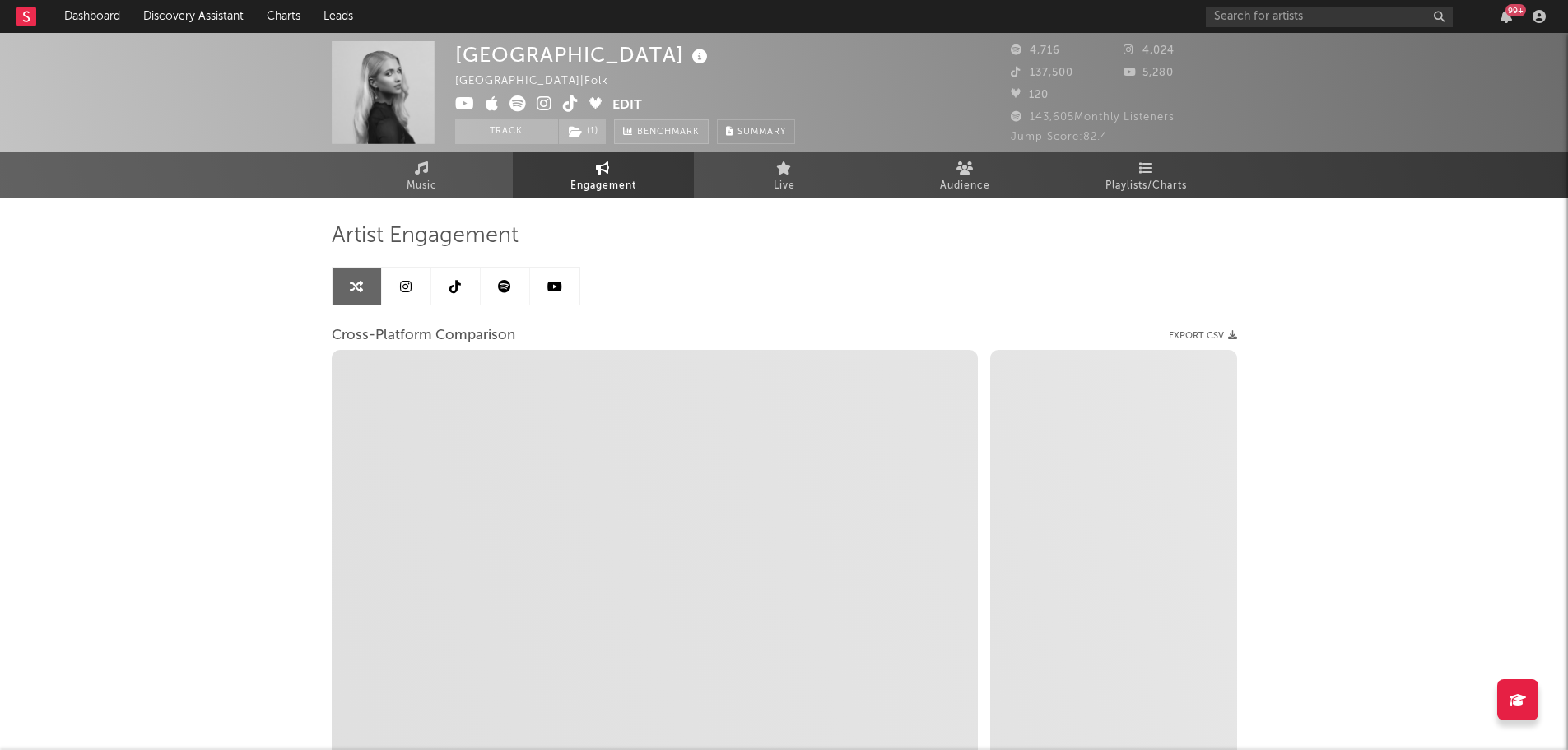
select select "1m"
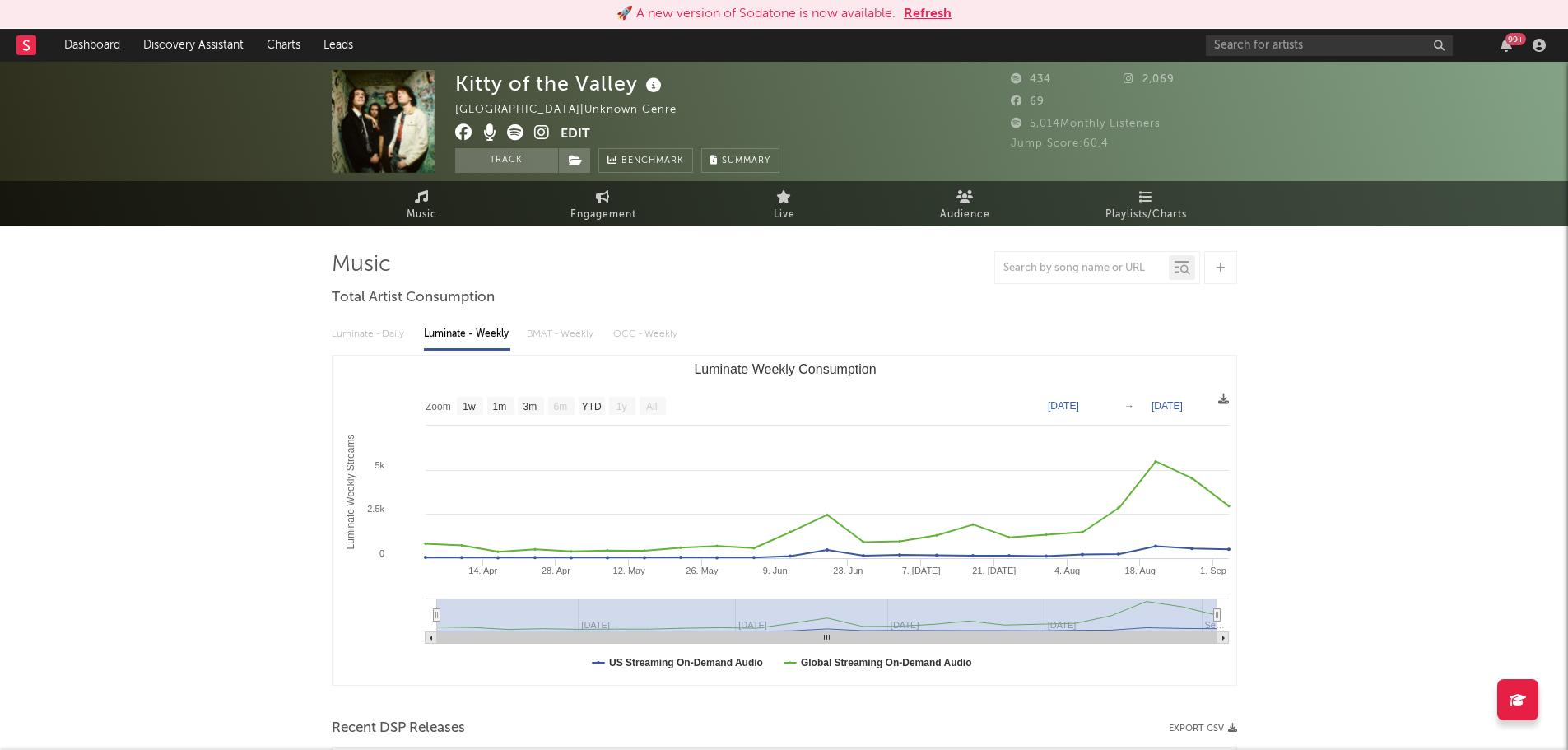
select select "1w"
click at [934, 11] on button "Refresh" at bounding box center [928, 13] width 48 height 20
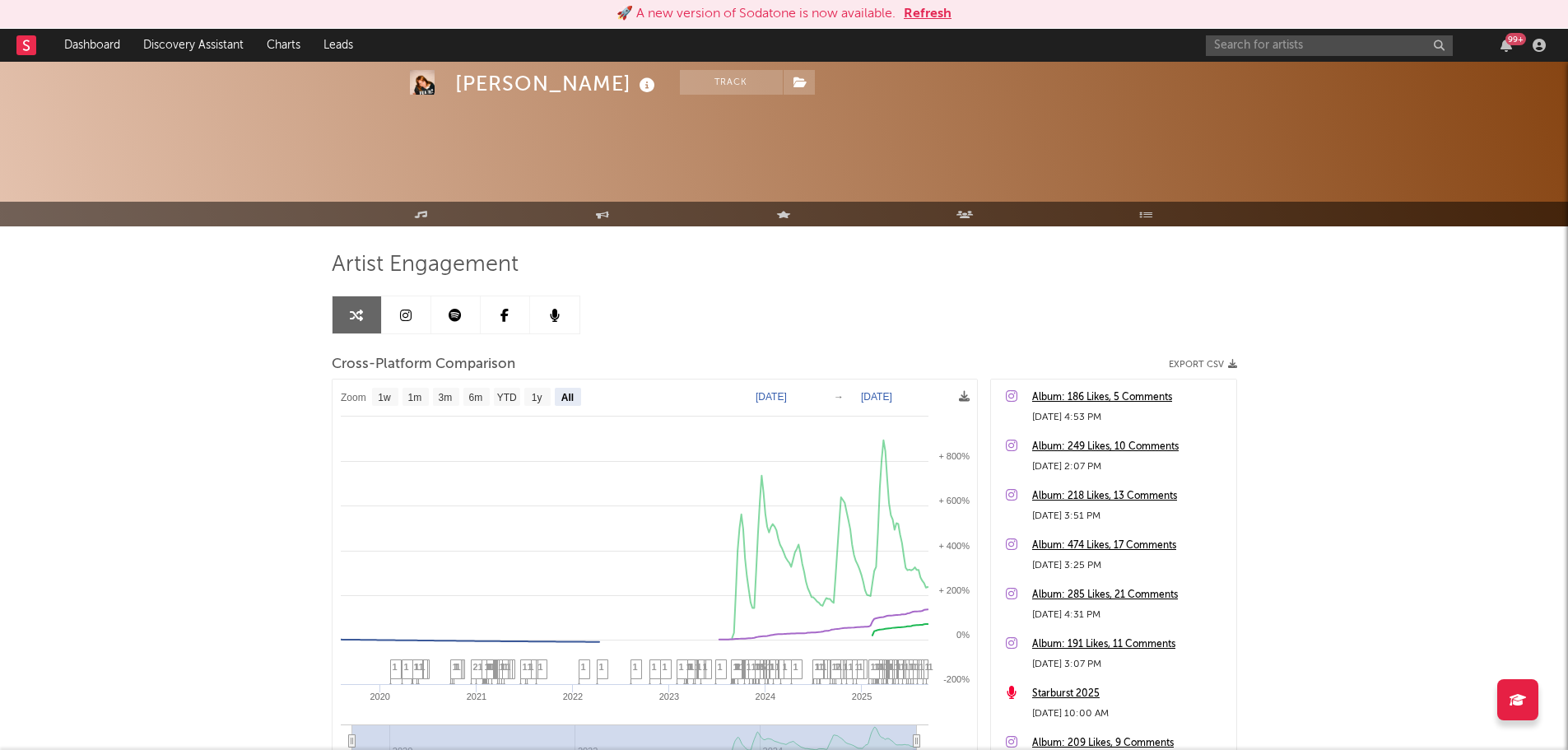
select select "All"
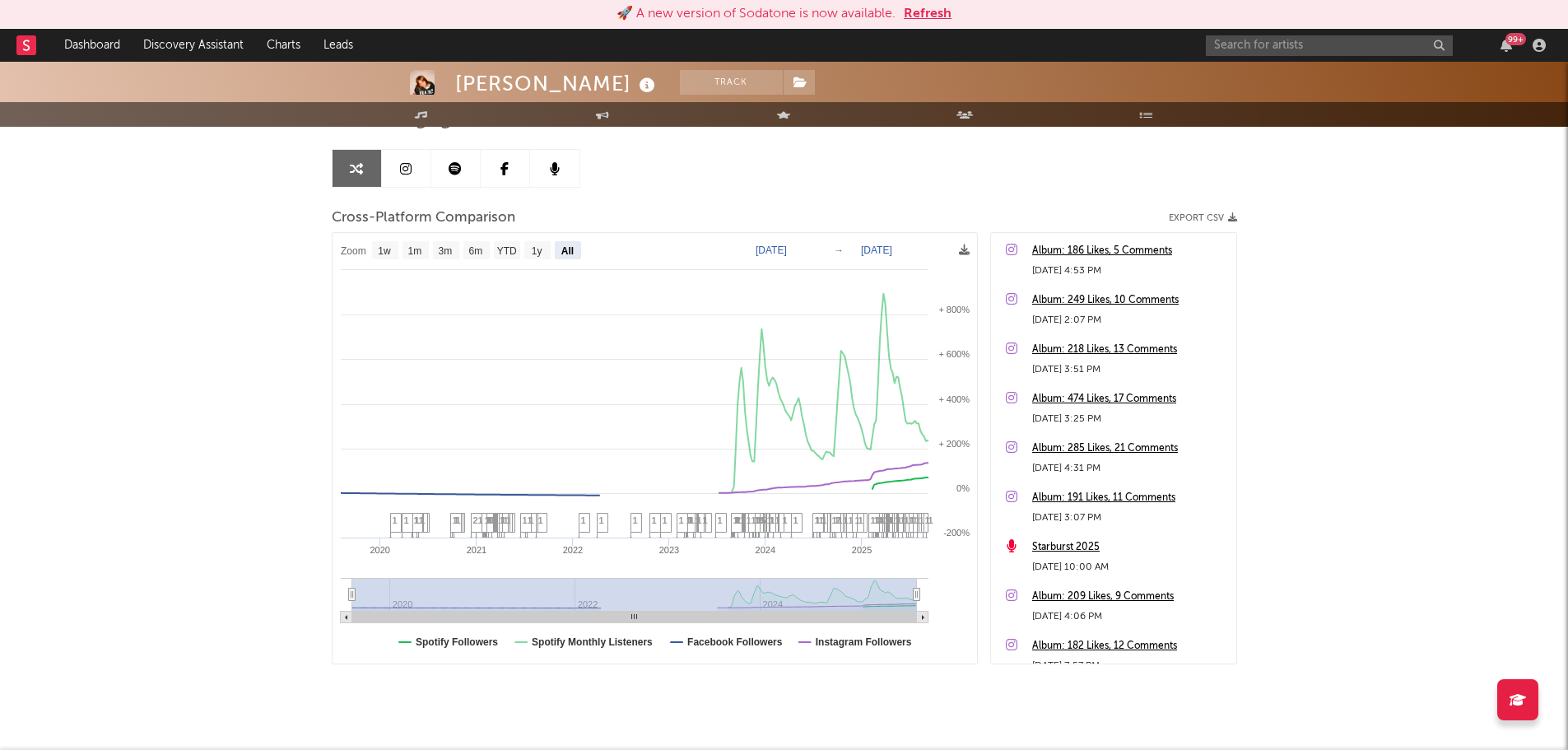
click at [948, 10] on button "Refresh" at bounding box center [928, 13] width 48 height 20
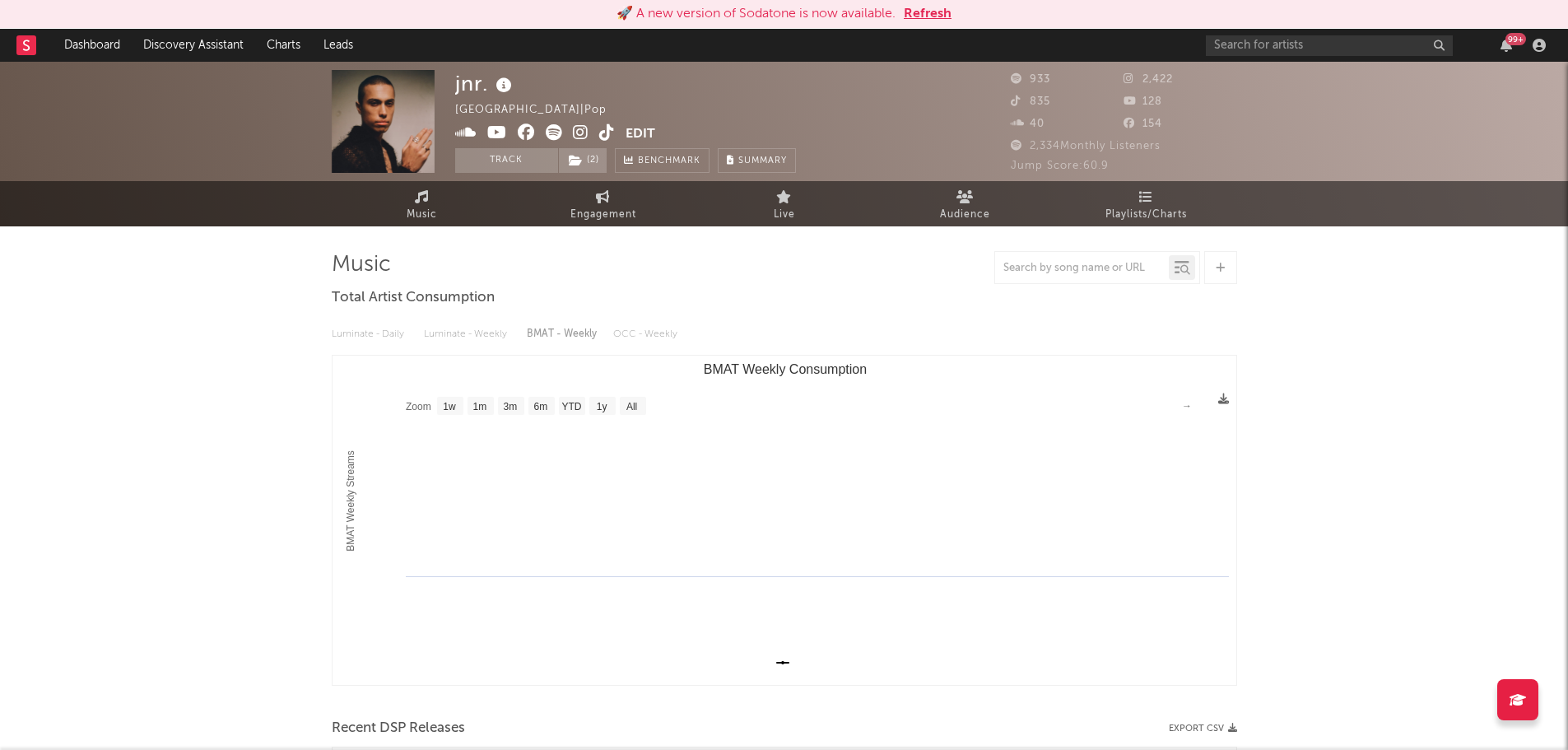
select select "1w"
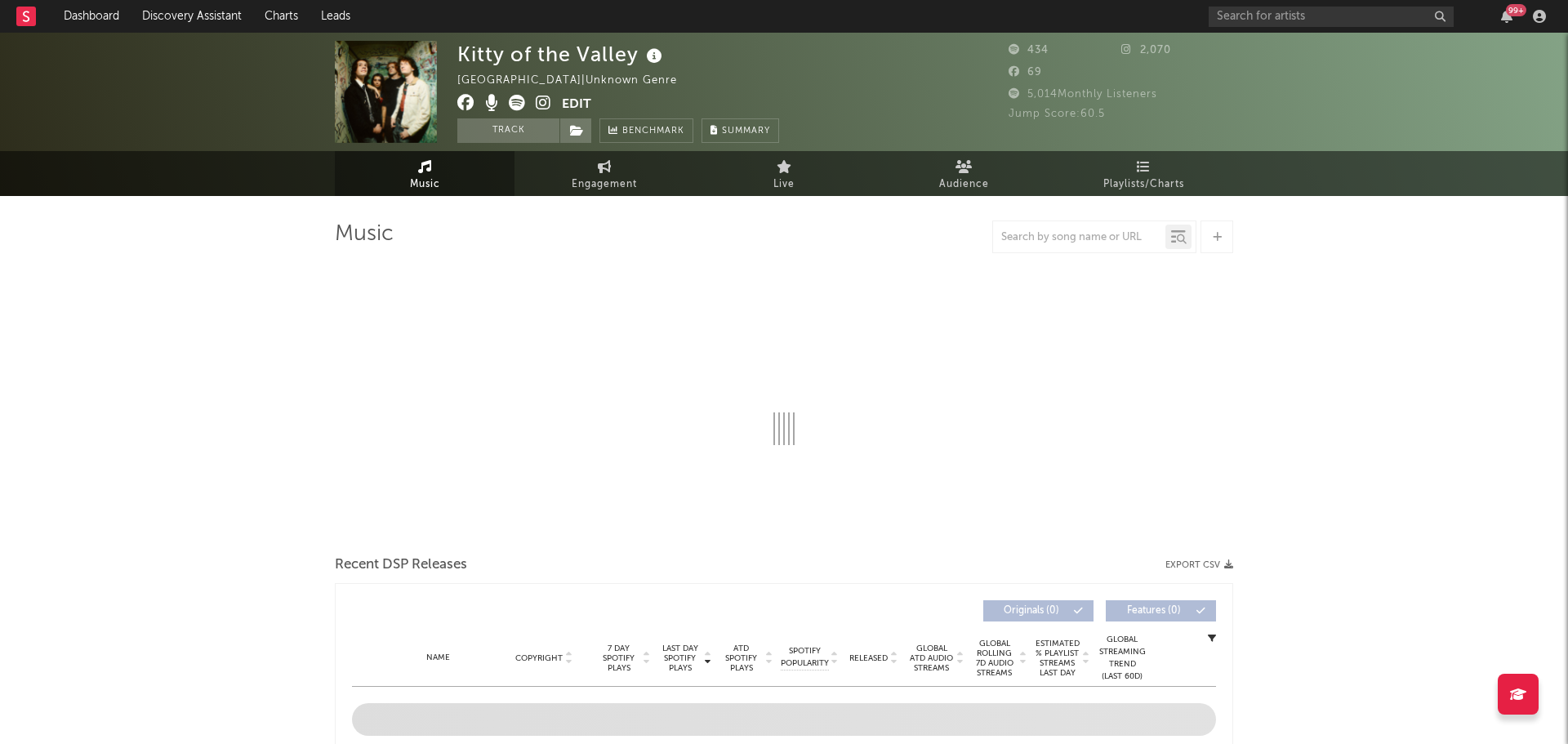
select select "1w"
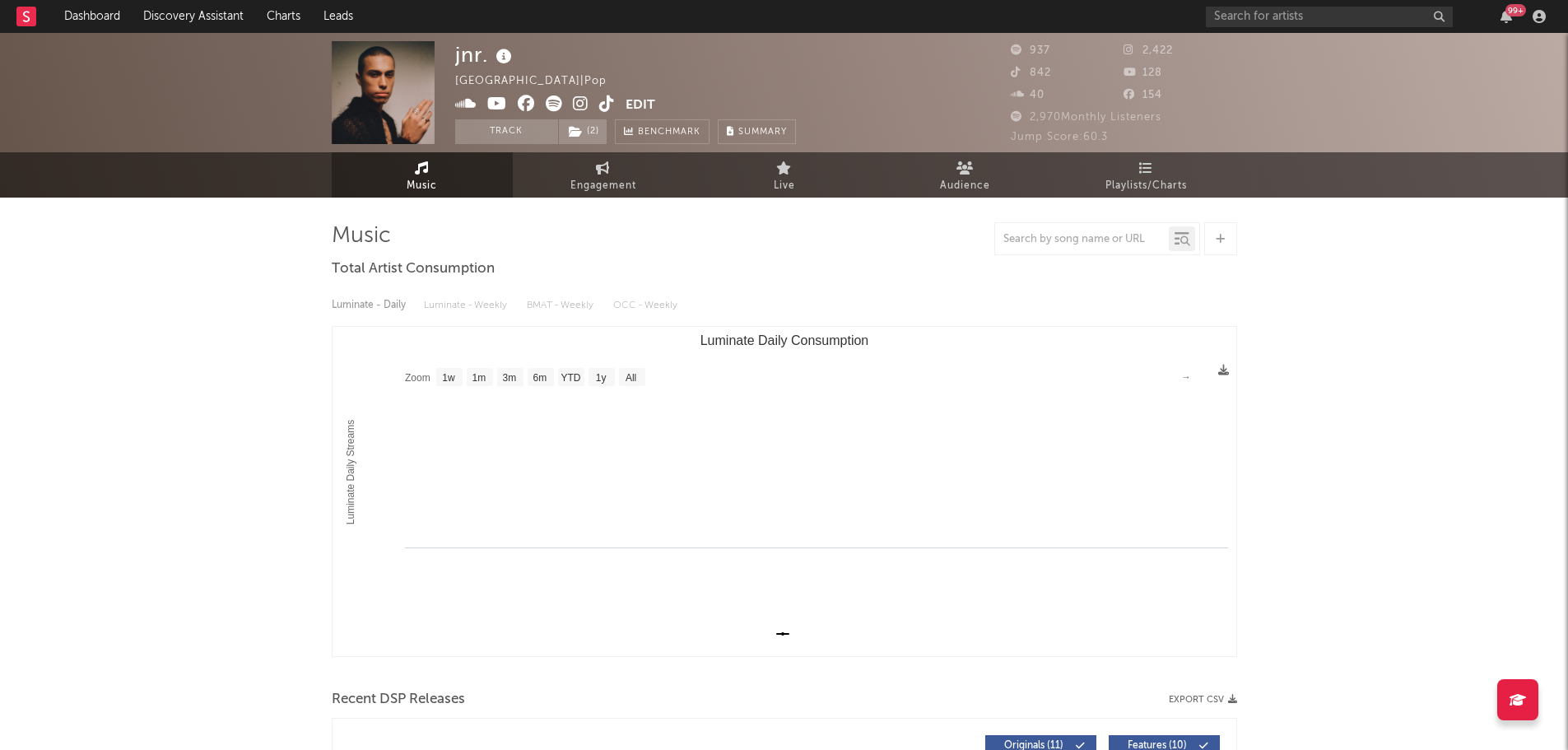
select select "1w"
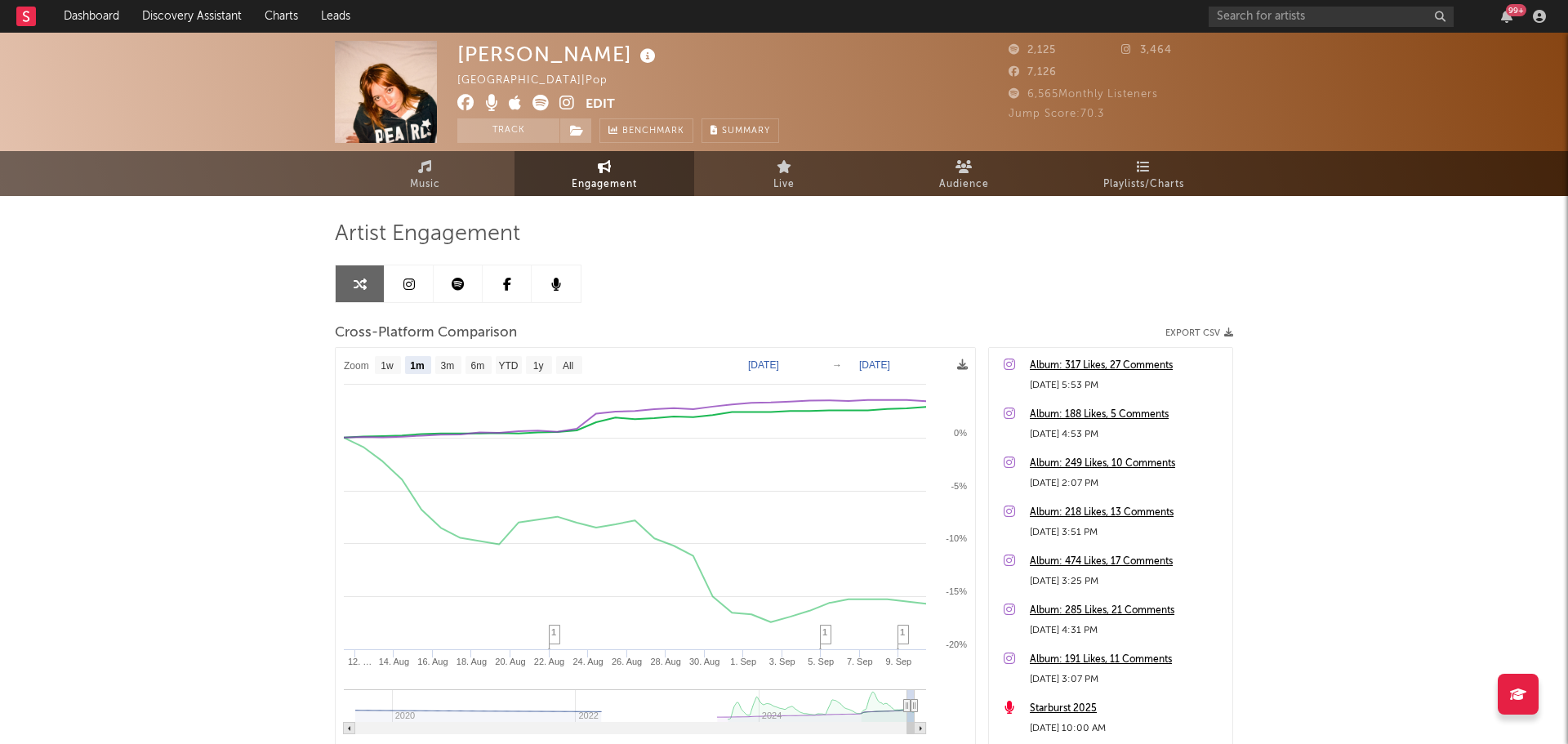
select select "1m"
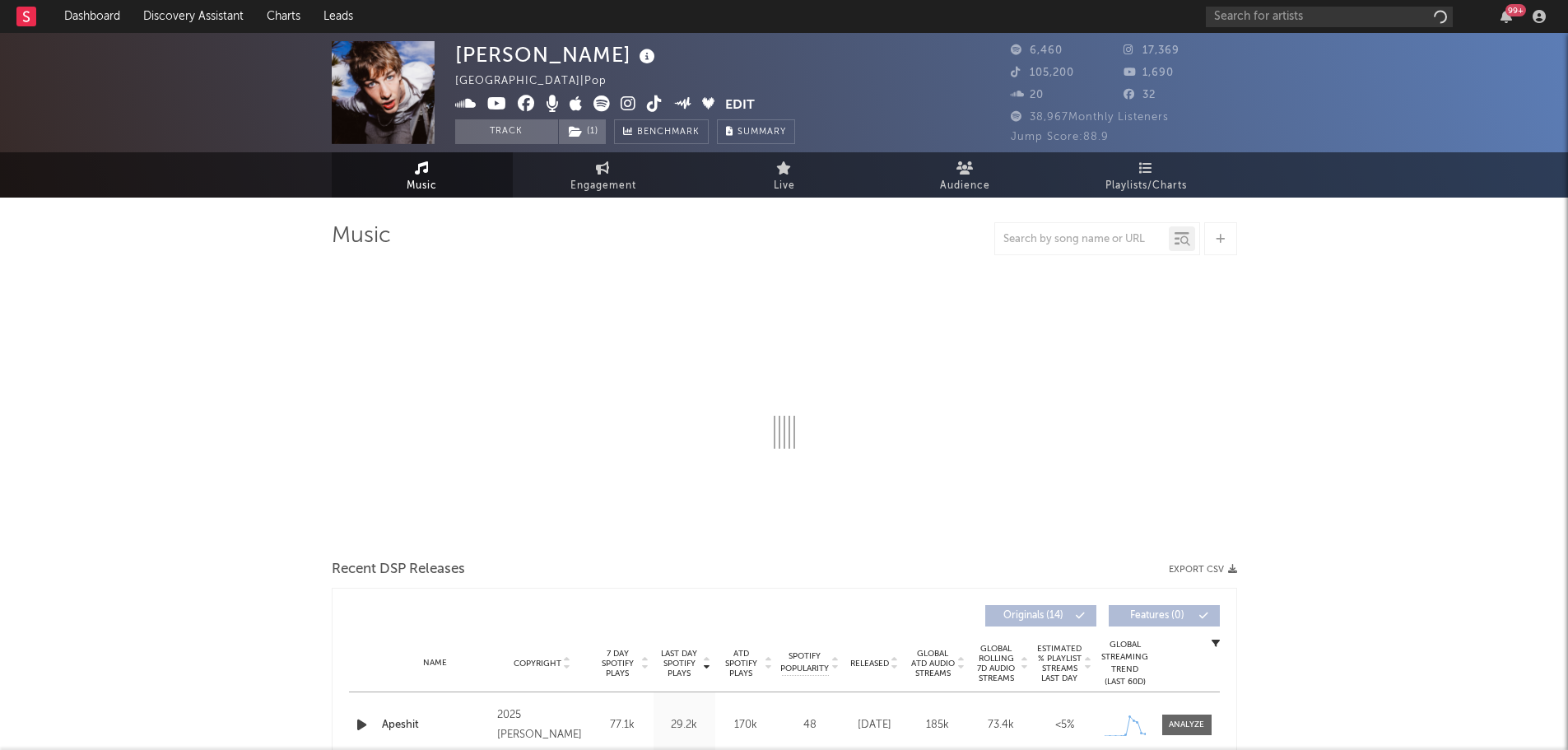
select select "1w"
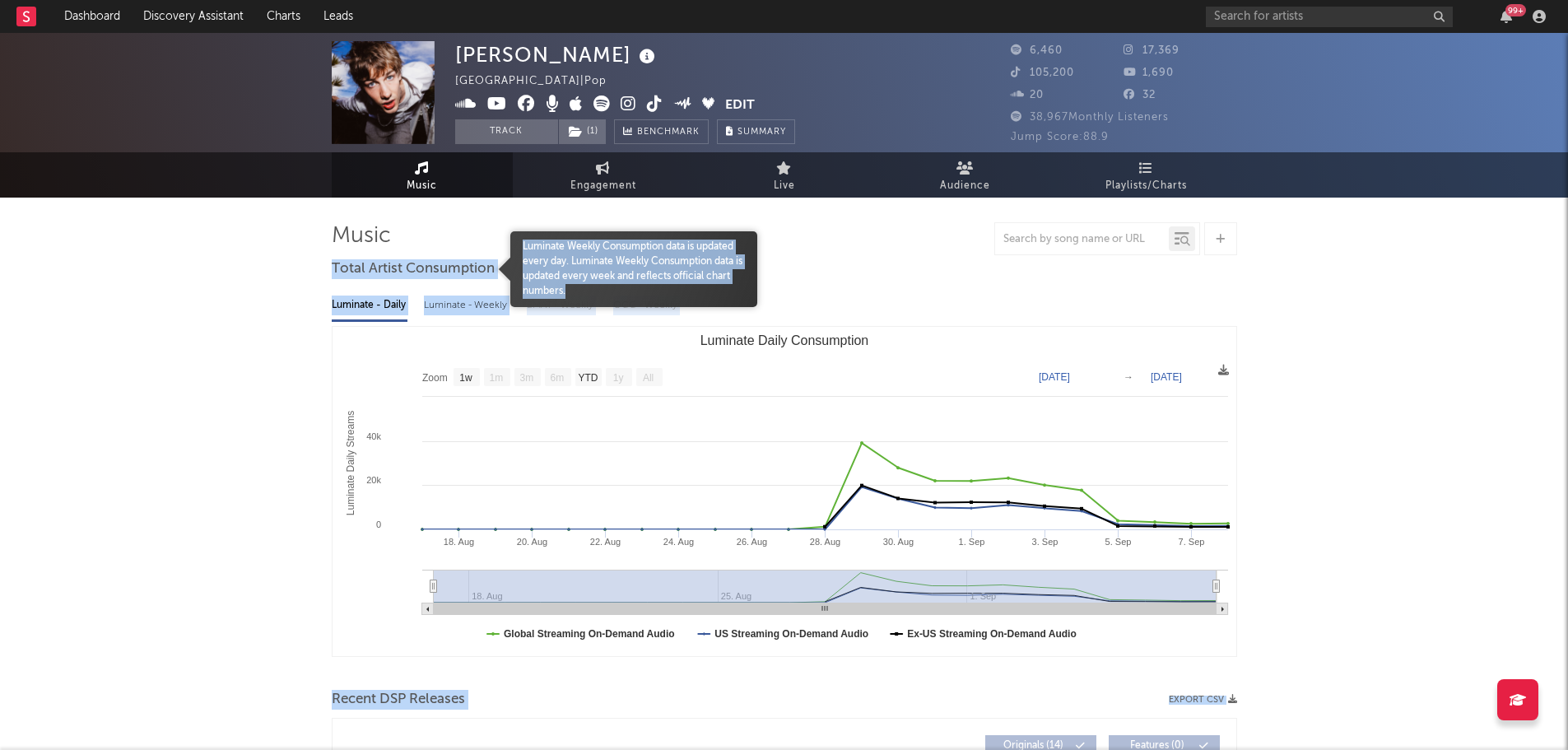
drag, startPoint x: 321, startPoint y: 266, endPoint x: 498, endPoint y: 270, distance: 177.0
click at [397, 276] on span "Total Artist Consumption" at bounding box center [414, 269] width 163 height 20
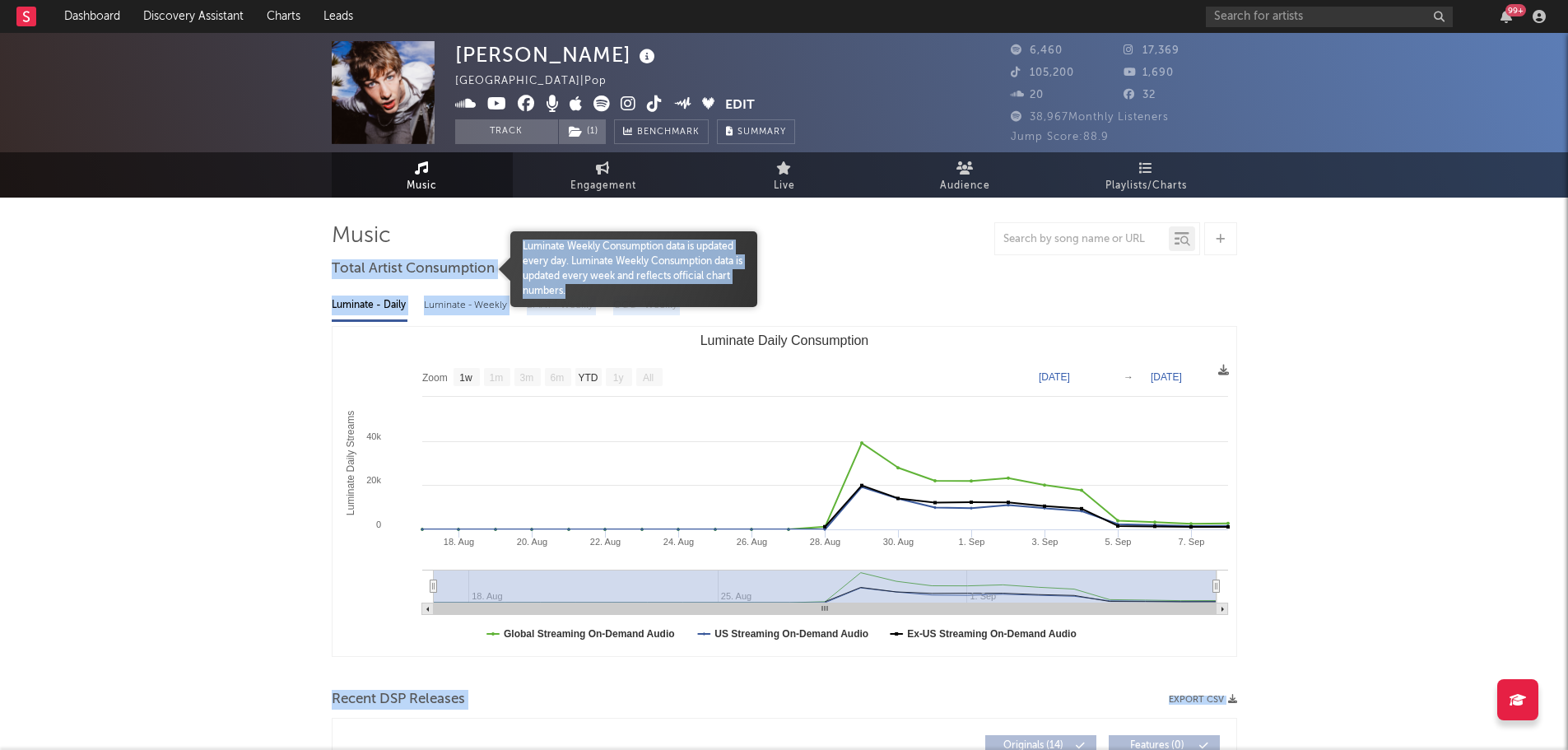
drag, startPoint x: 332, startPoint y: 270, endPoint x: 502, endPoint y: 269, distance: 170.0
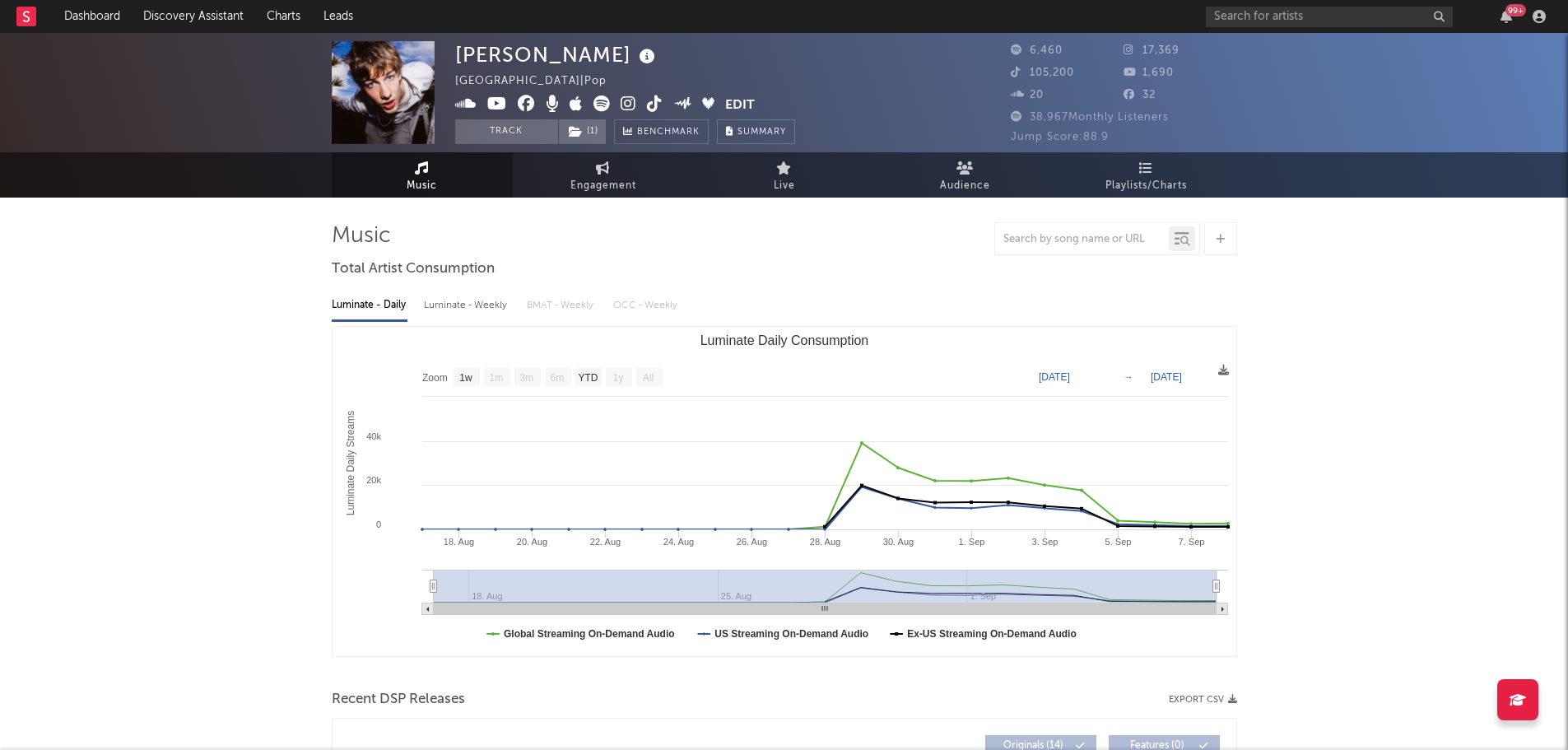
drag, startPoint x: 236, startPoint y: 342, endPoint x: 300, endPoint y: 311, distance: 71.1
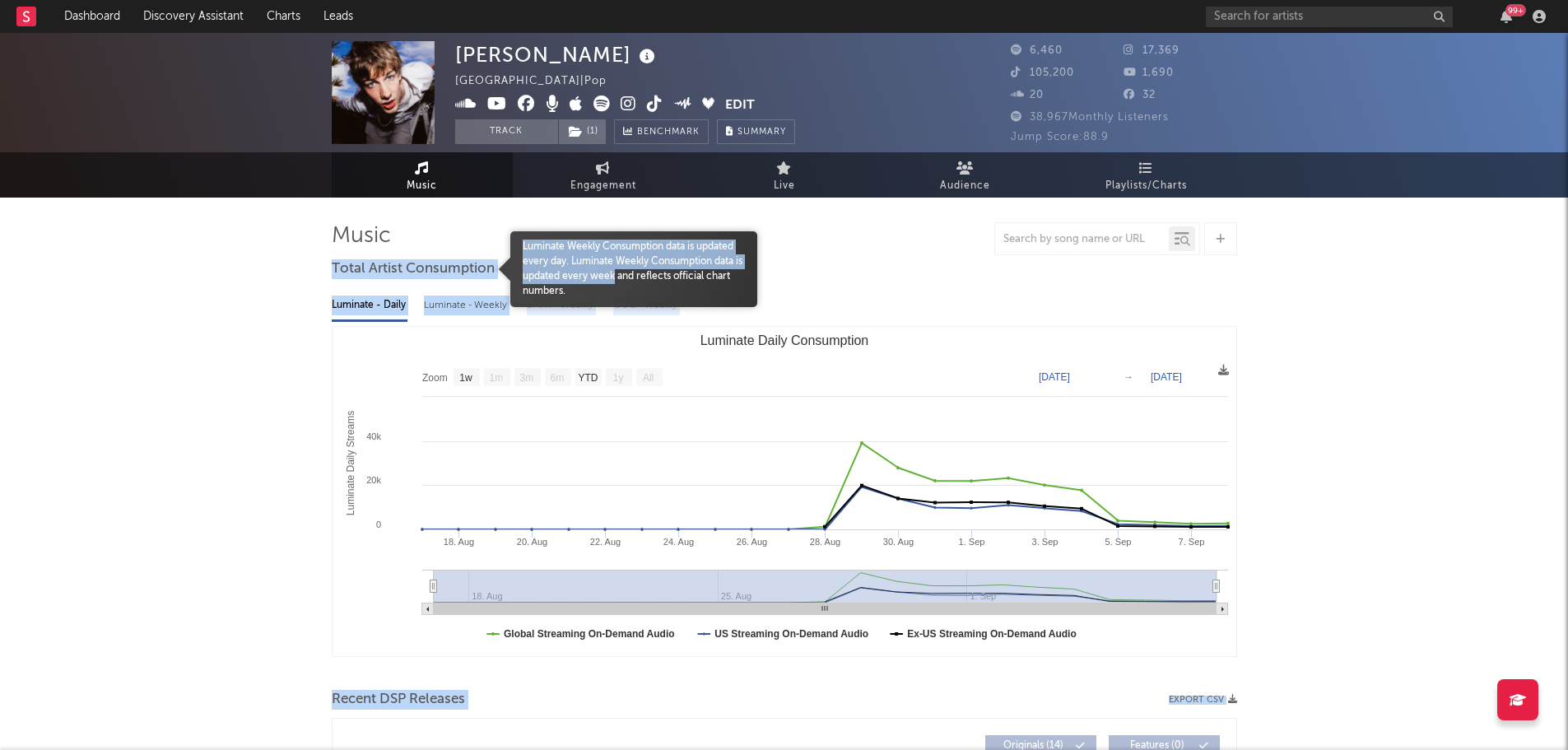
drag, startPoint x: 322, startPoint y: 270, endPoint x: 465, endPoint y: 270, distance: 143.0
click at [396, 270] on span "Total Artist Consumption" at bounding box center [414, 269] width 163 height 20
